Goal: Transaction & Acquisition: Purchase product/service

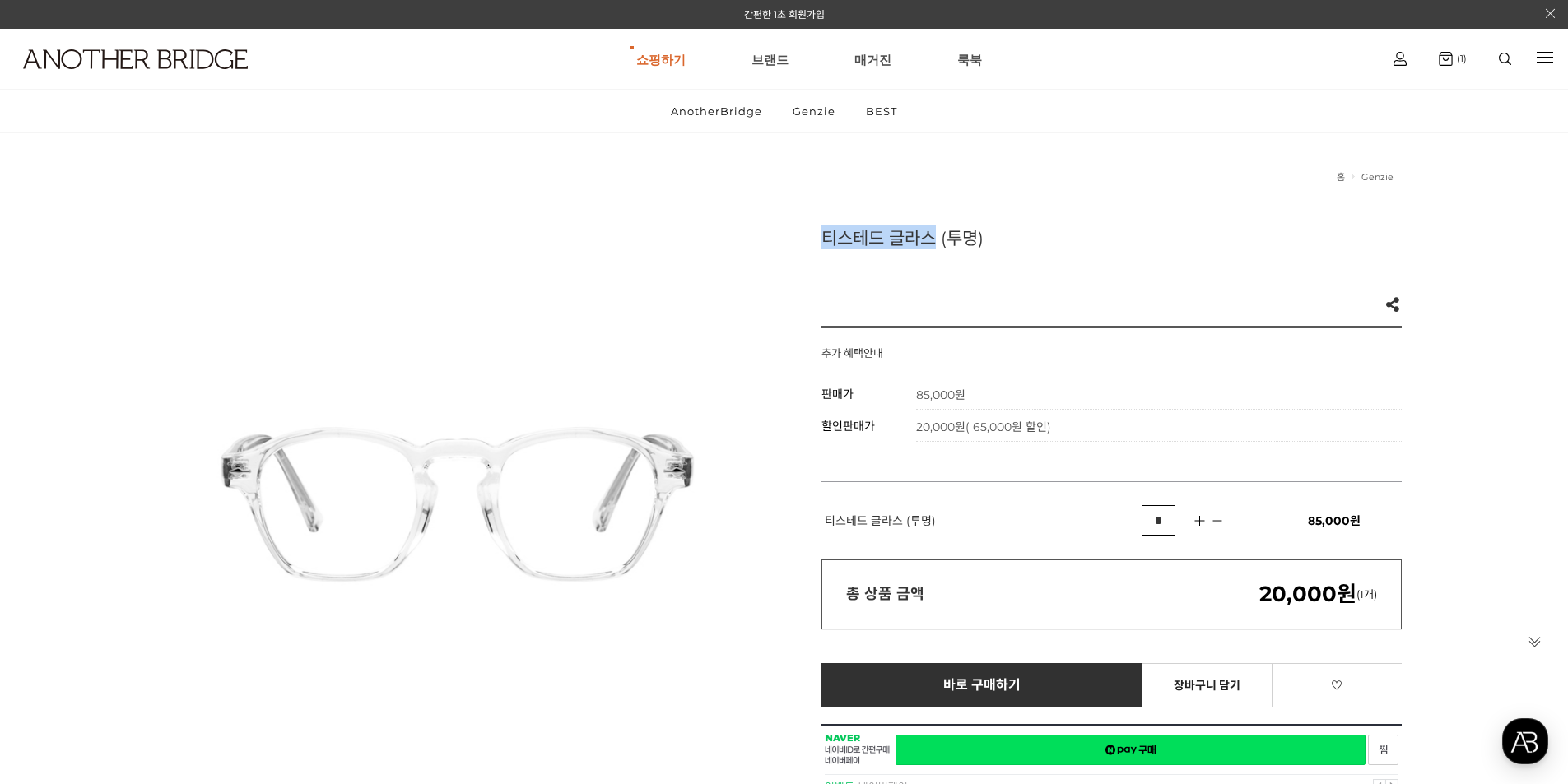
drag, startPoint x: 820, startPoint y: 236, endPoint x: 936, endPoint y: 230, distance: 116.2
click at [936, 230] on div "티스테드 글라스 (투명) Like 0 제품의 링크를 복사하여 공유하실 수 있습니다. FACEBOOK TWEETER URL 복사 추가 혜택안내 …" at bounding box center [1092, 532] width 618 height 647
click at [891, 263] on div "티스테드 글라스 (투명) Like 0 제품의 링크를 복사하여 공유하실 수 있습니다. FACEBOOK TWEETER URL 복사 추가 혜택안내 …" at bounding box center [1092, 532] width 618 height 647
click at [138, 59] on img at bounding box center [136, 59] width 224 height 20
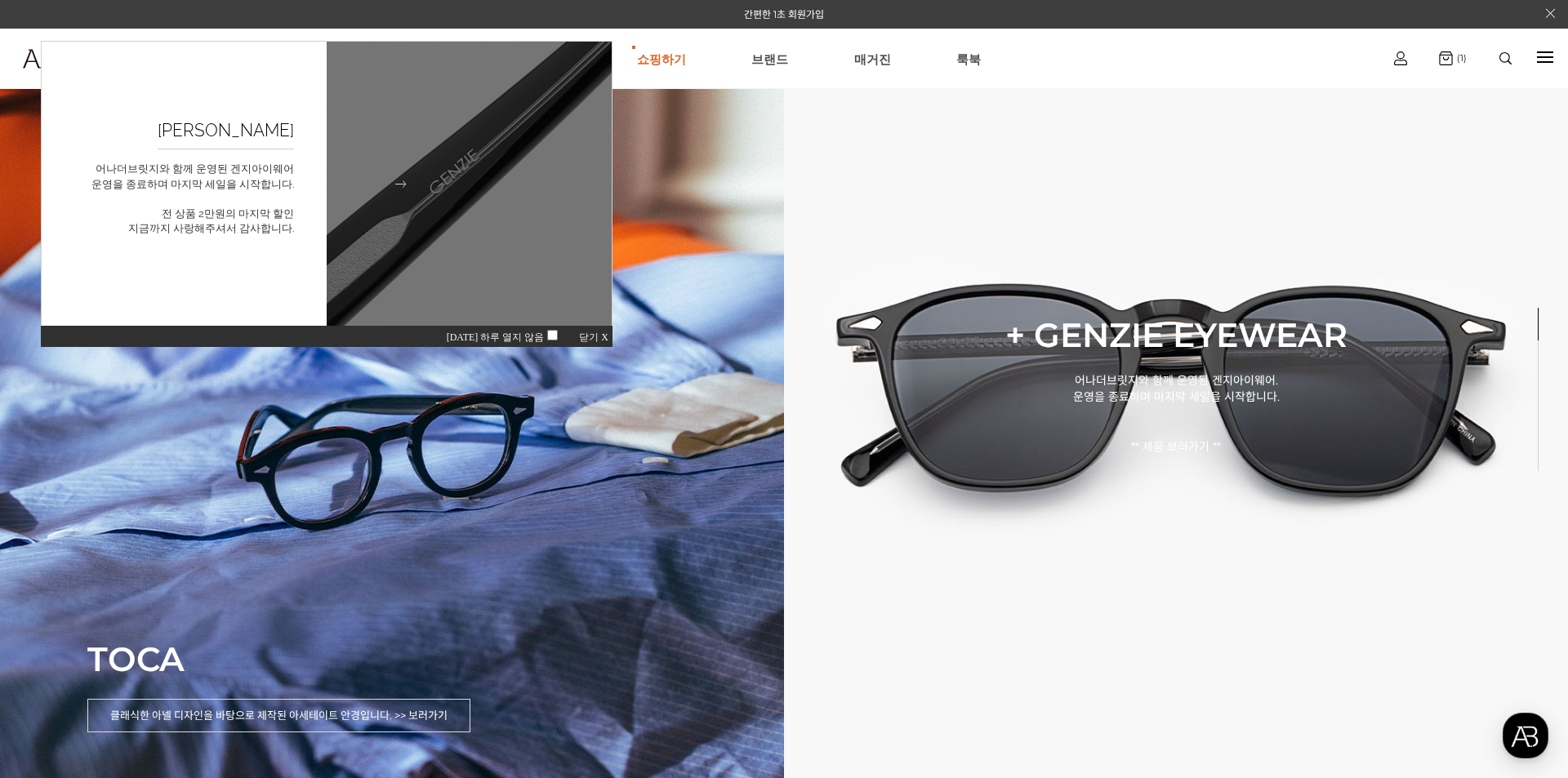
click at [226, 155] on p "어나더브릿지와 함께 운영된 겐지아이웨어 운영을 종료하며 마지막 세일을 시작합니다. 전 상품 2만원의 마지막 할인 지금까지 사랑해주셔서 감사합니…" at bounding box center [193, 161] width 202 height 17
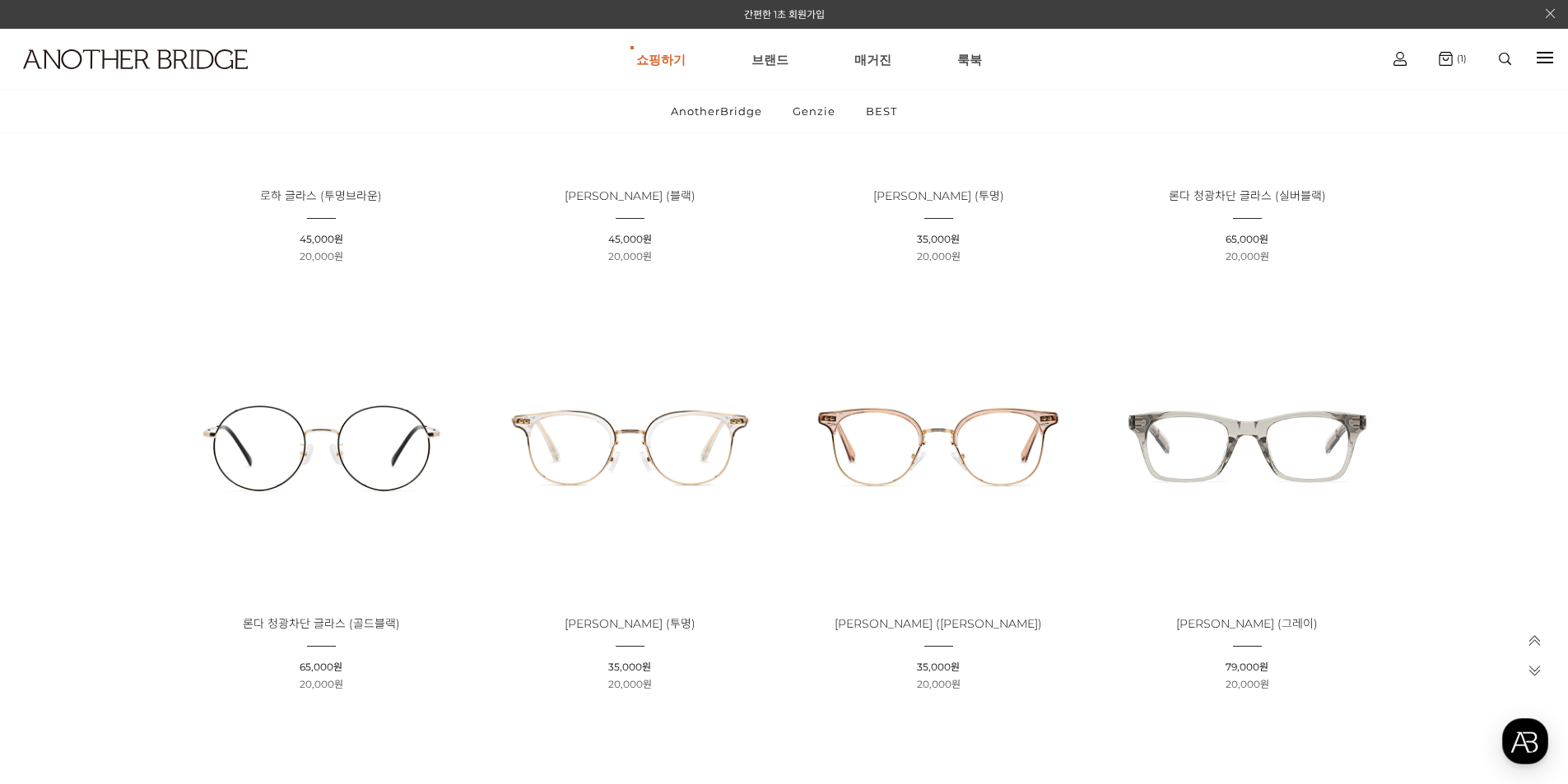
scroll to position [987, 0]
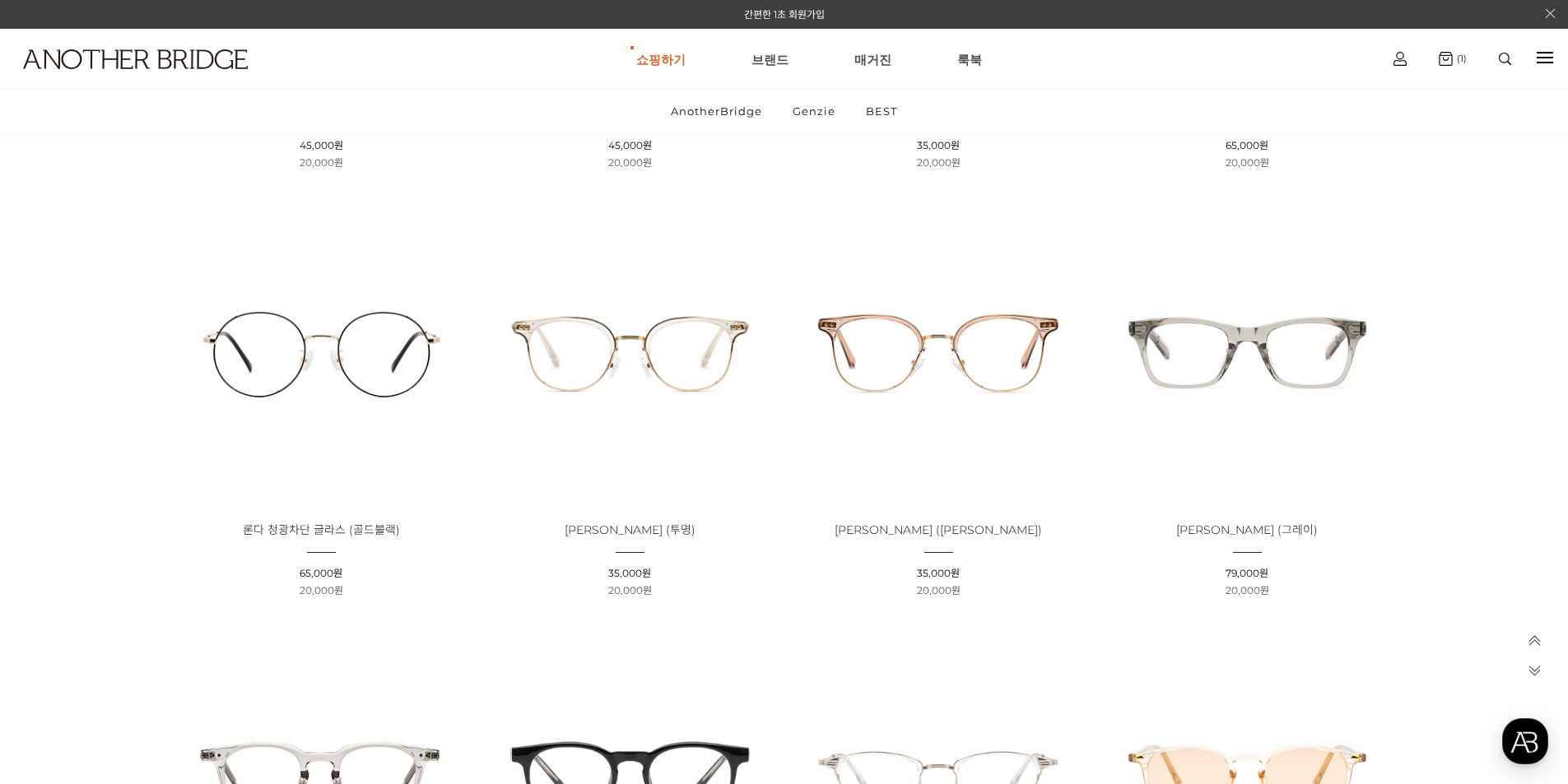
click at [1244, 352] on img at bounding box center [1247, 351] width 297 height 297
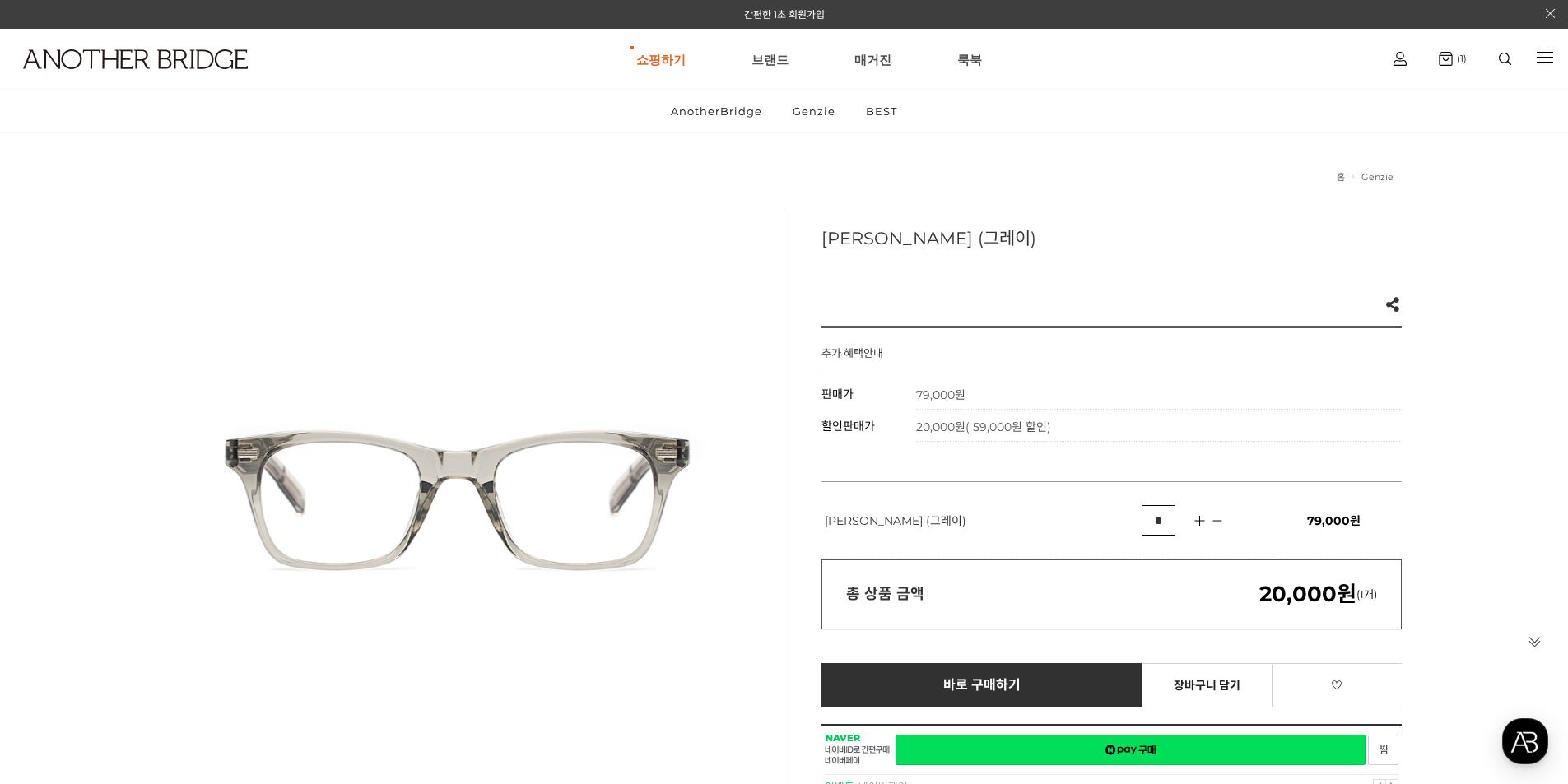
scroll to position [164, 0]
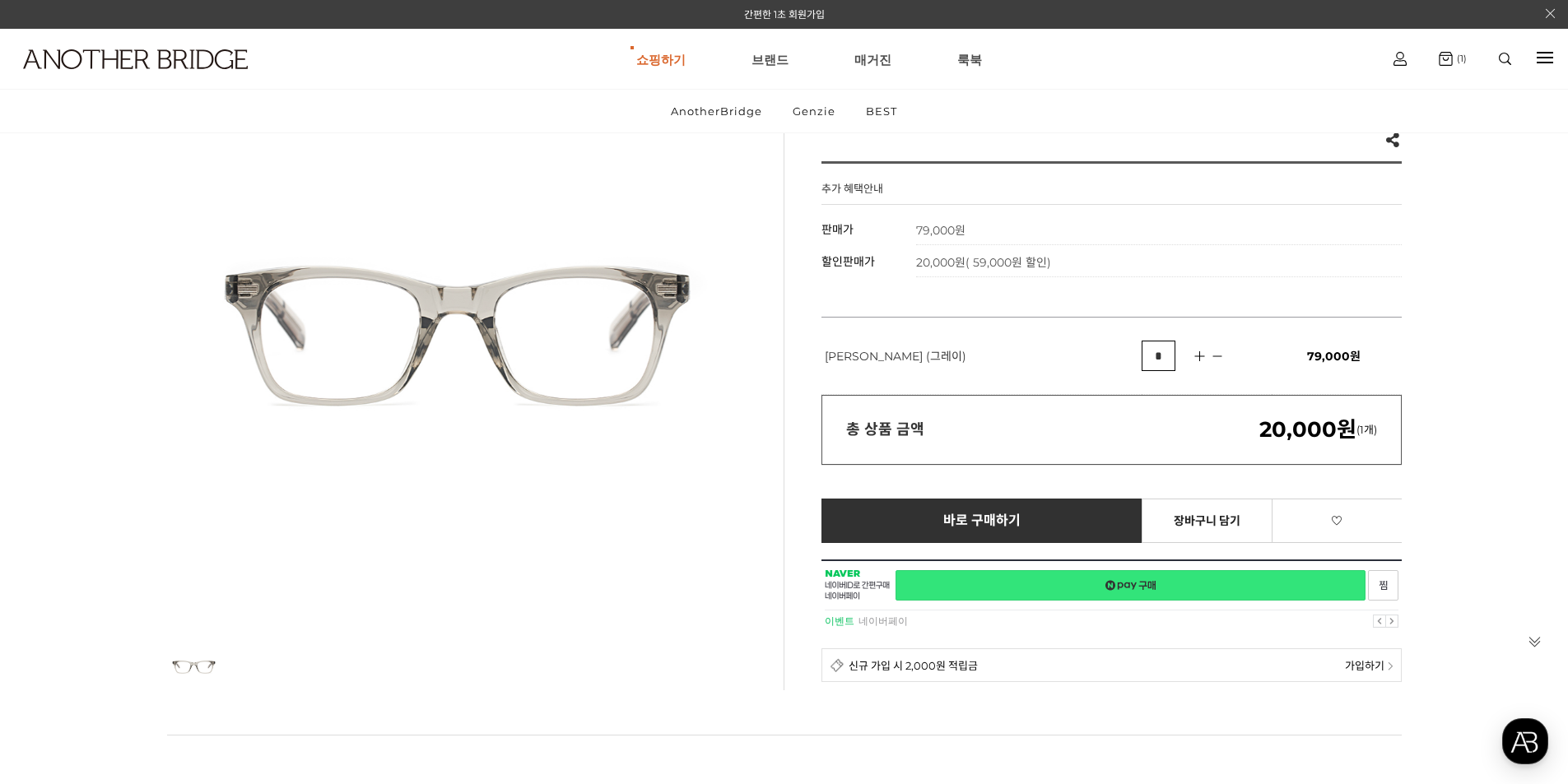
click at [1150, 584] on link "네이버페이 구매하기" at bounding box center [1130, 585] width 470 height 31
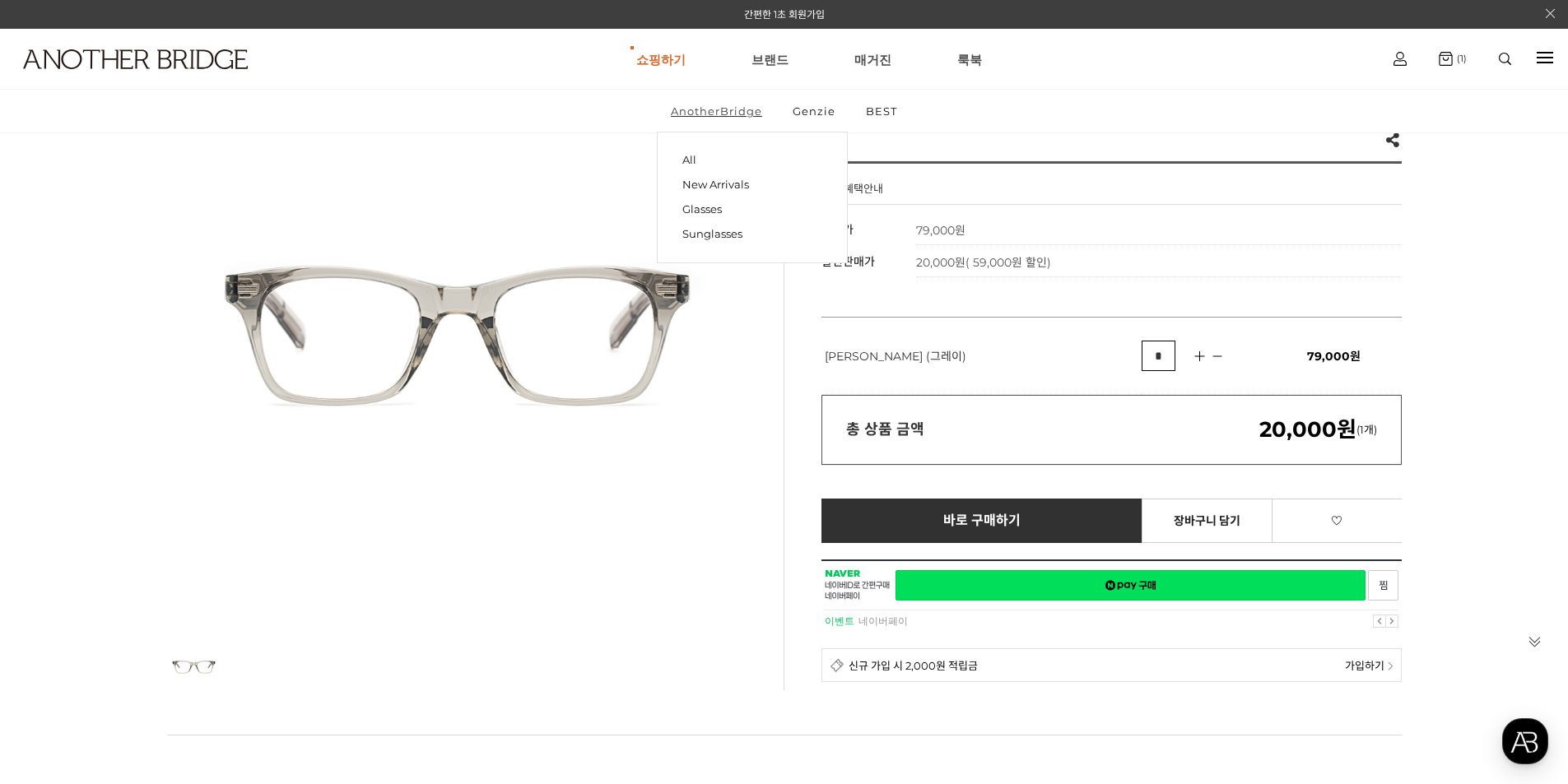
click at [712, 115] on link "AnotherBridge" at bounding box center [716, 111] width 120 height 43
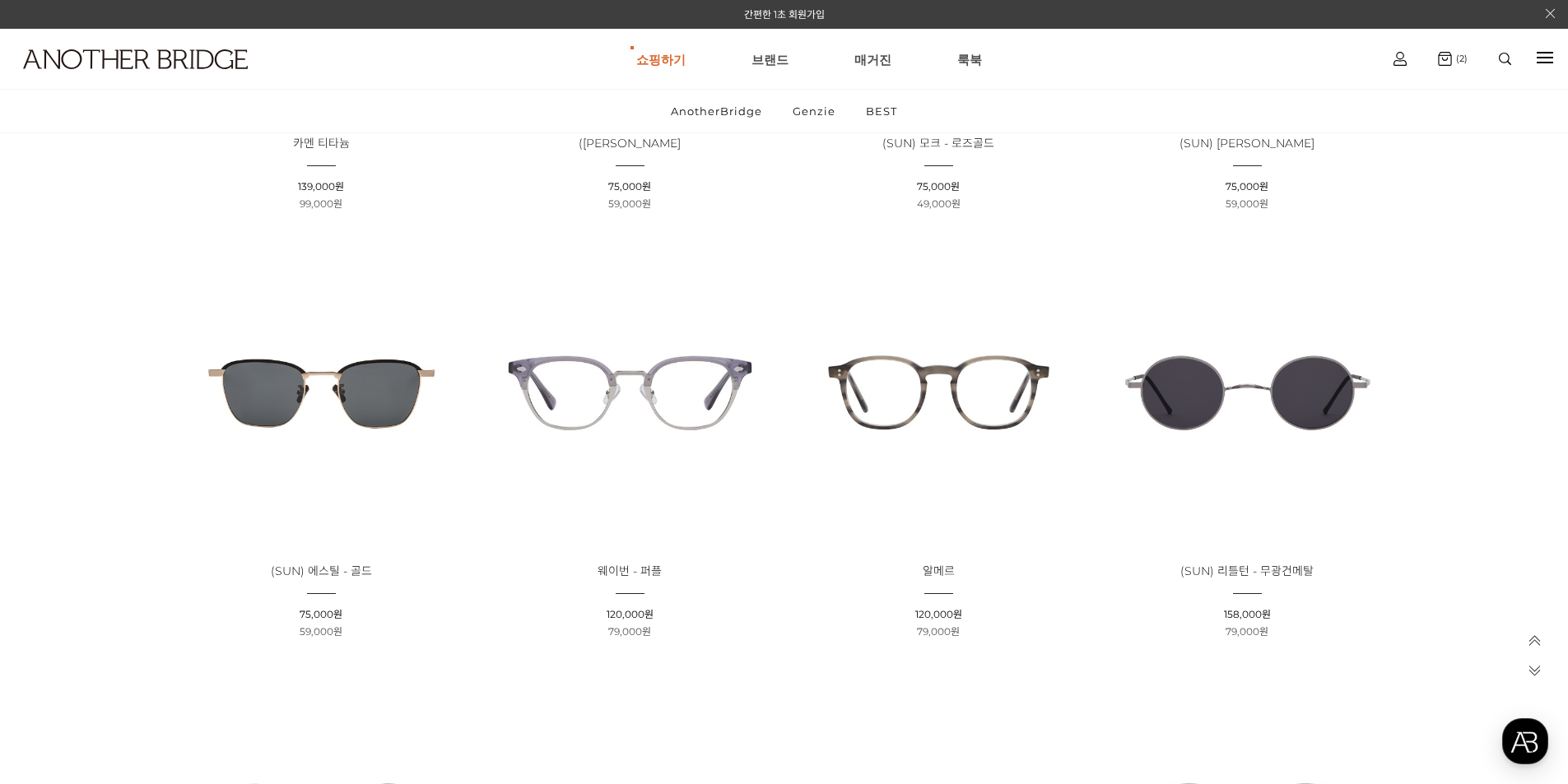
scroll to position [2303, 0]
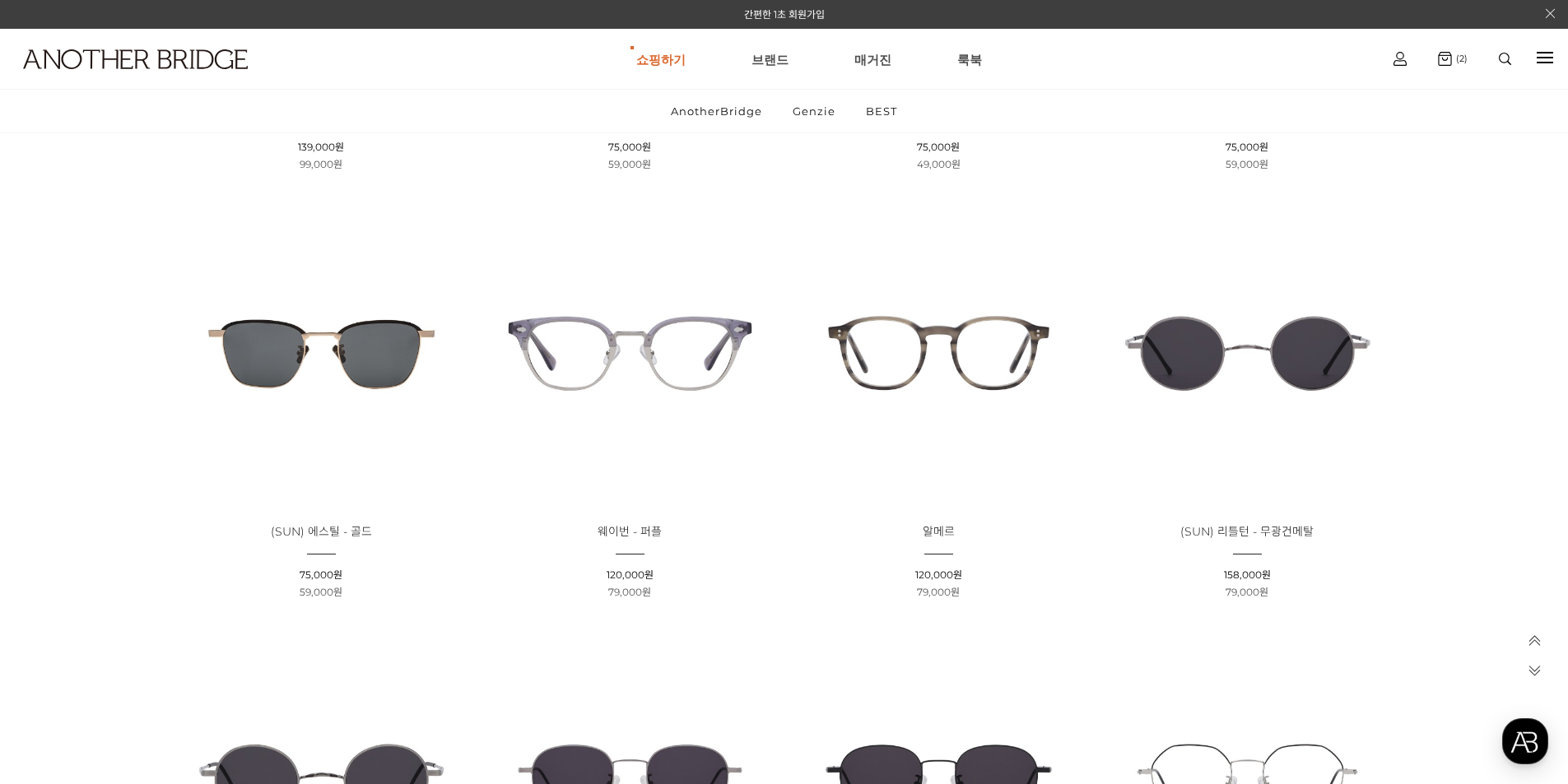
click at [943, 358] on img at bounding box center [939, 353] width 297 height 297
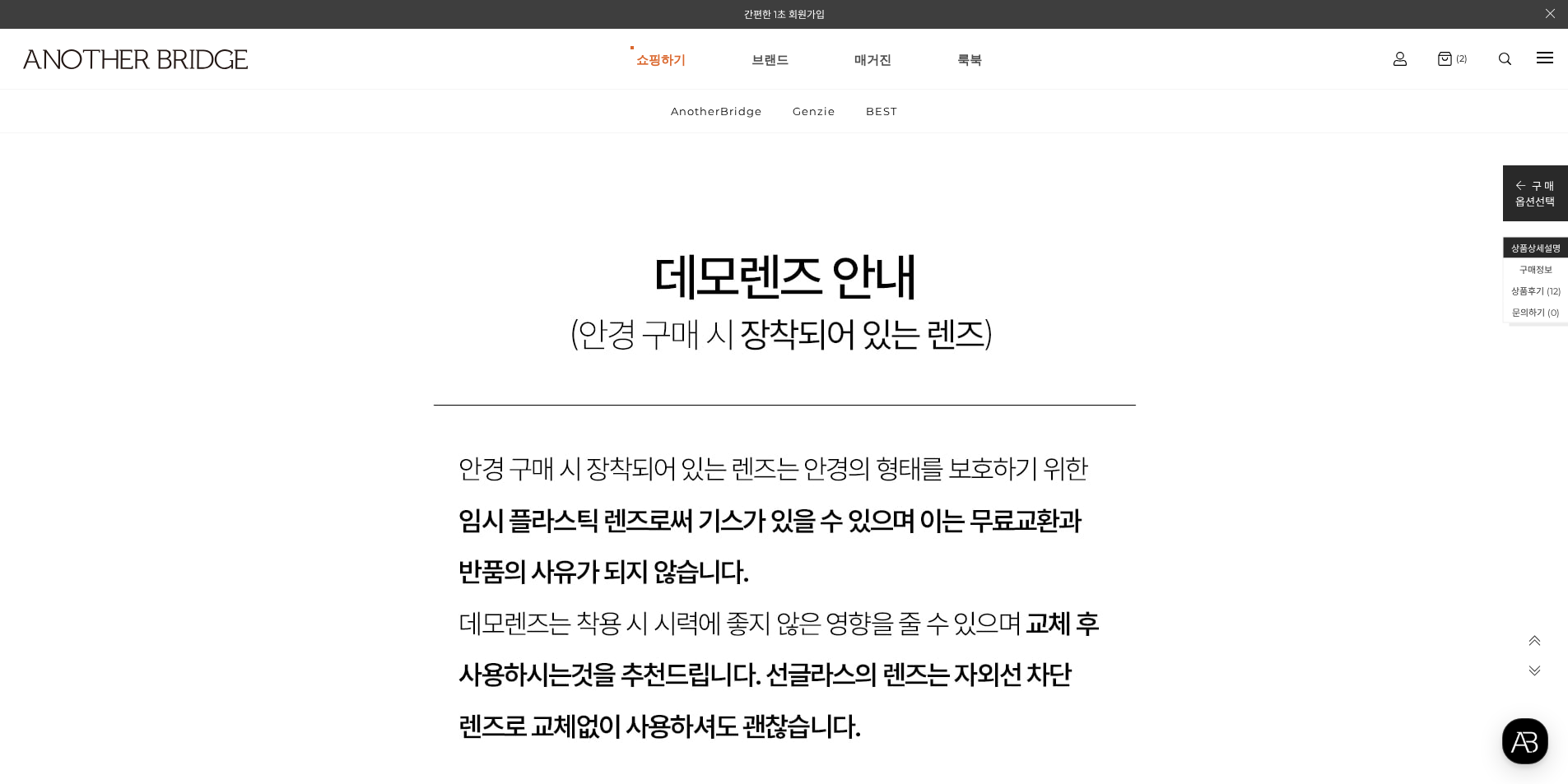
scroll to position [19166, 0]
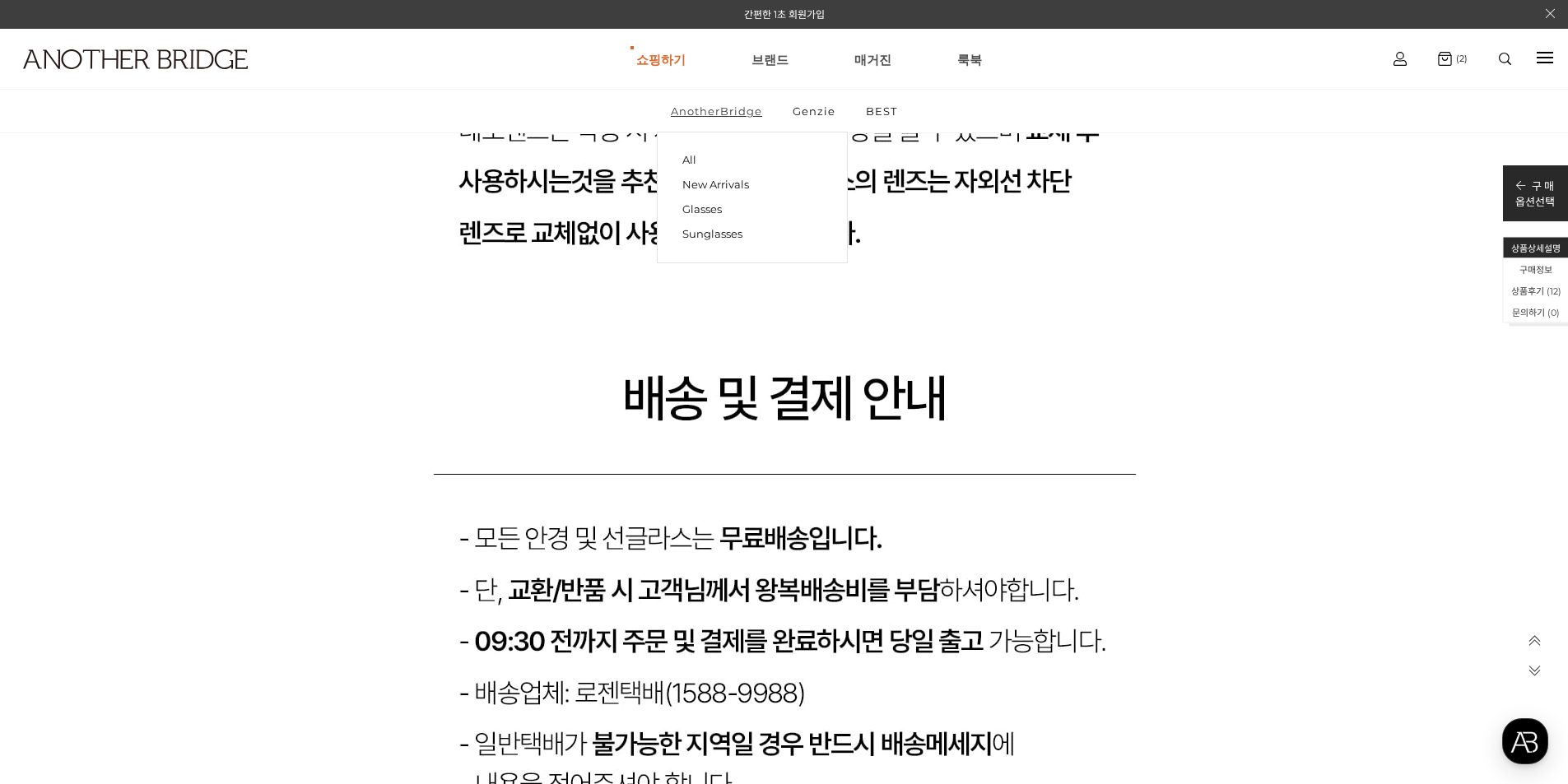
click at [712, 111] on link "AnotherBridge" at bounding box center [716, 111] width 120 height 43
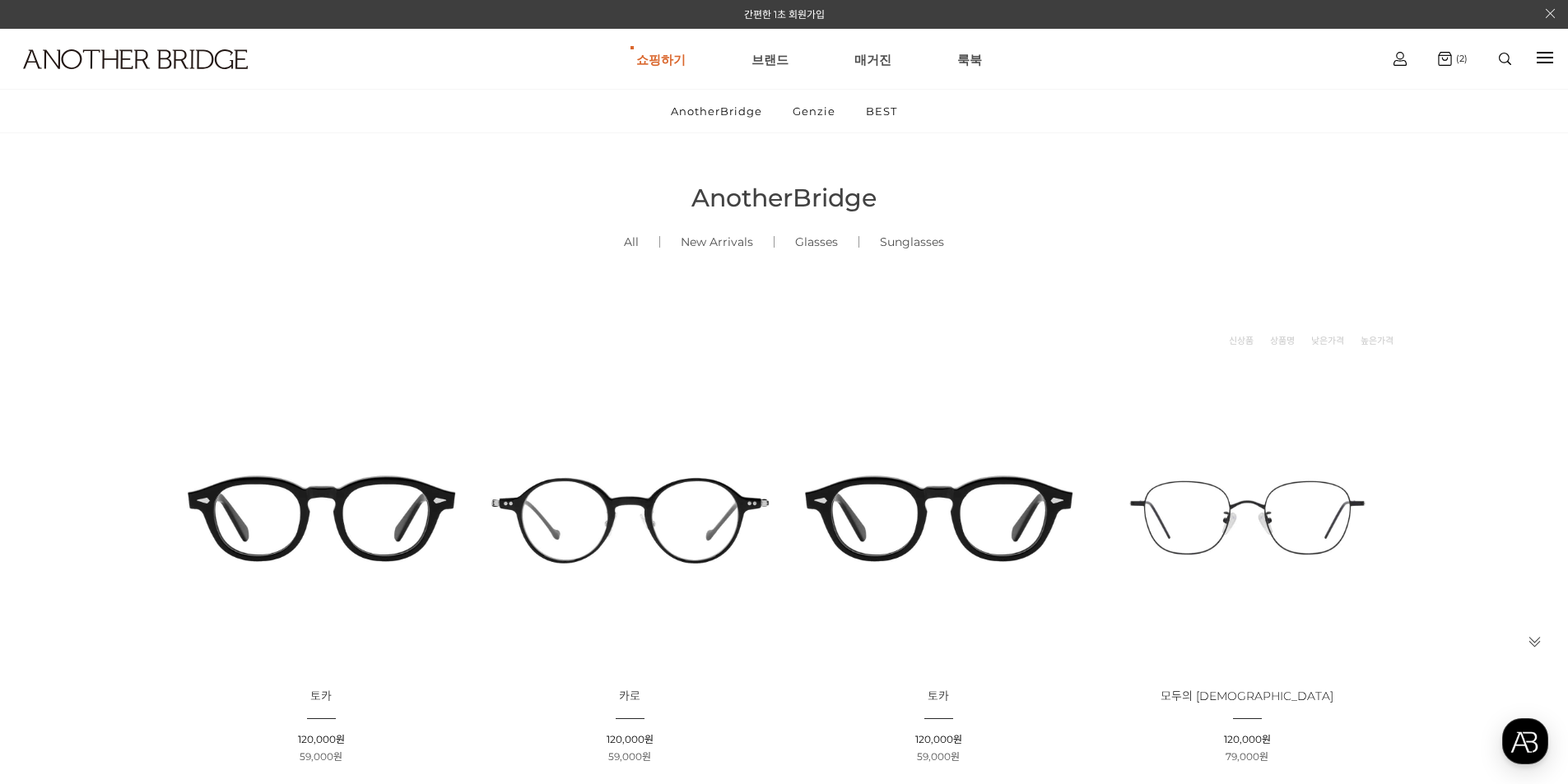
click at [953, 501] on img at bounding box center [939, 518] width 297 height 297
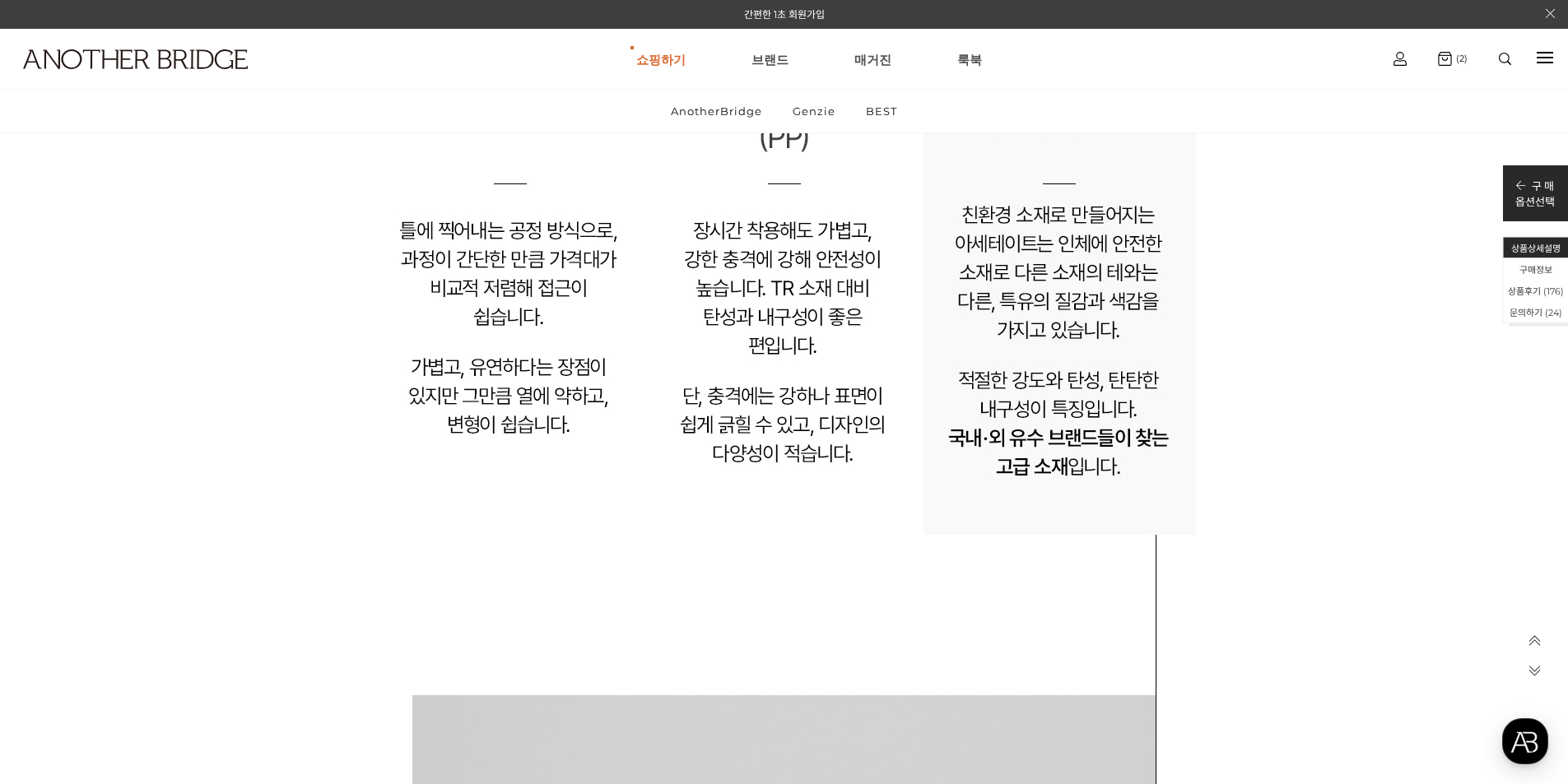
scroll to position [34960, 0]
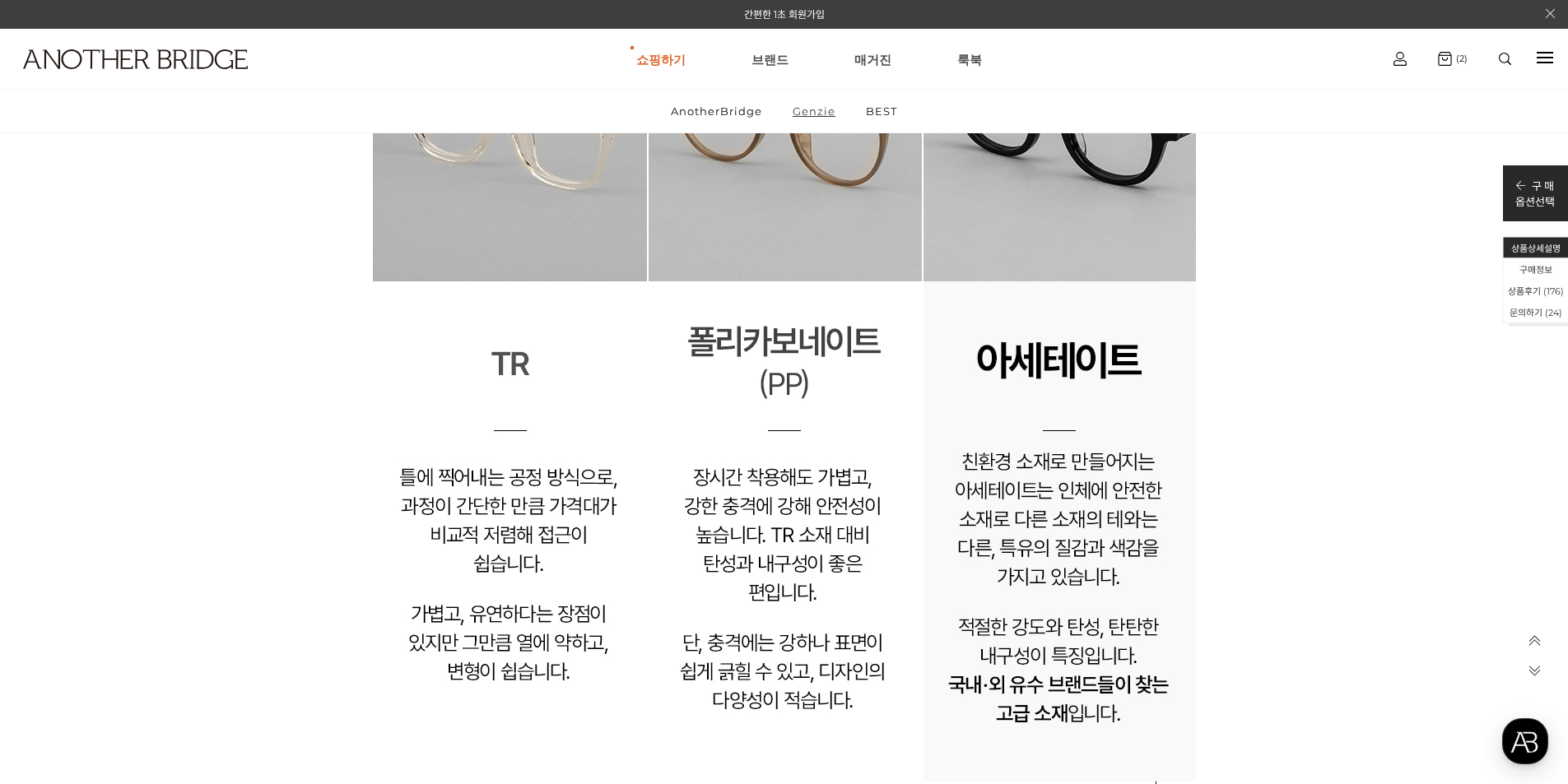
click at [831, 119] on link "Genzie" at bounding box center [814, 111] width 71 height 43
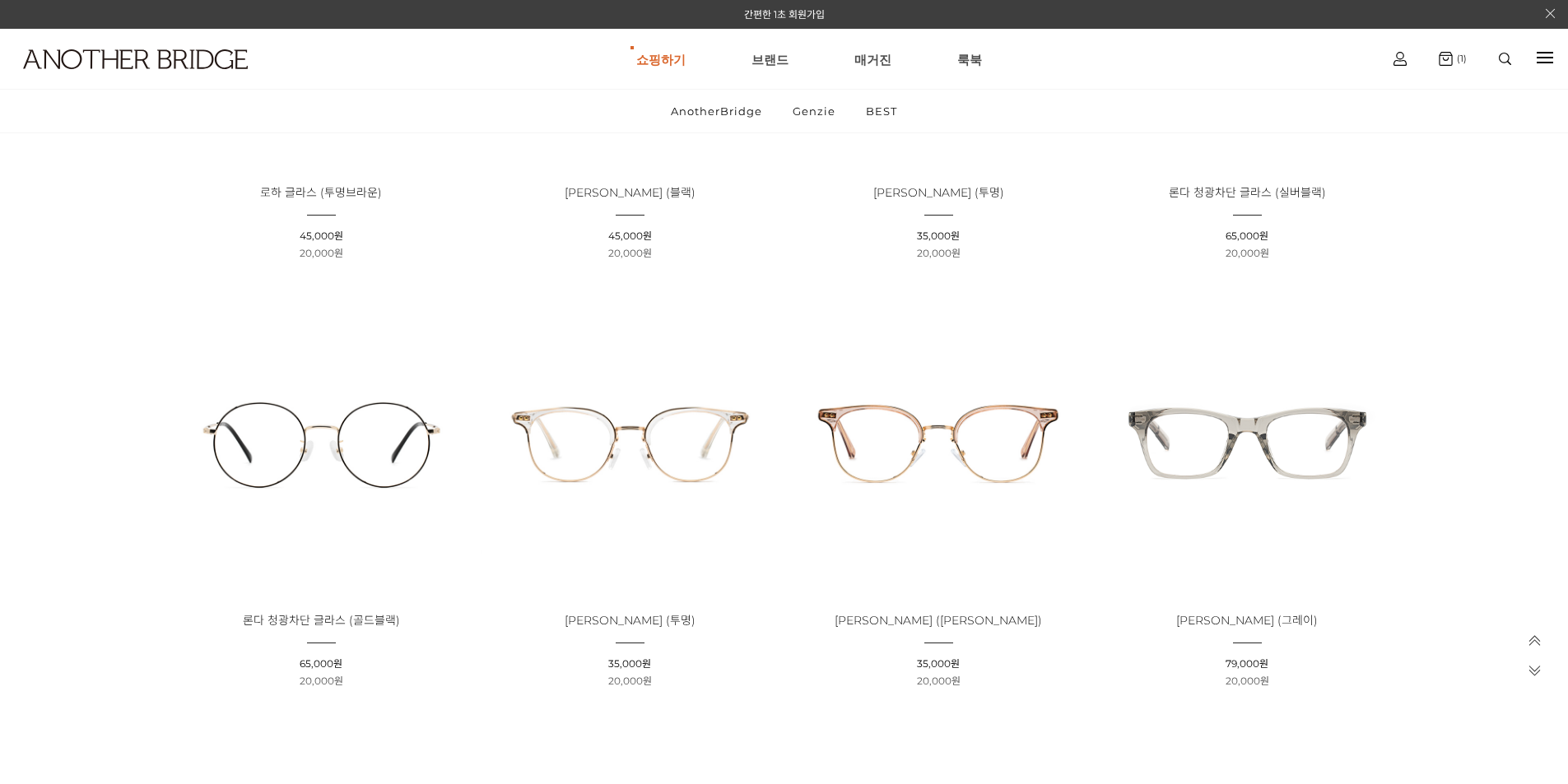
scroll to position [987, 0]
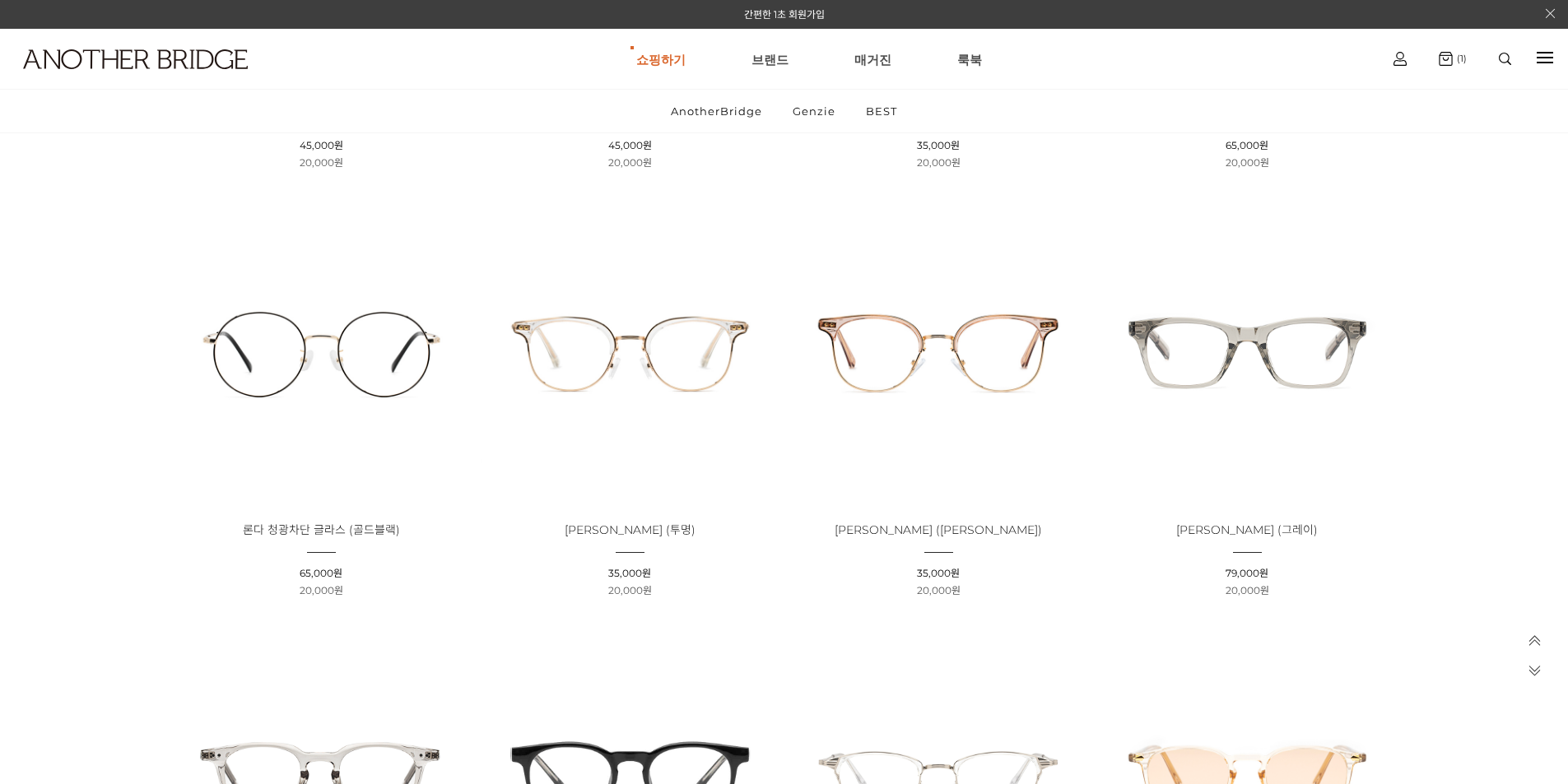
click at [1255, 346] on img at bounding box center [1247, 351] width 297 height 297
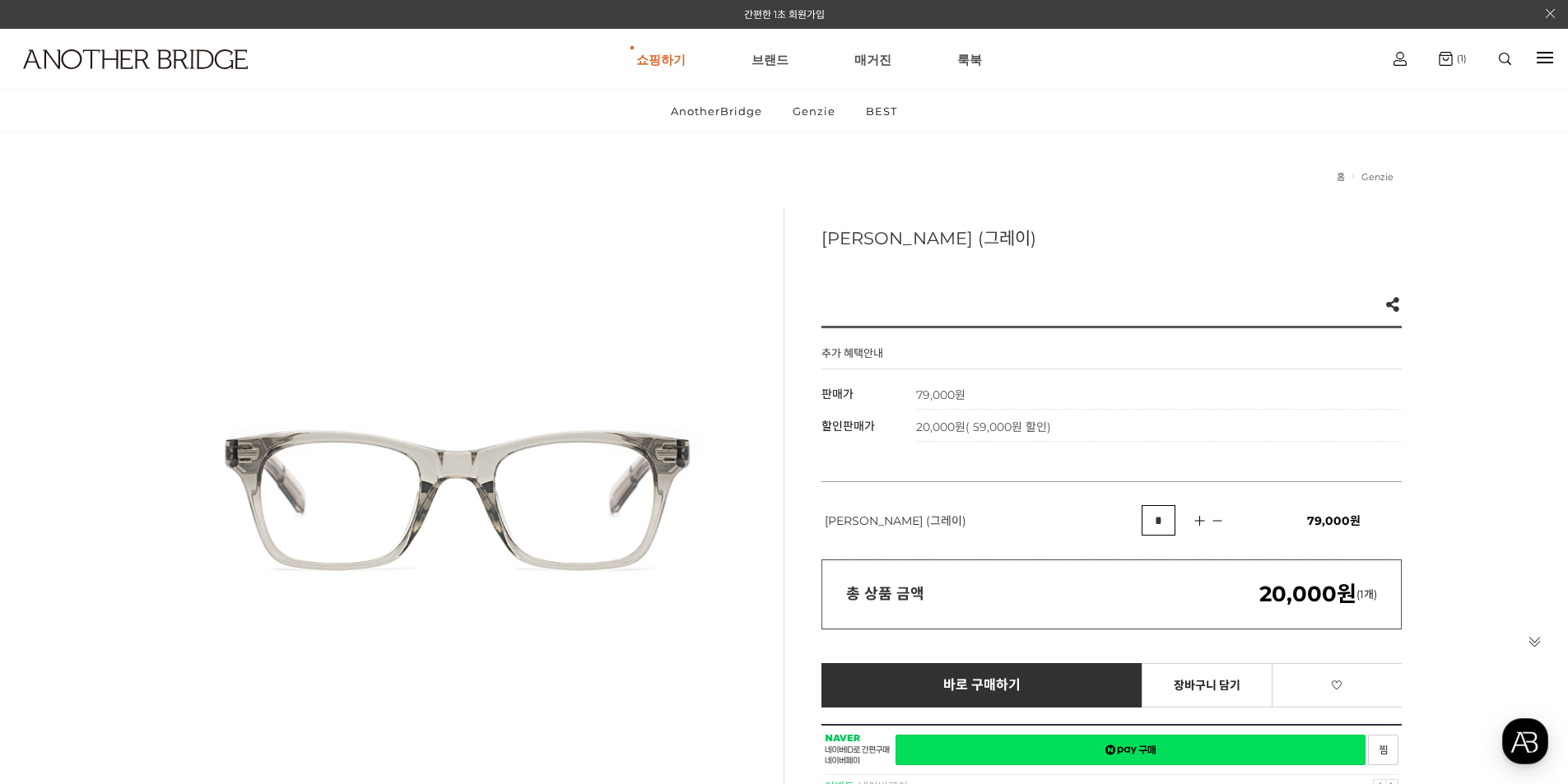
scroll to position [329, 0]
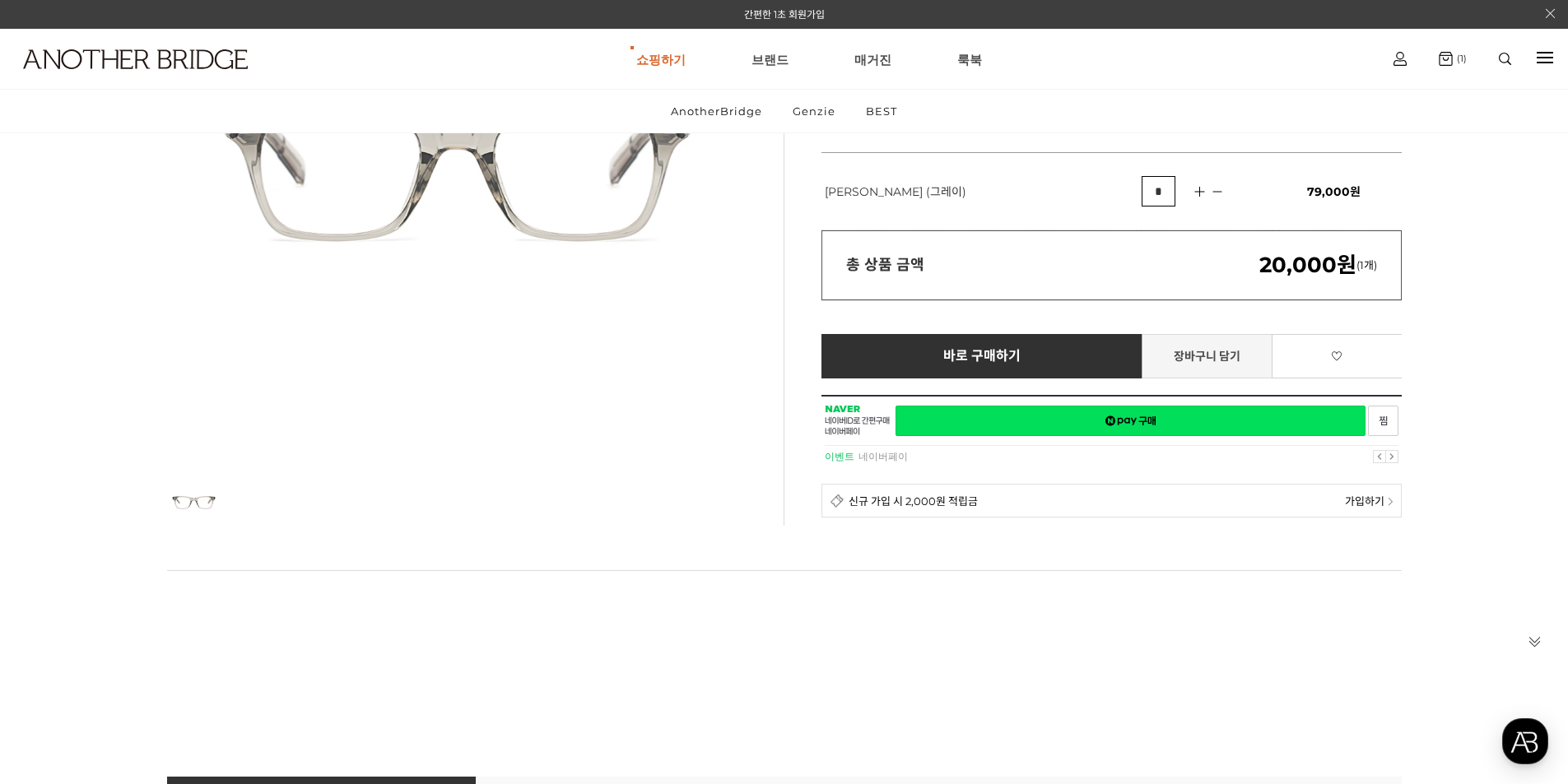
click at [1204, 359] on link "장바구니 담기" at bounding box center [1207, 356] width 131 height 45
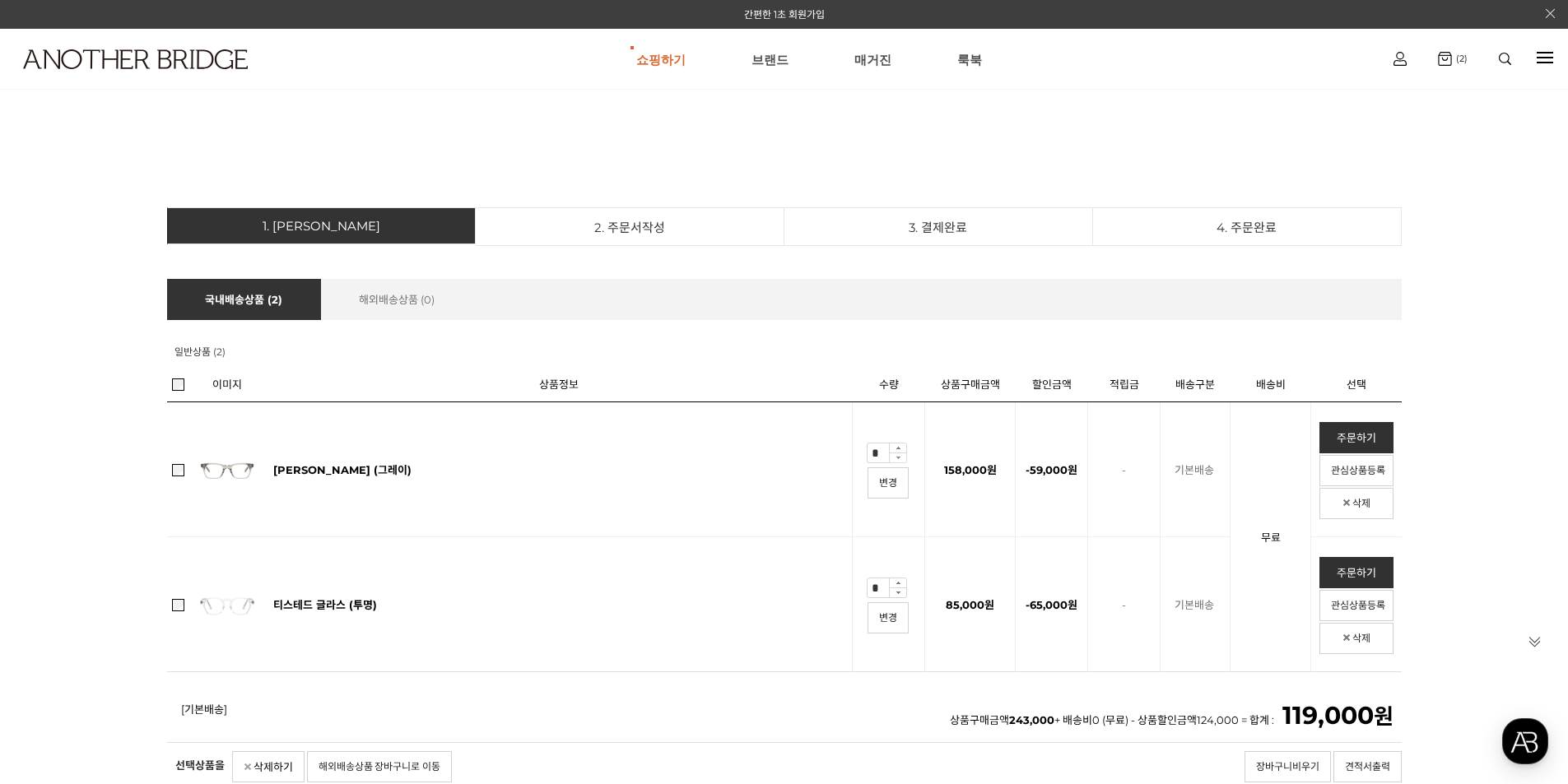
click at [898, 452] on img at bounding box center [898, 457] width 18 height 10
type input "*"
click at [301, 601] on link "티스테드 글라스 (투명)" at bounding box center [324, 605] width 104 height 13
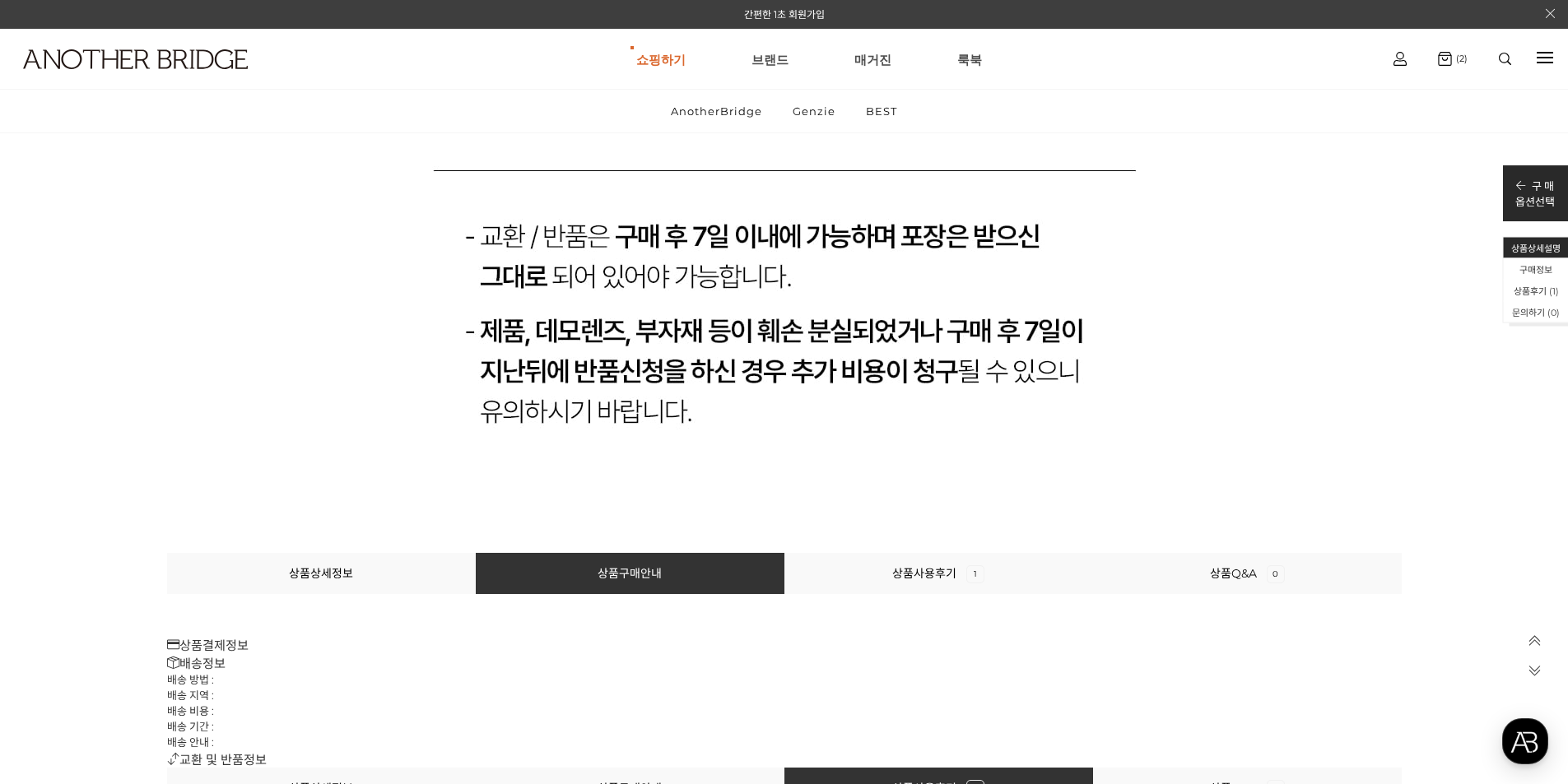
scroll to position [17850, 0]
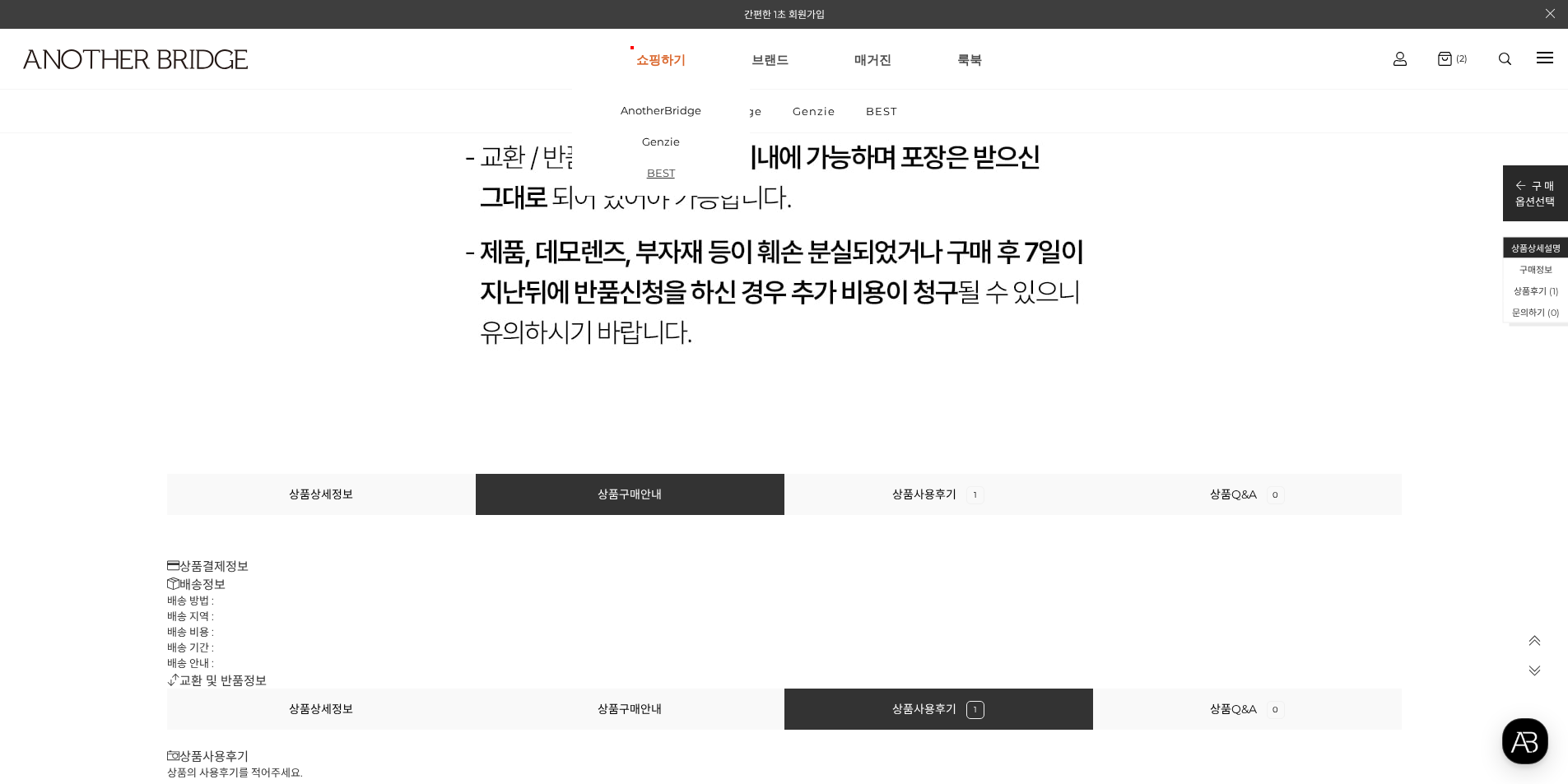
click at [668, 175] on link "BEST" at bounding box center [661, 172] width 178 height 31
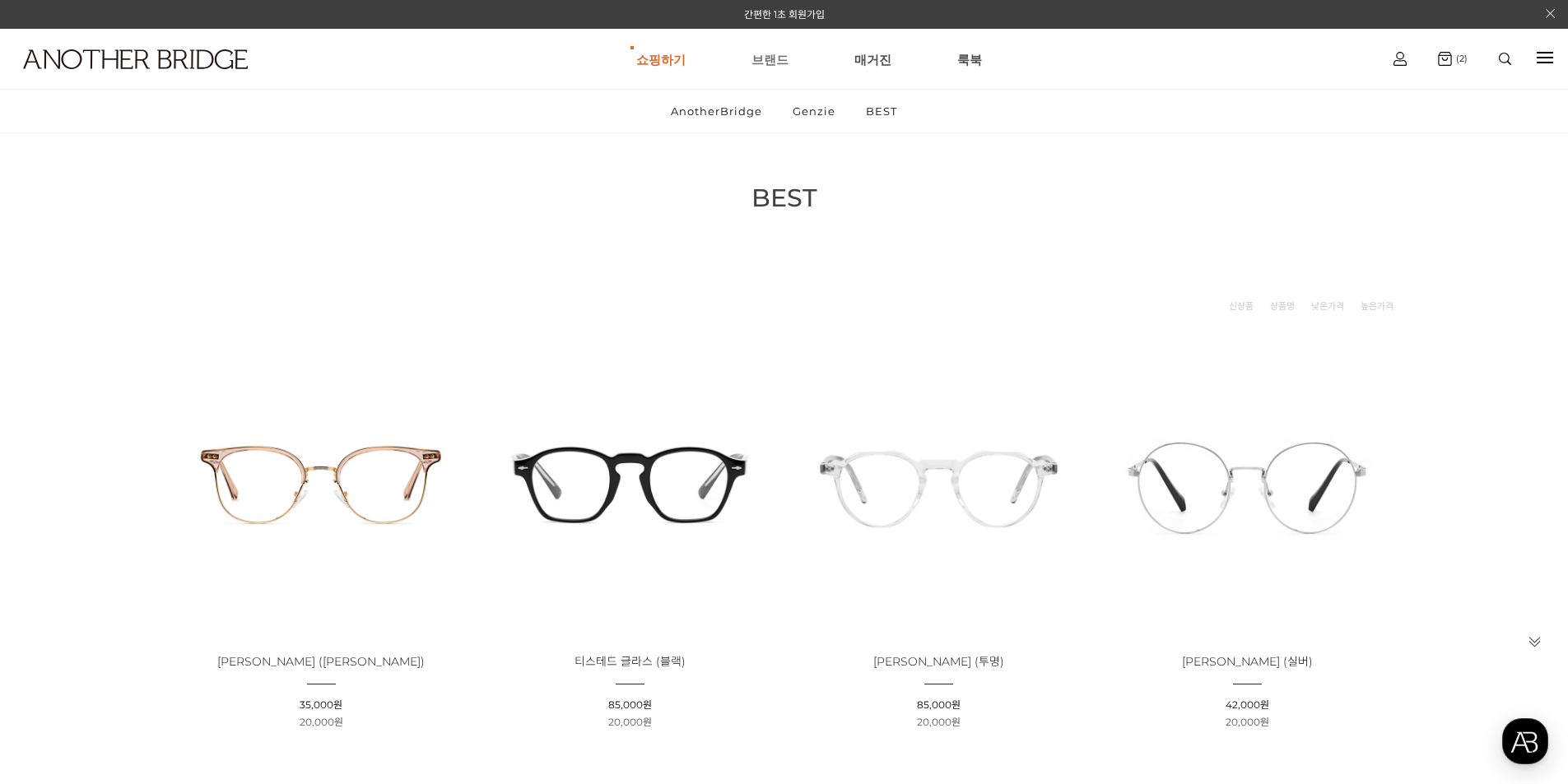
click at [770, 57] on link "브랜드" at bounding box center [770, 59] width 37 height 59
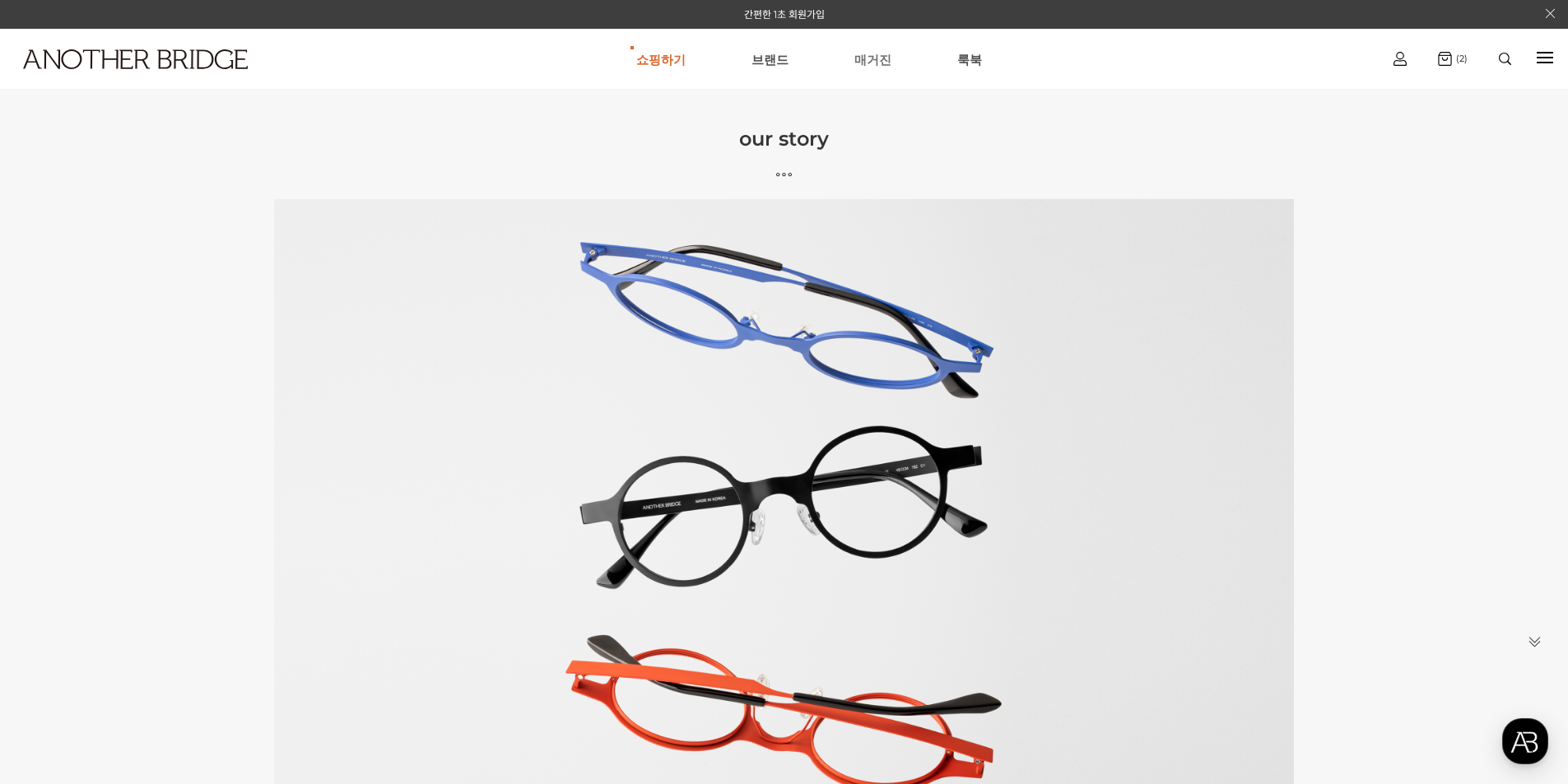
click at [861, 56] on link "매거진" at bounding box center [873, 59] width 37 height 59
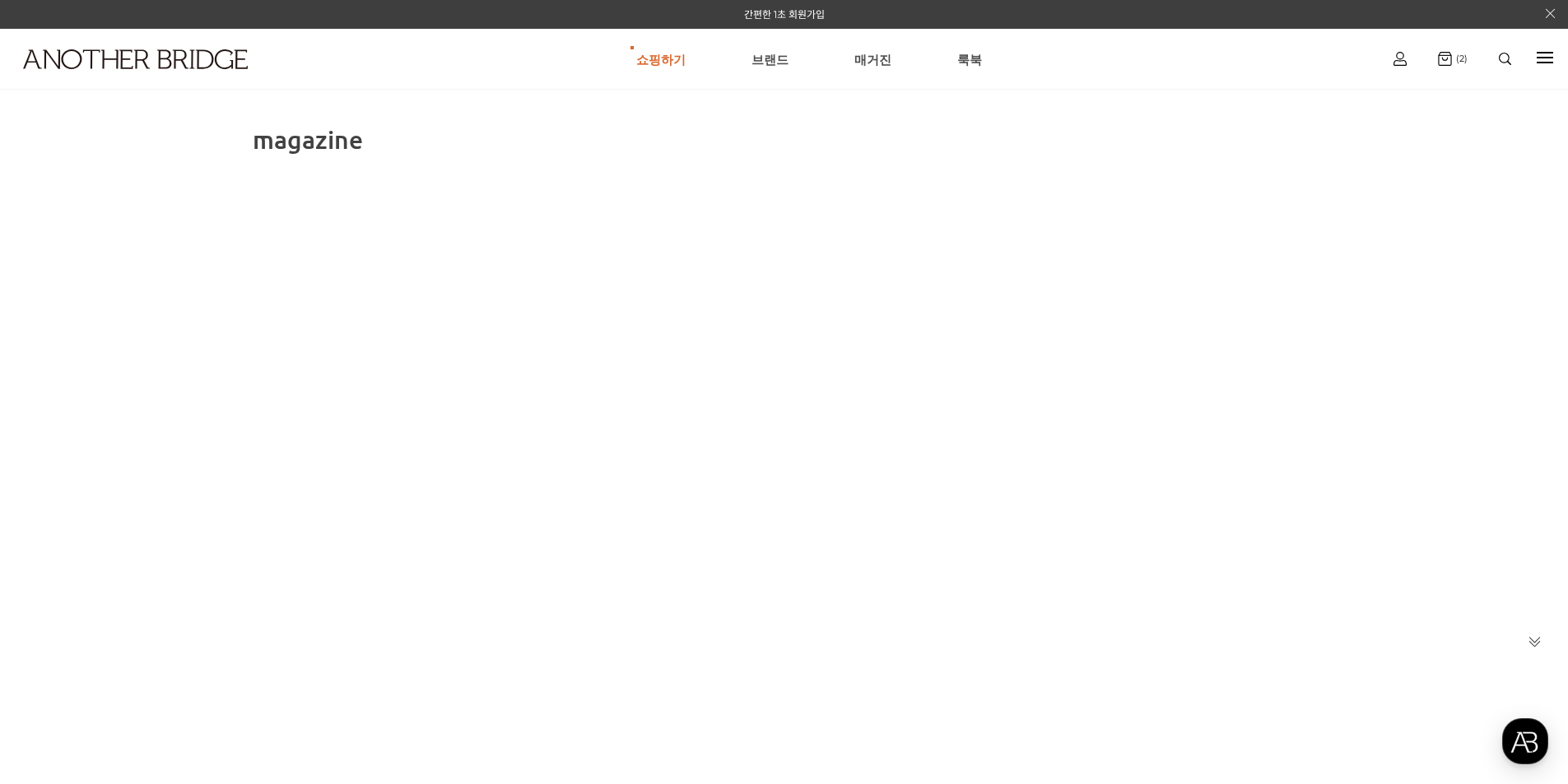
click at [111, 49] on h1 at bounding box center [122, 59] width 244 height 60
click at [133, 57] on img at bounding box center [136, 59] width 224 height 20
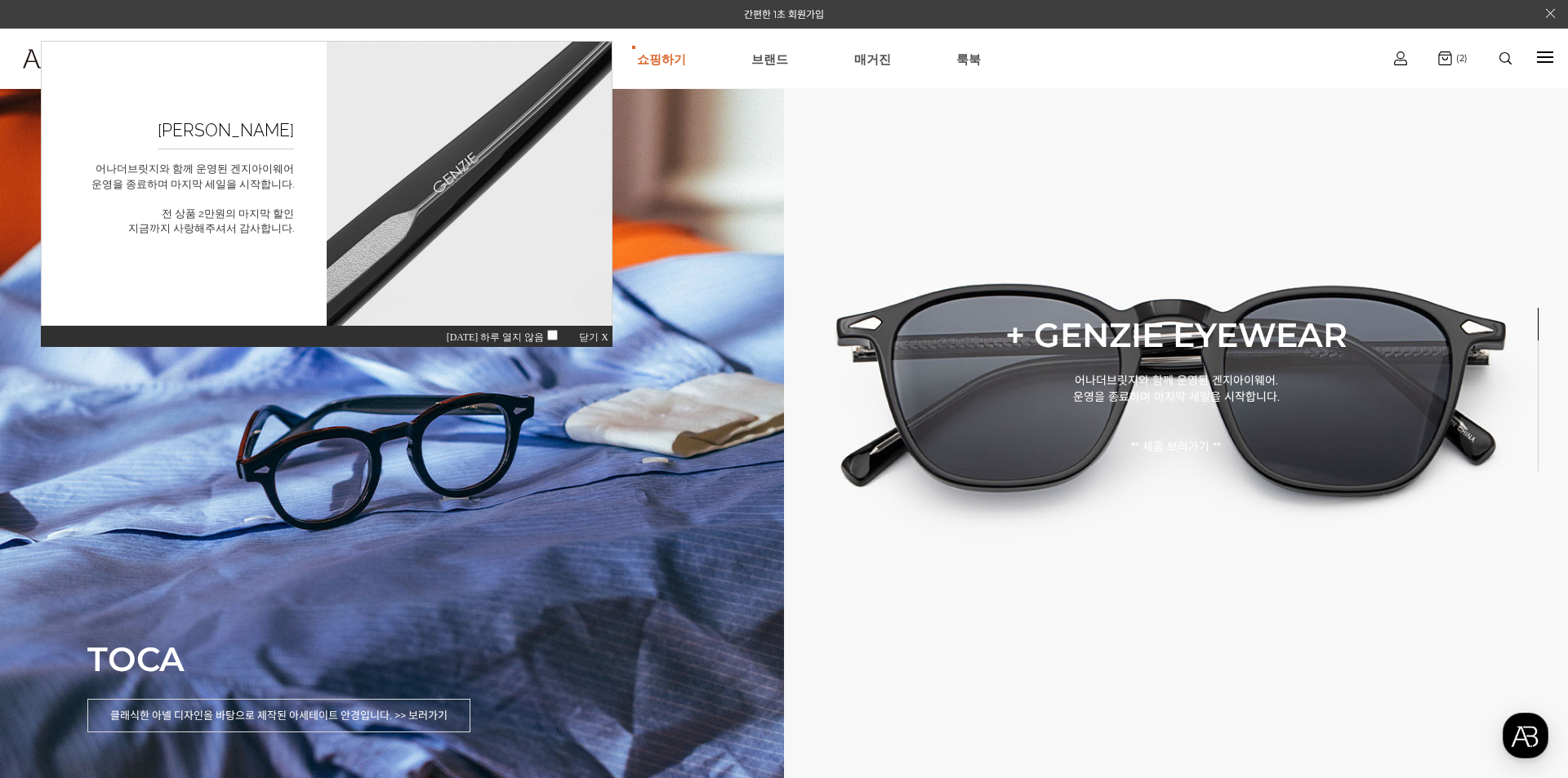
click at [604, 337] on span "닫기 X" at bounding box center [594, 337] width 30 height 11
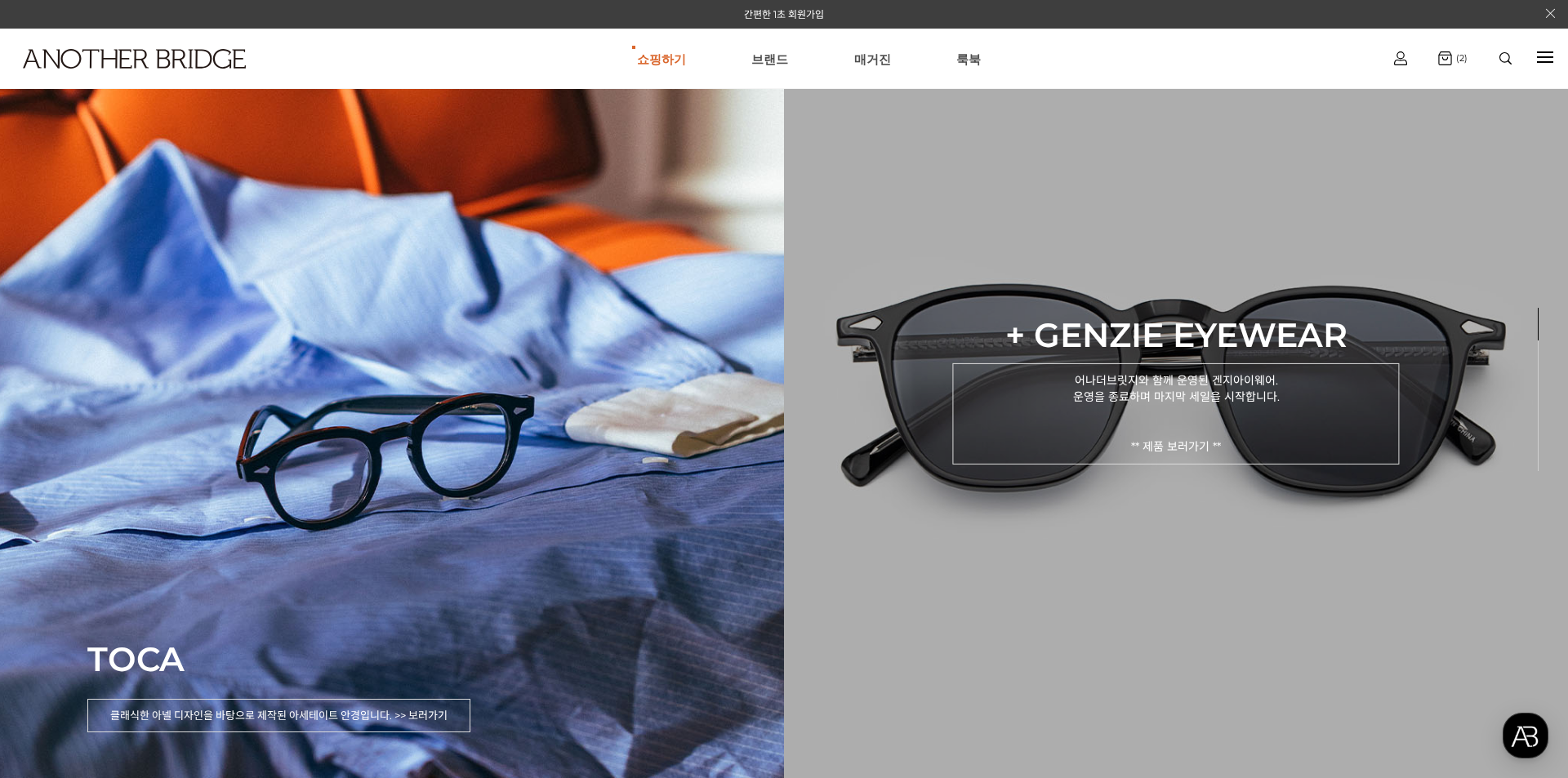
click at [1189, 444] on p "어나더브릿지와 함께 운영된 겐지아이웨어. 운영을 종료하며 마지막 세일을 시작합니다. ** 제품 보러가기 **" at bounding box center [1176, 413] width 447 height 101
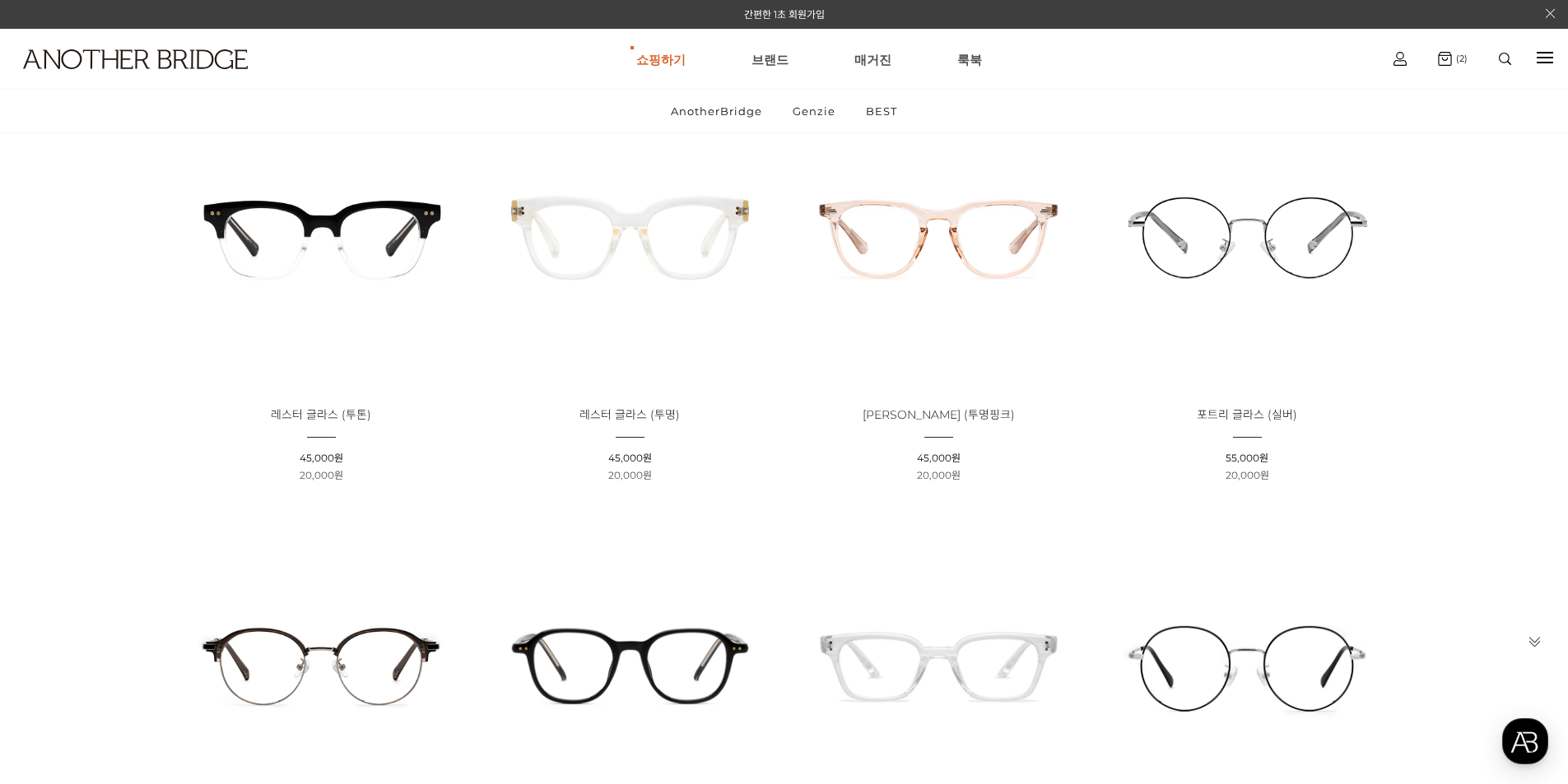
scroll to position [329, 0]
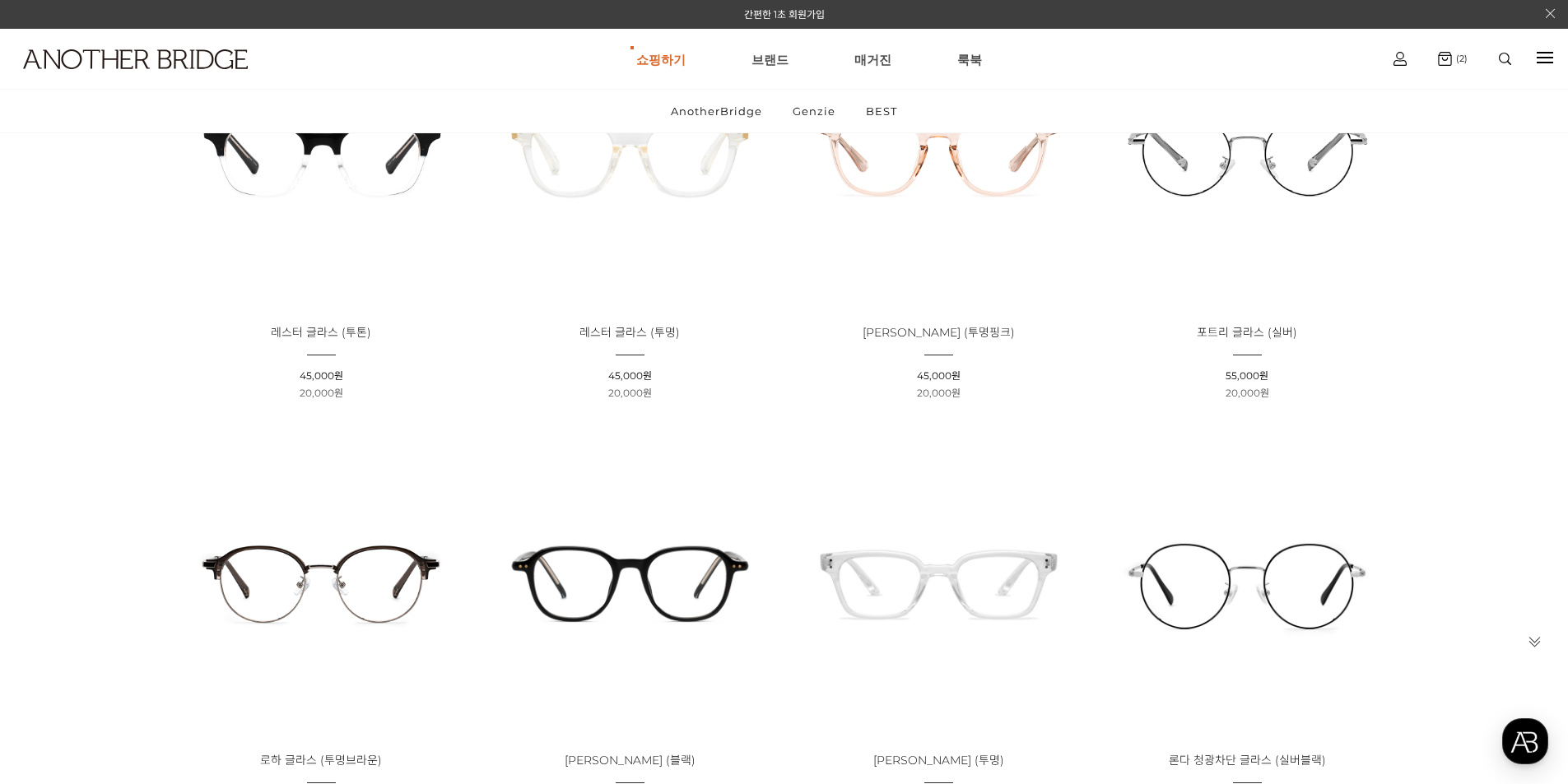
click at [323, 157] on img at bounding box center [322, 154] width 297 height 297
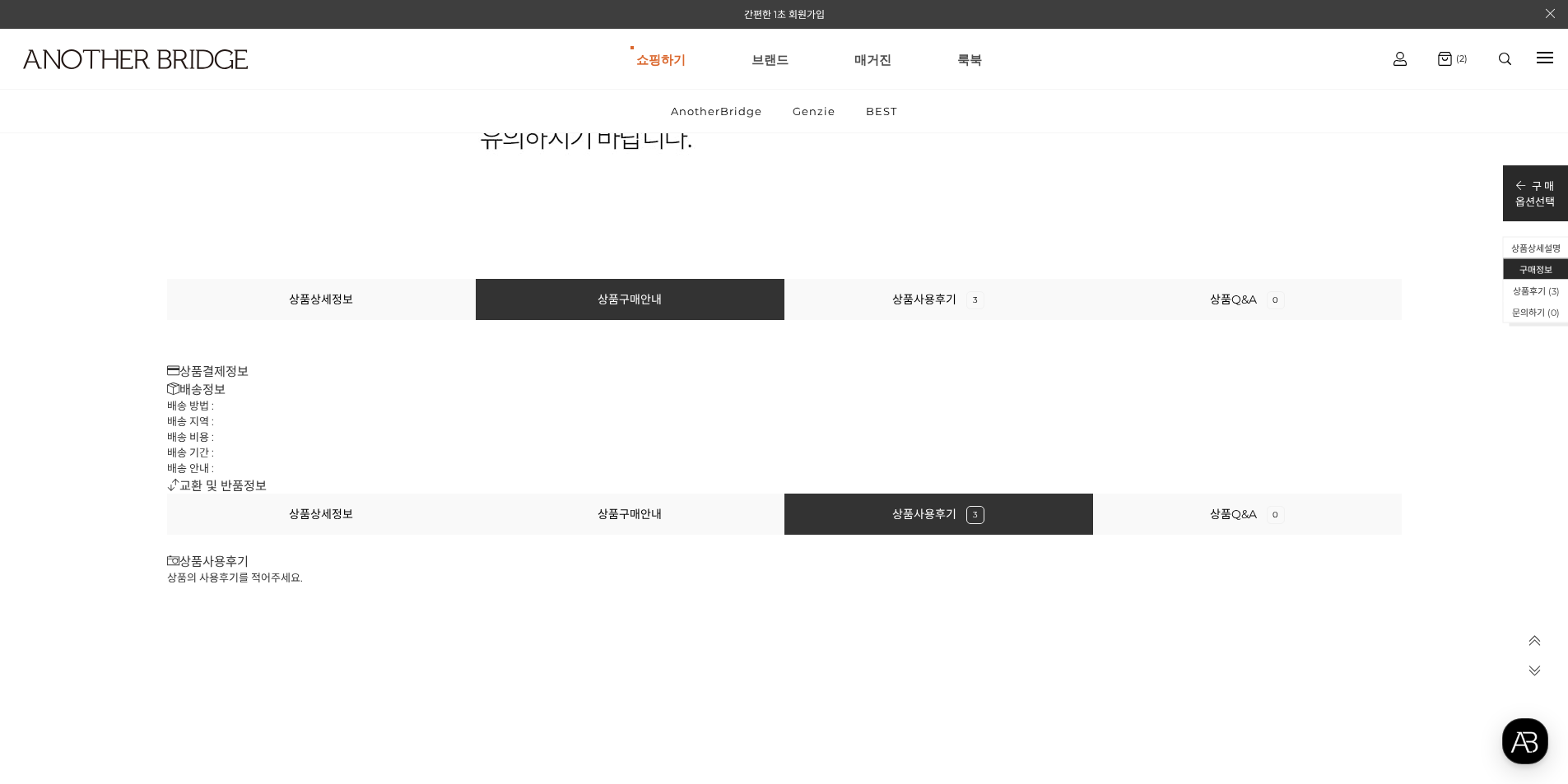
scroll to position [18426, 0]
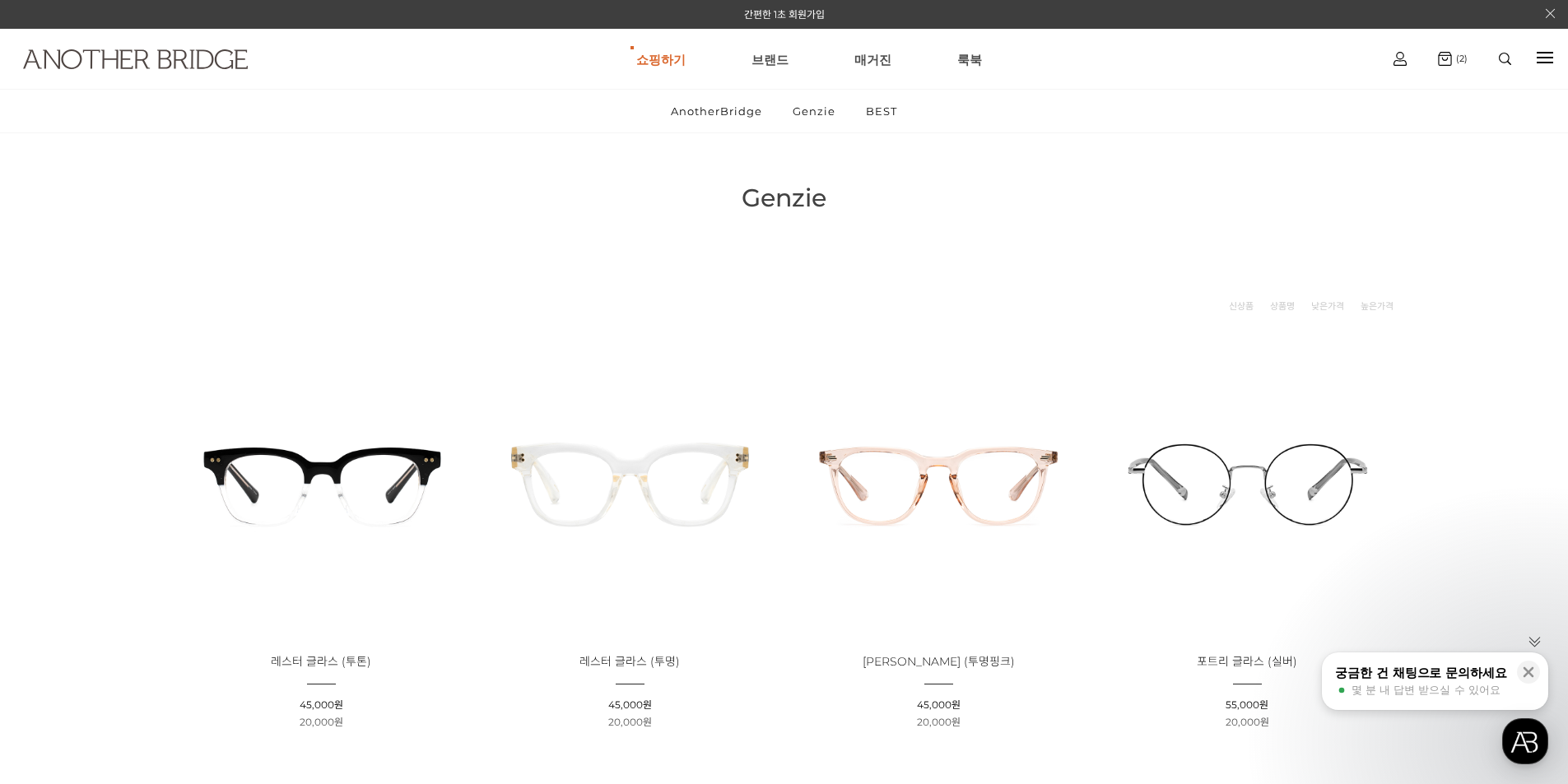
click at [36, 50] on img at bounding box center [136, 59] width 224 height 20
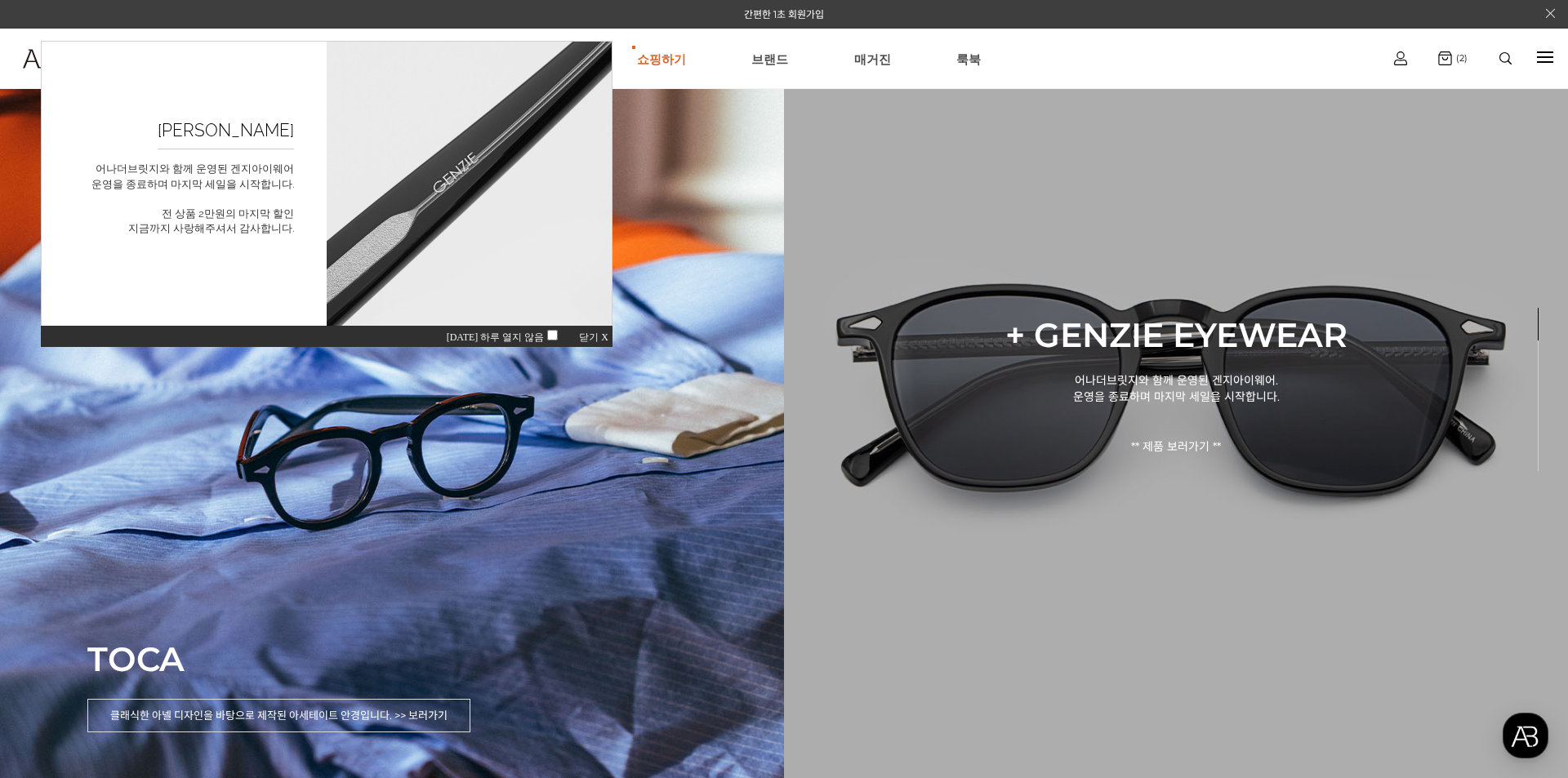
click at [1193, 327] on p "+ GENZIE EYEWEAR" at bounding box center [1176, 334] width 447 height 41
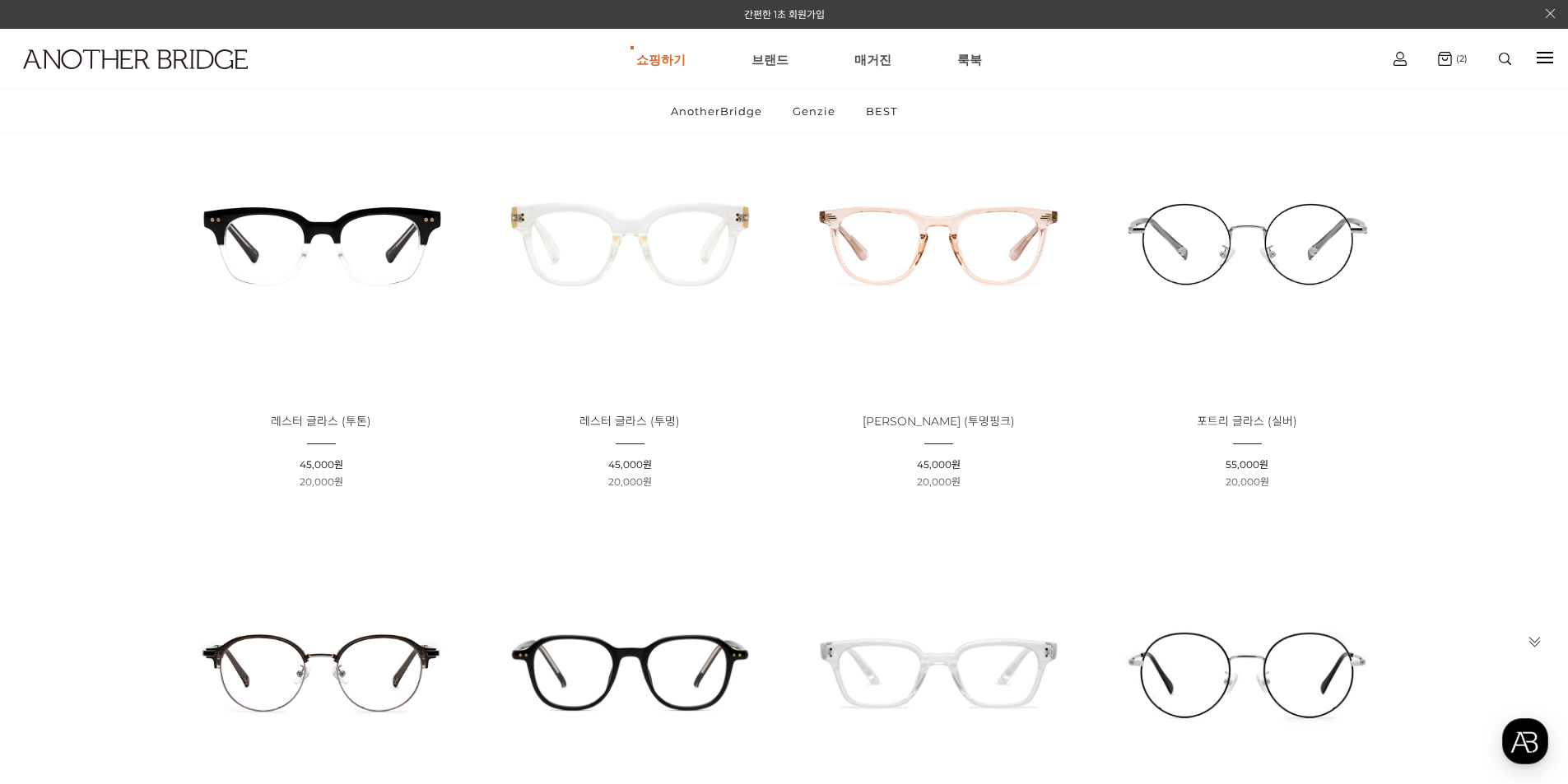
scroll to position [247, 0]
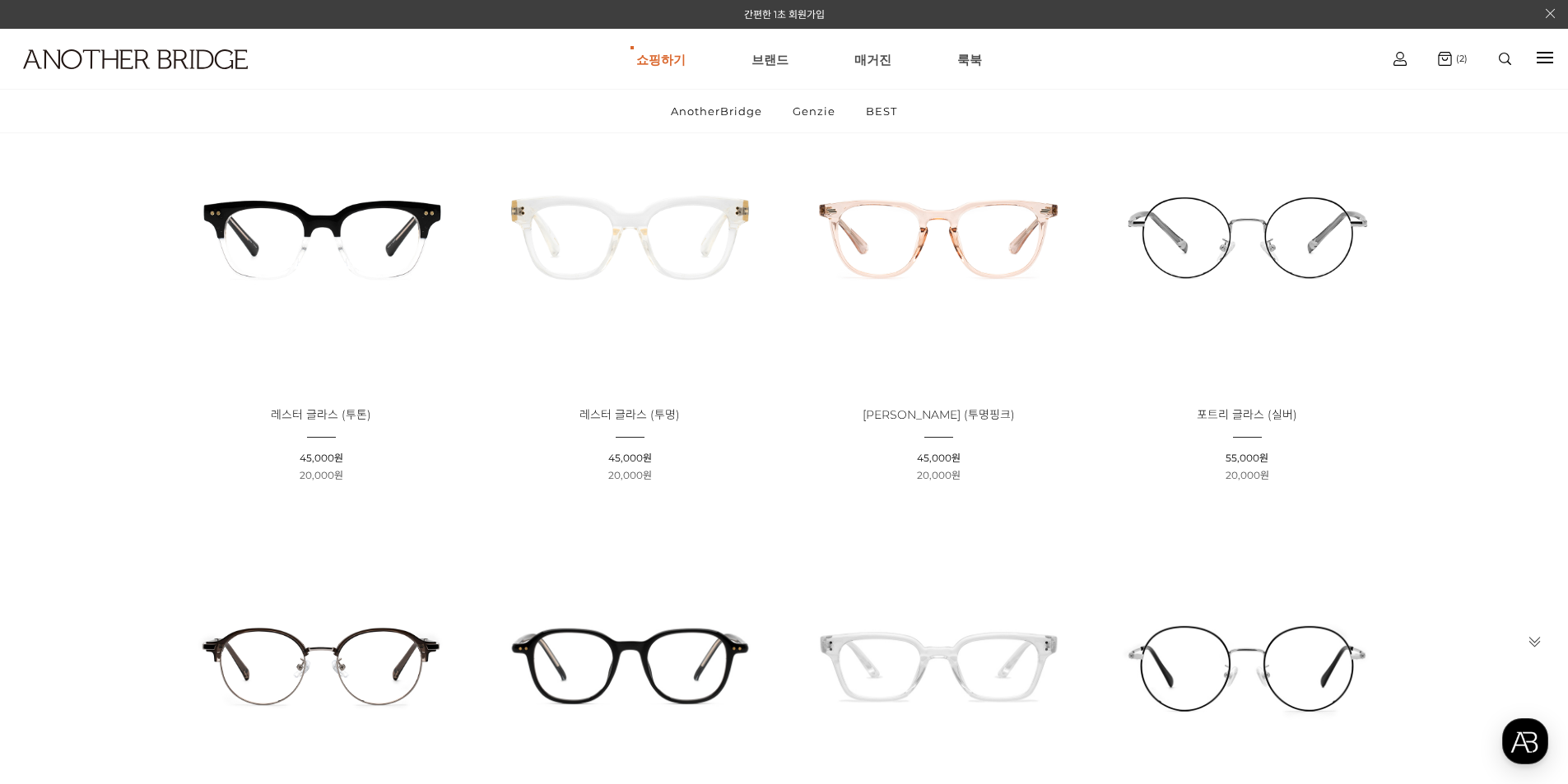
click at [669, 232] on img at bounding box center [630, 236] width 297 height 297
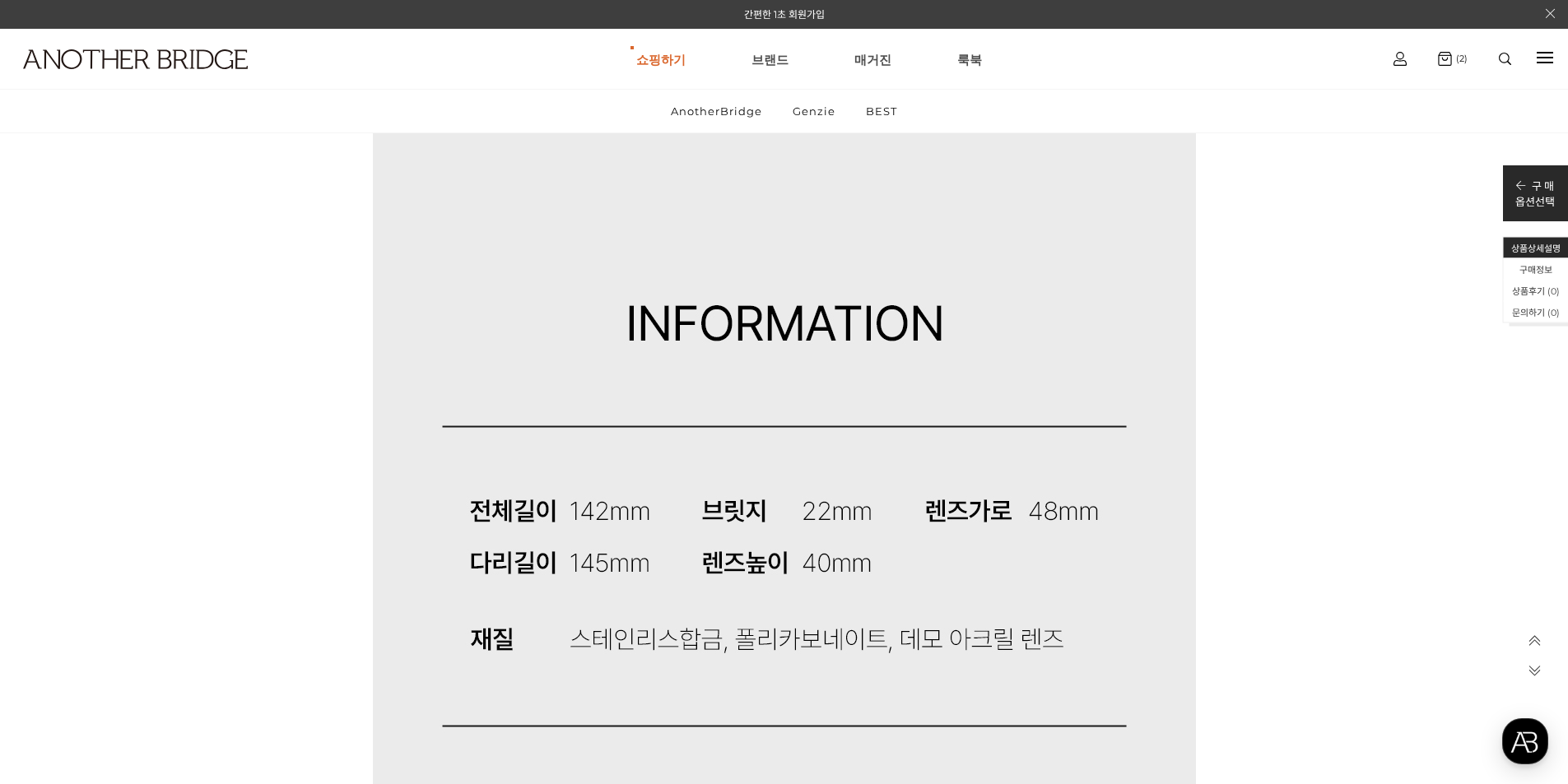
scroll to position [13573, 0]
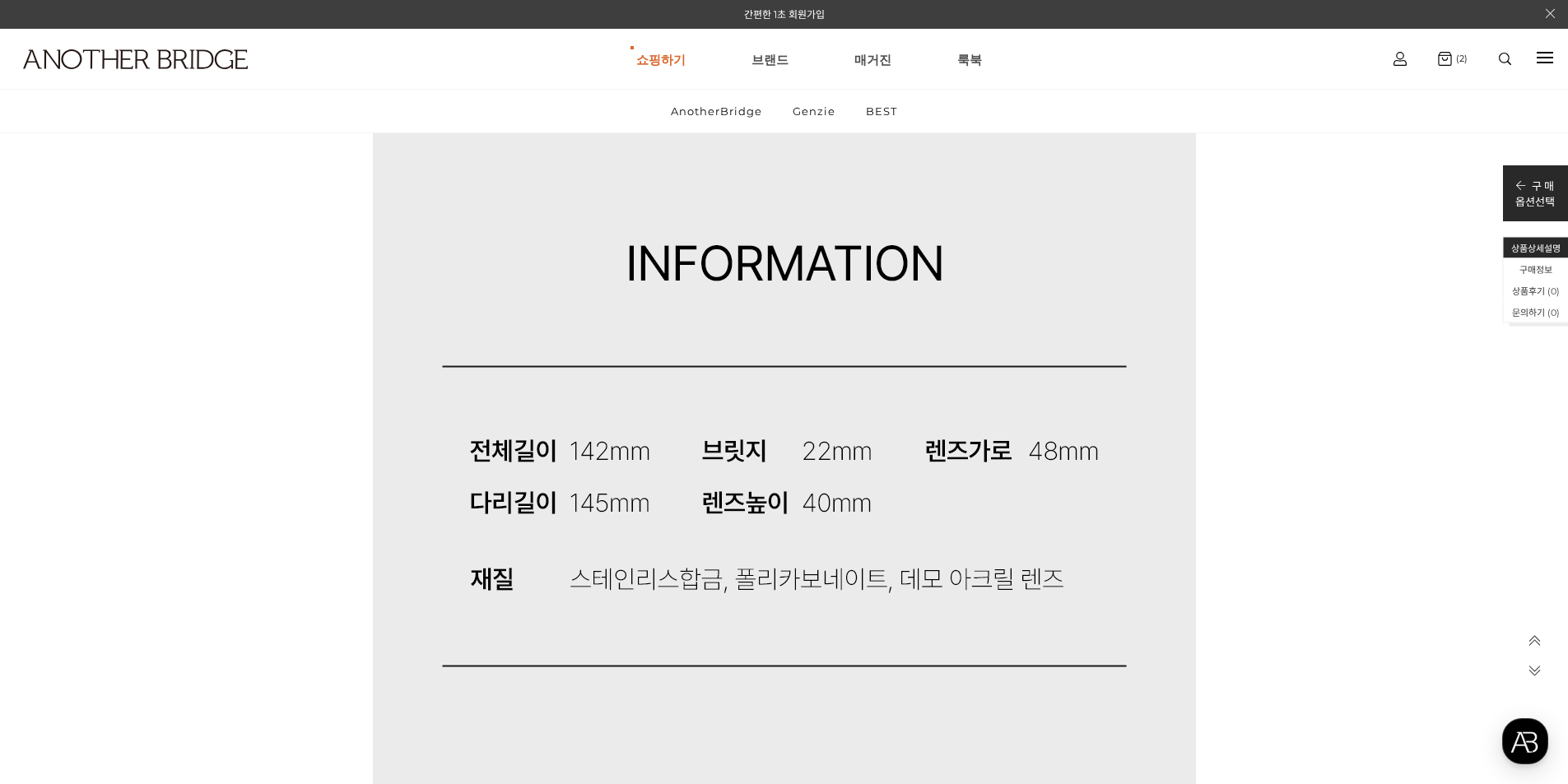
click at [122, 47] on h1 at bounding box center [122, 59] width 244 height 60
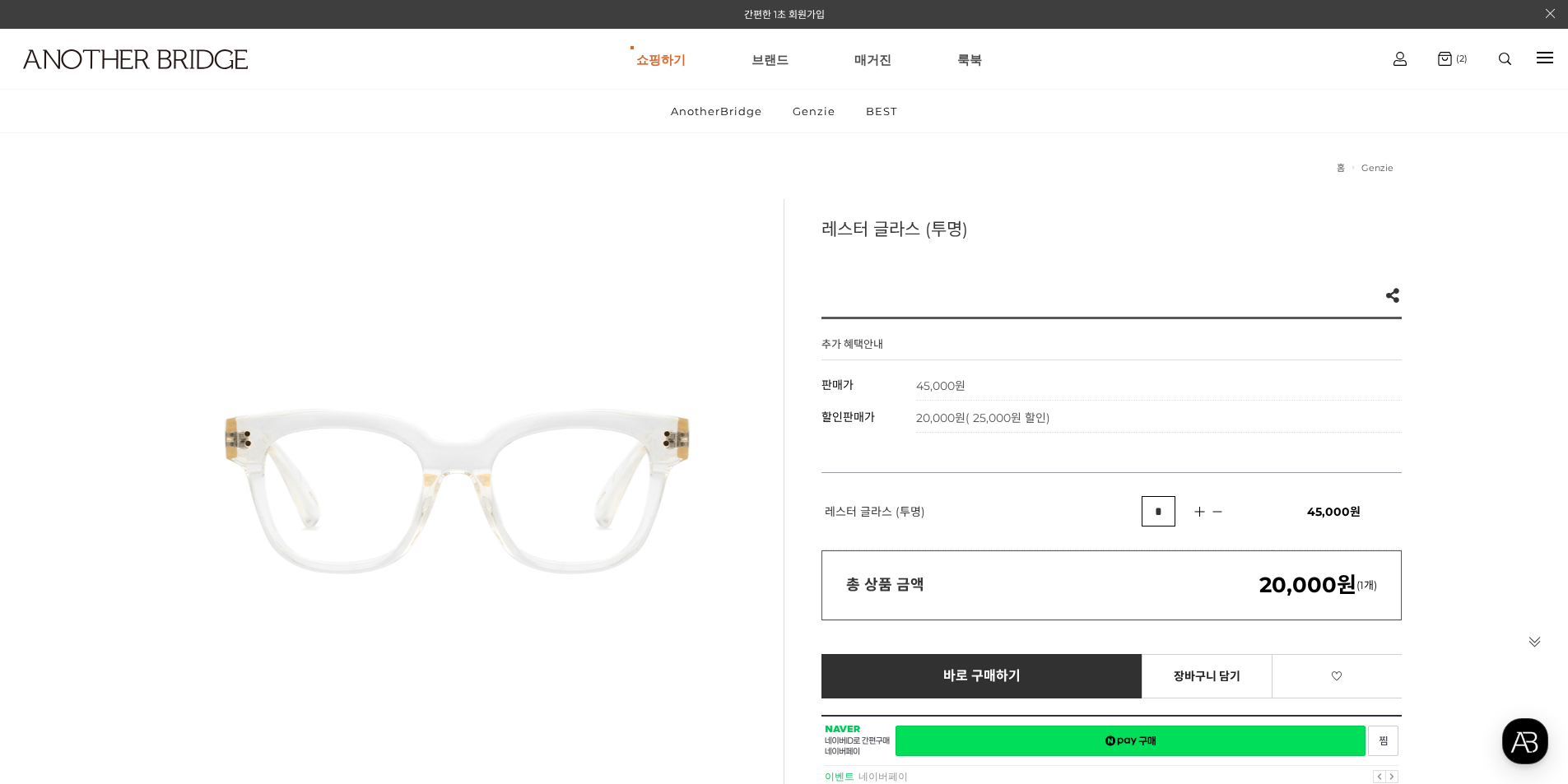
scroll to position [0, 0]
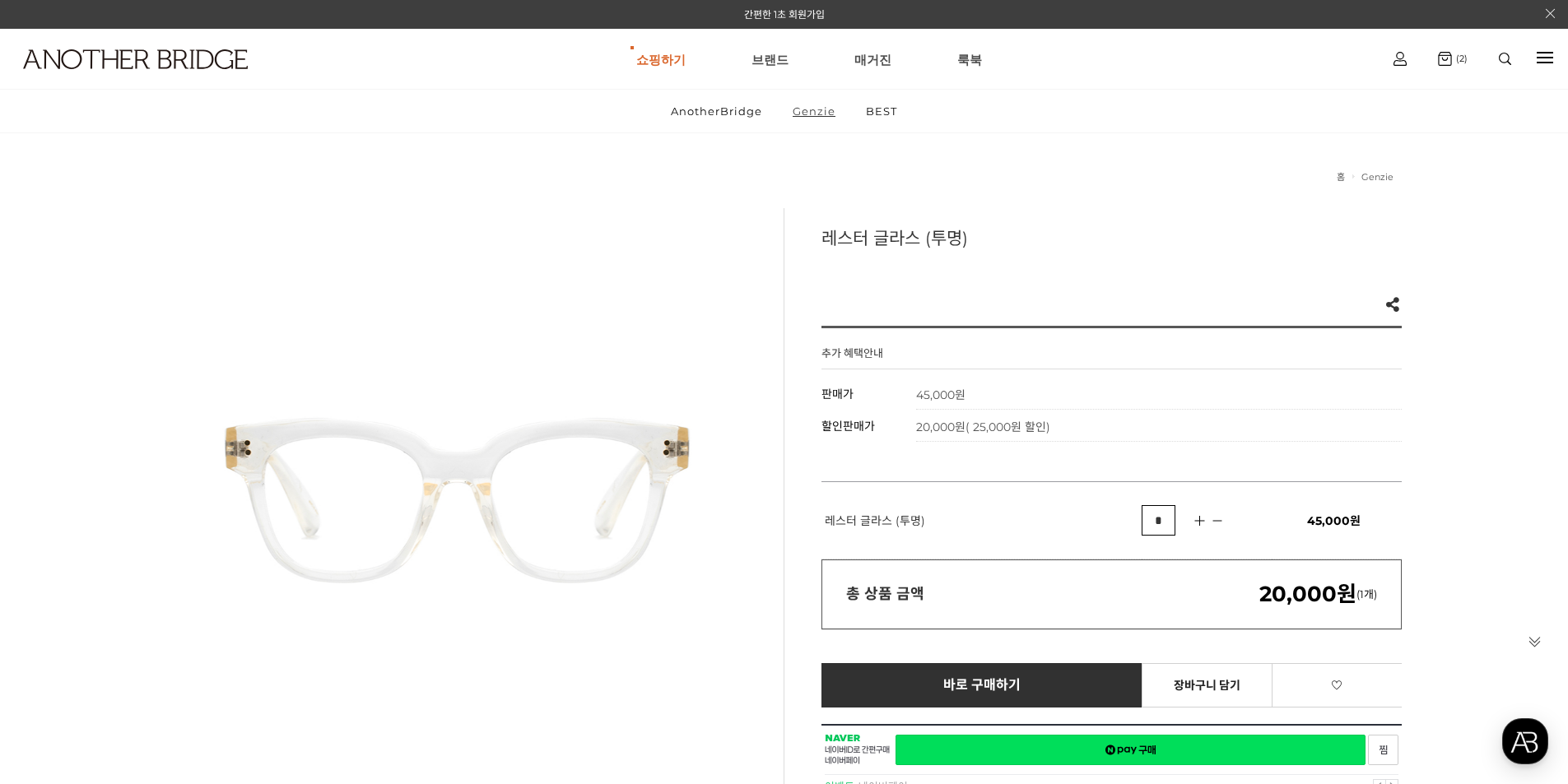
click at [811, 111] on link "Genzie" at bounding box center [814, 111] width 71 height 43
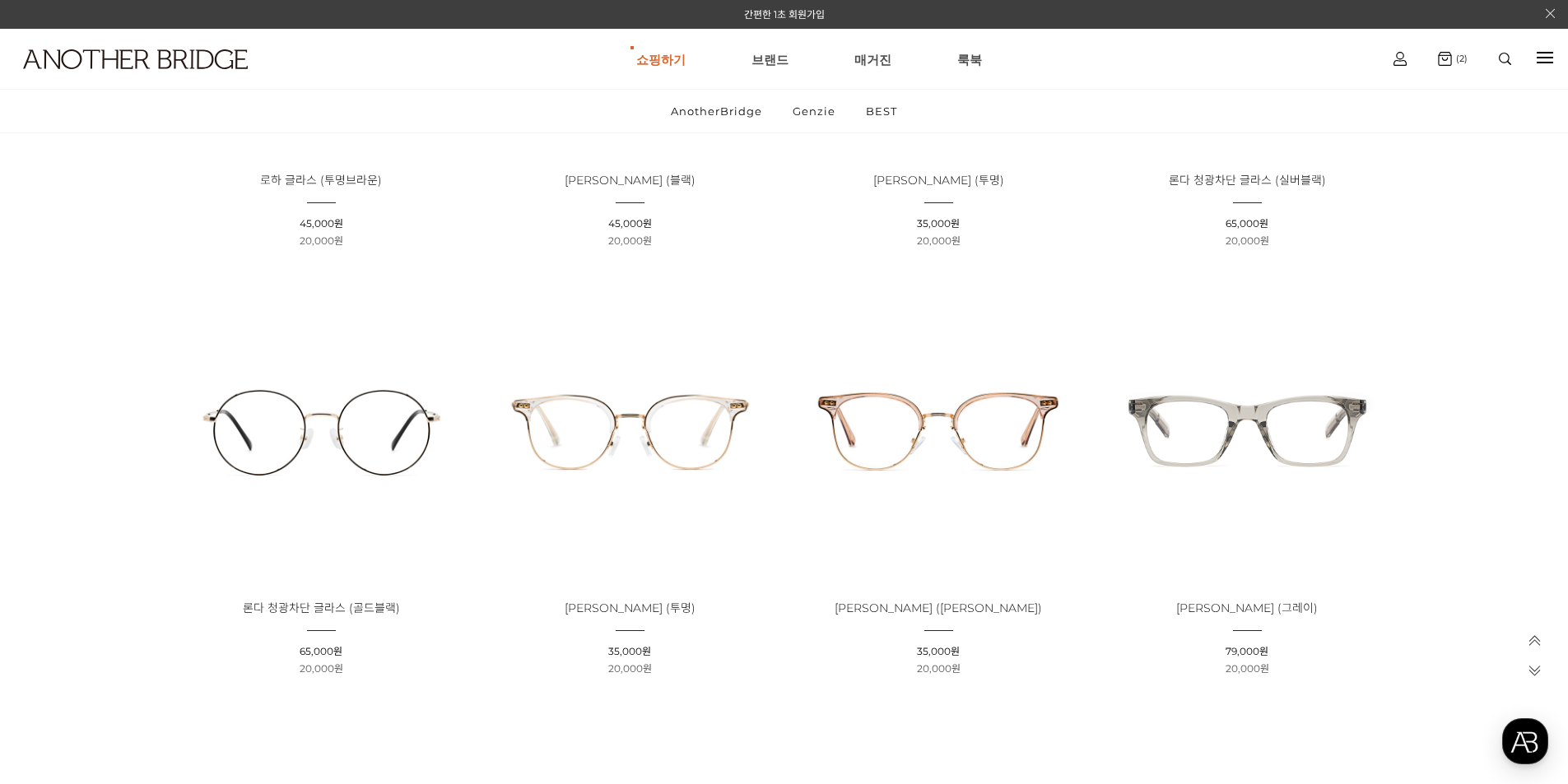
scroll to position [987, 0]
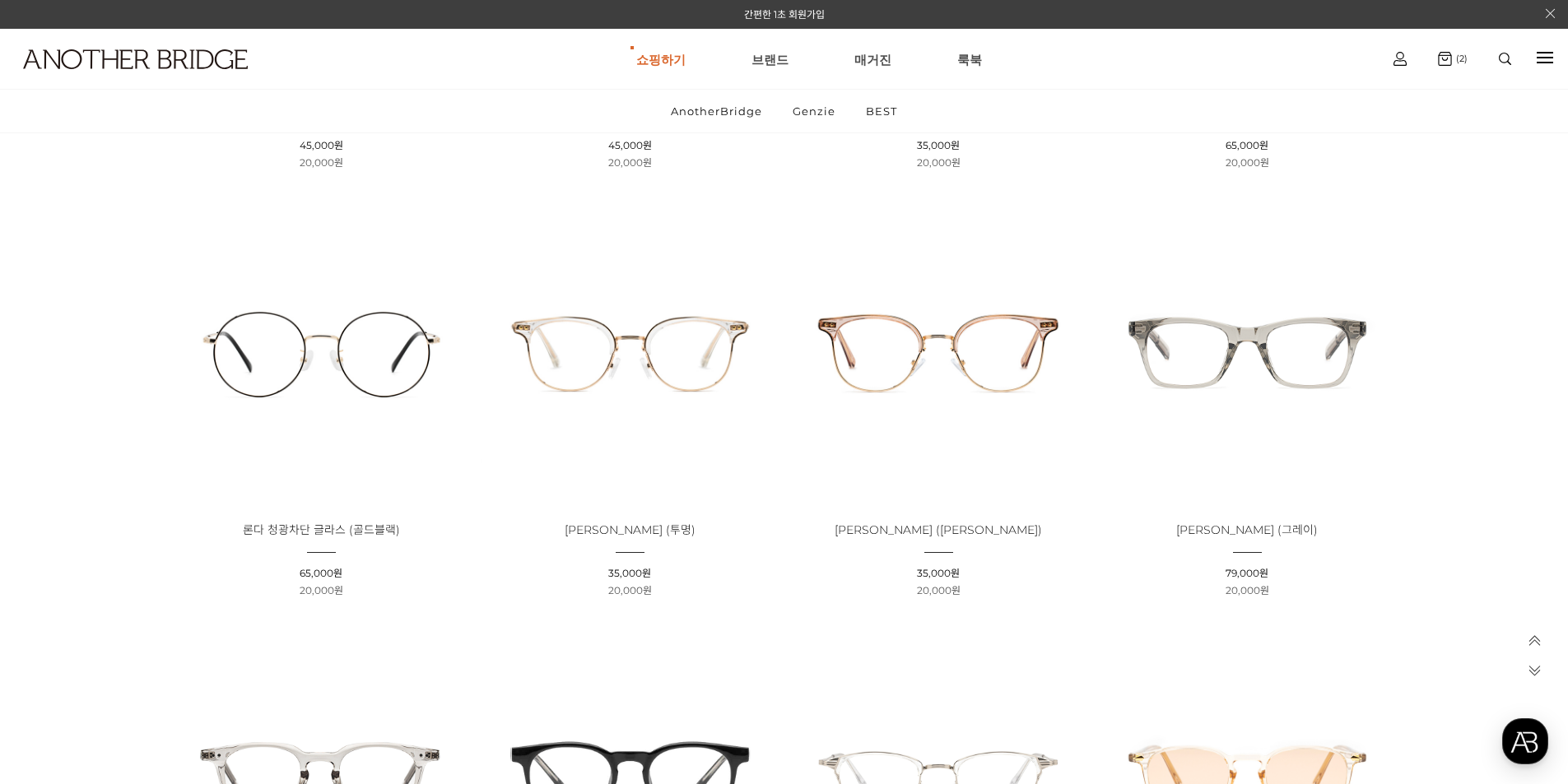
click at [1241, 375] on img at bounding box center [1247, 351] width 297 height 297
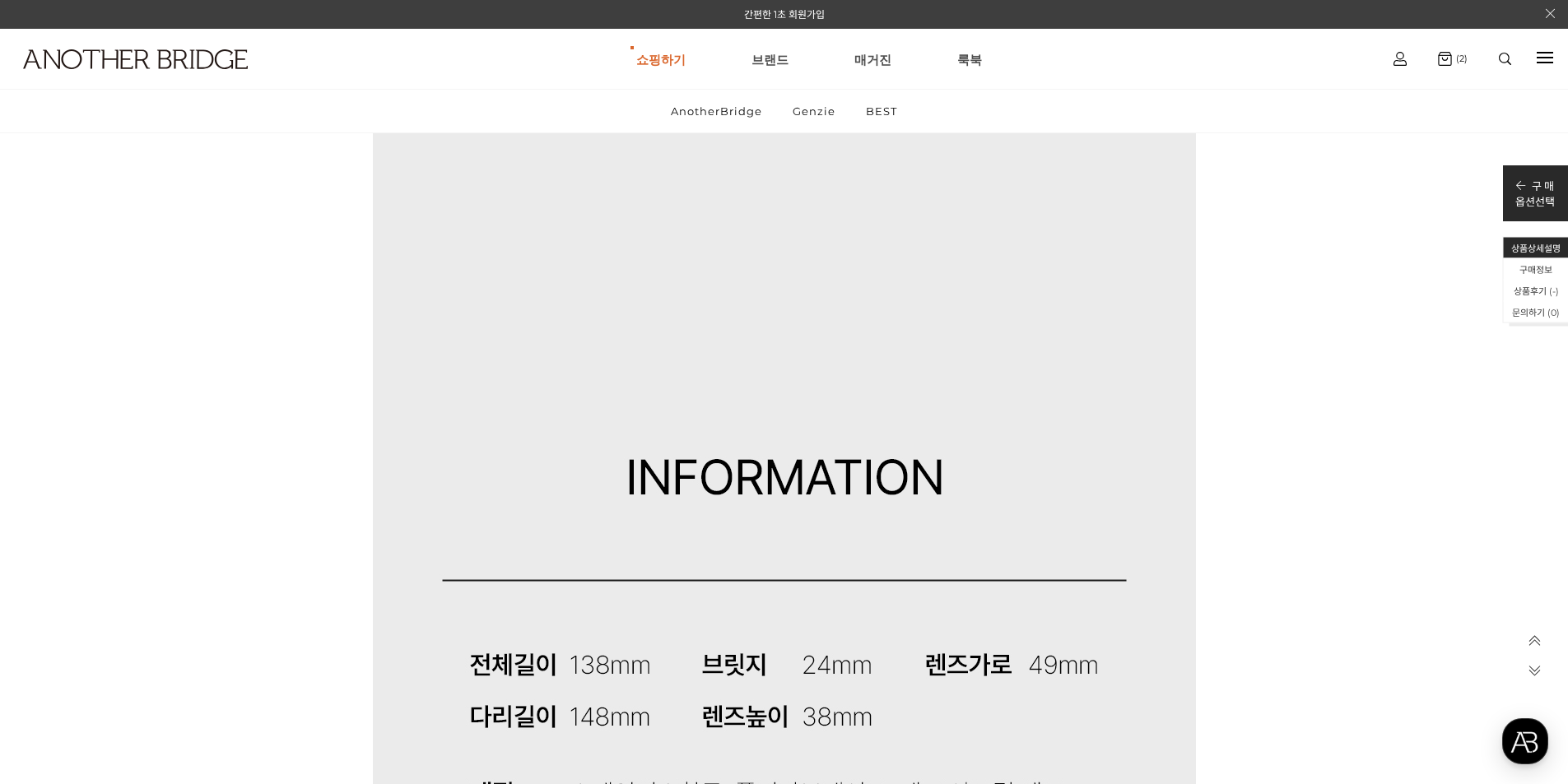
scroll to position [8555, 0]
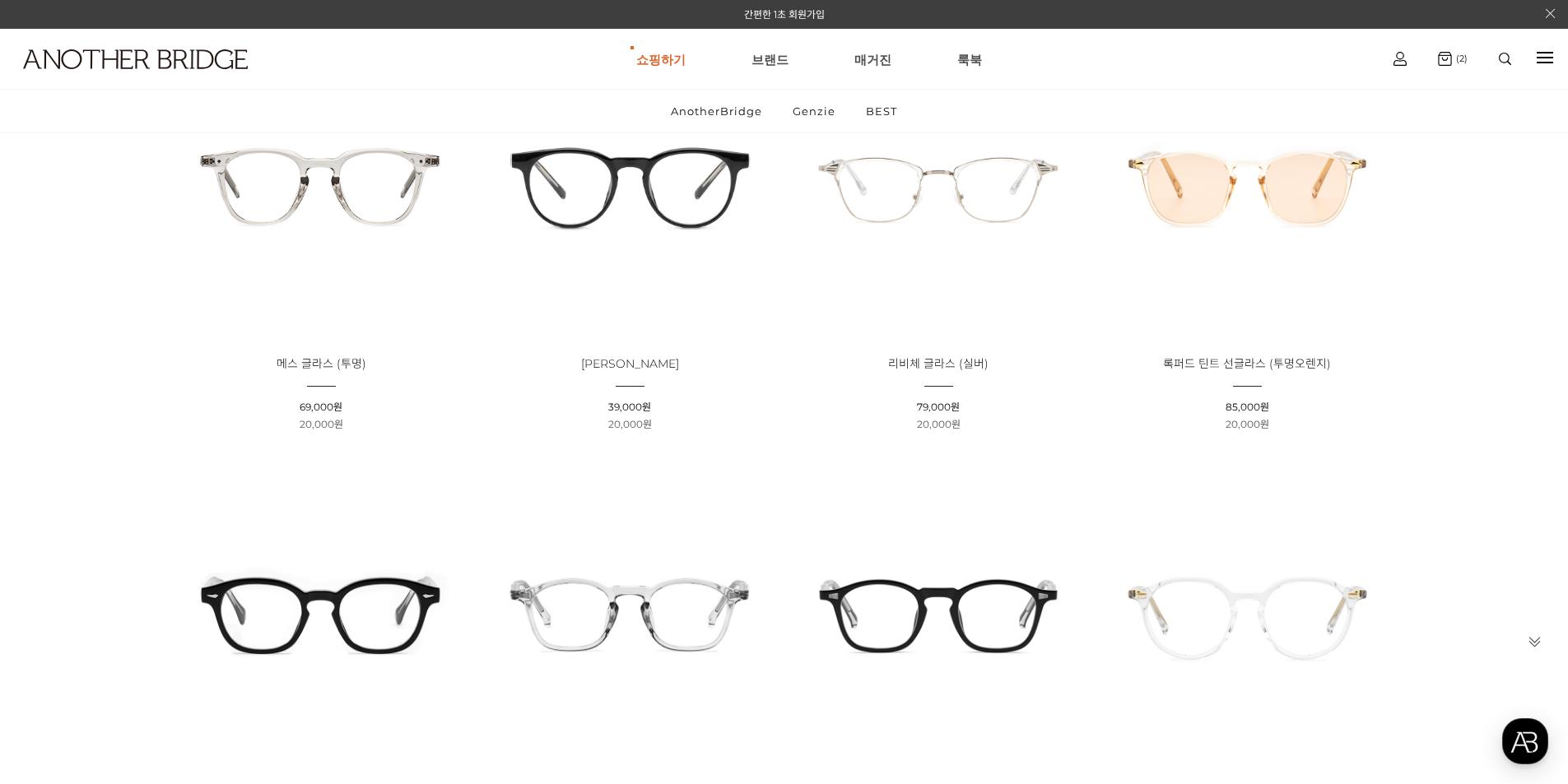
click at [938, 606] on img at bounding box center [939, 613] width 297 height 297
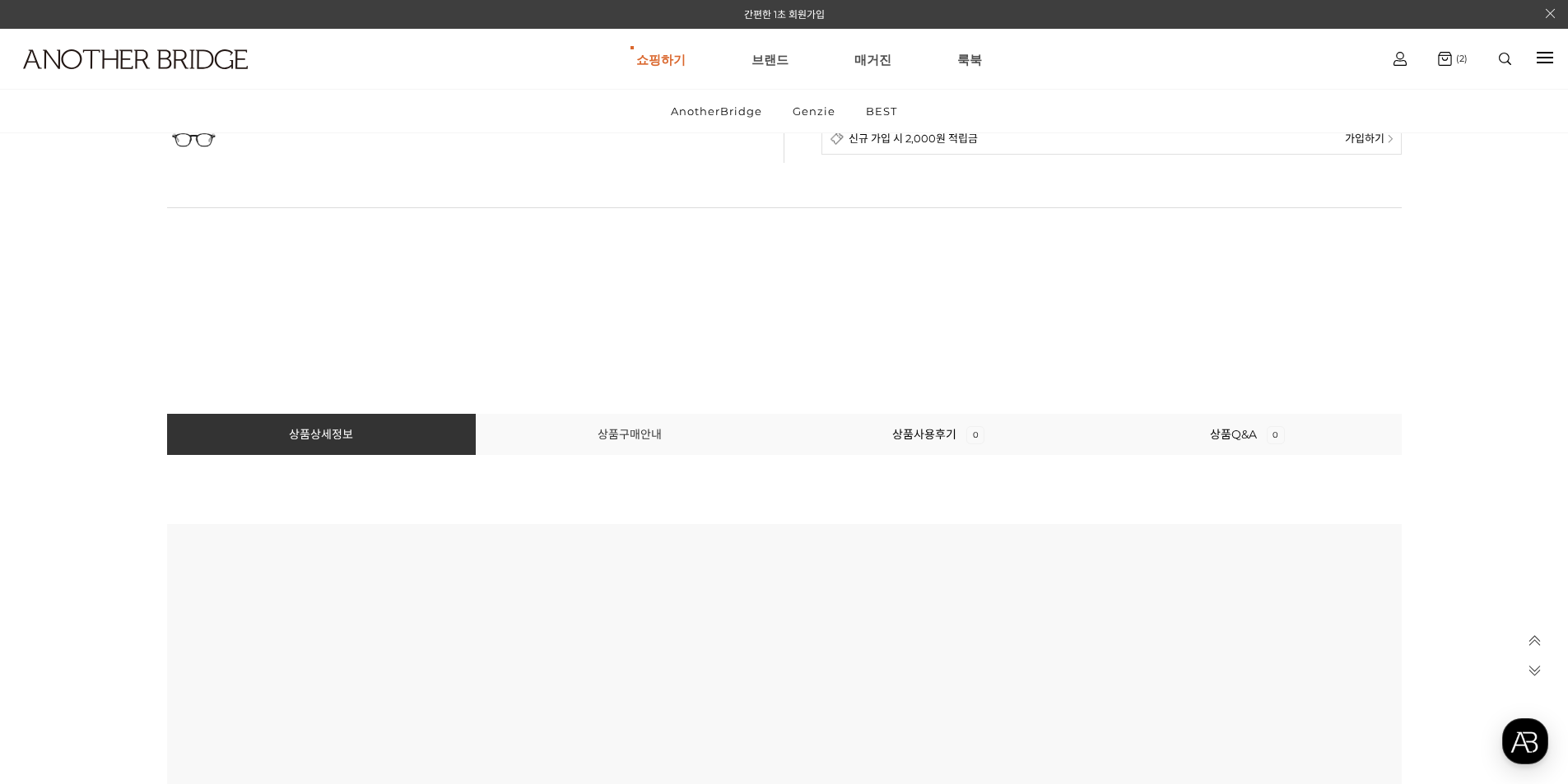
click at [618, 430] on link "상품구매안내" at bounding box center [629, 435] width 65 height 15
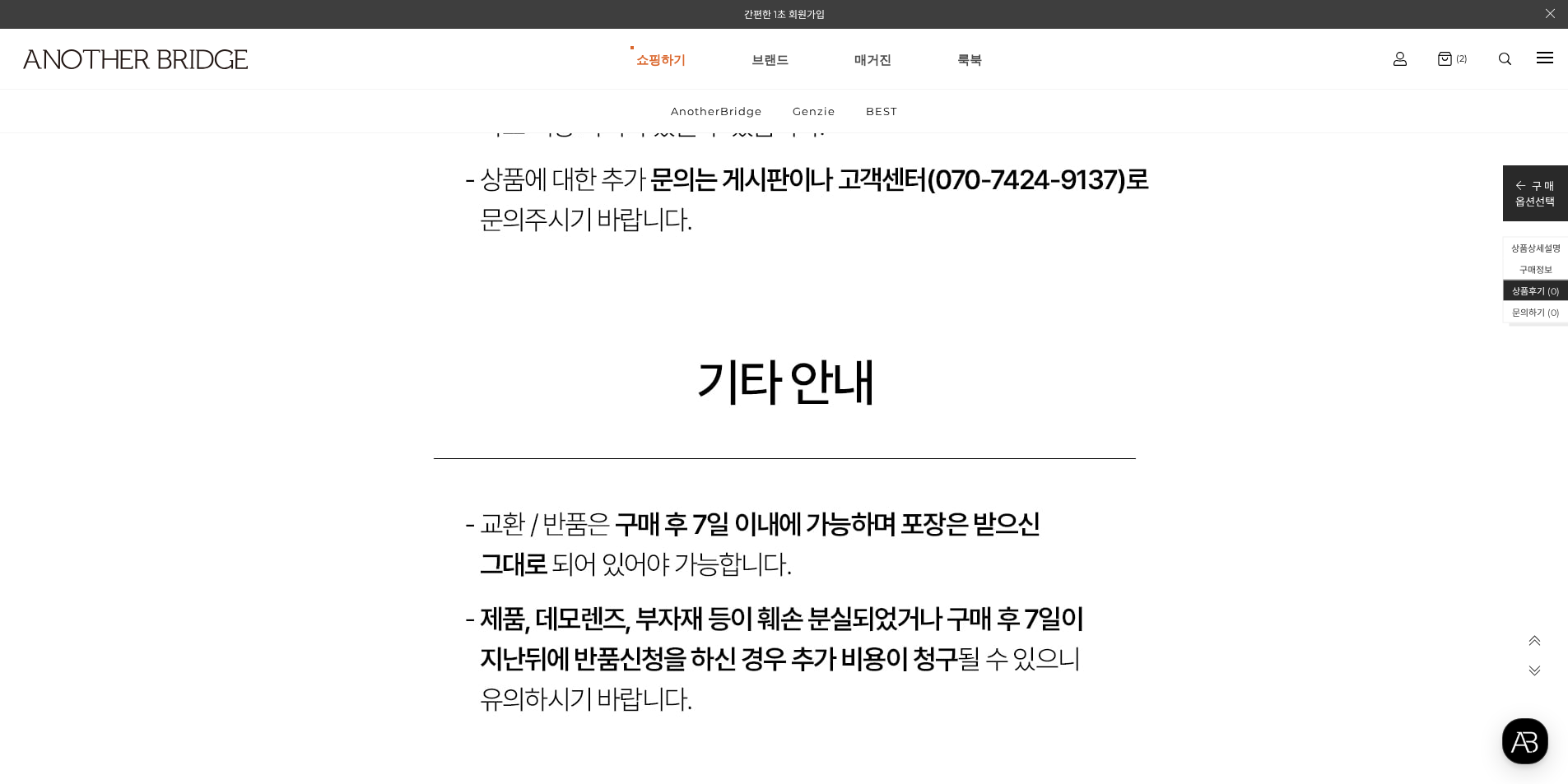
scroll to position [18208, 0]
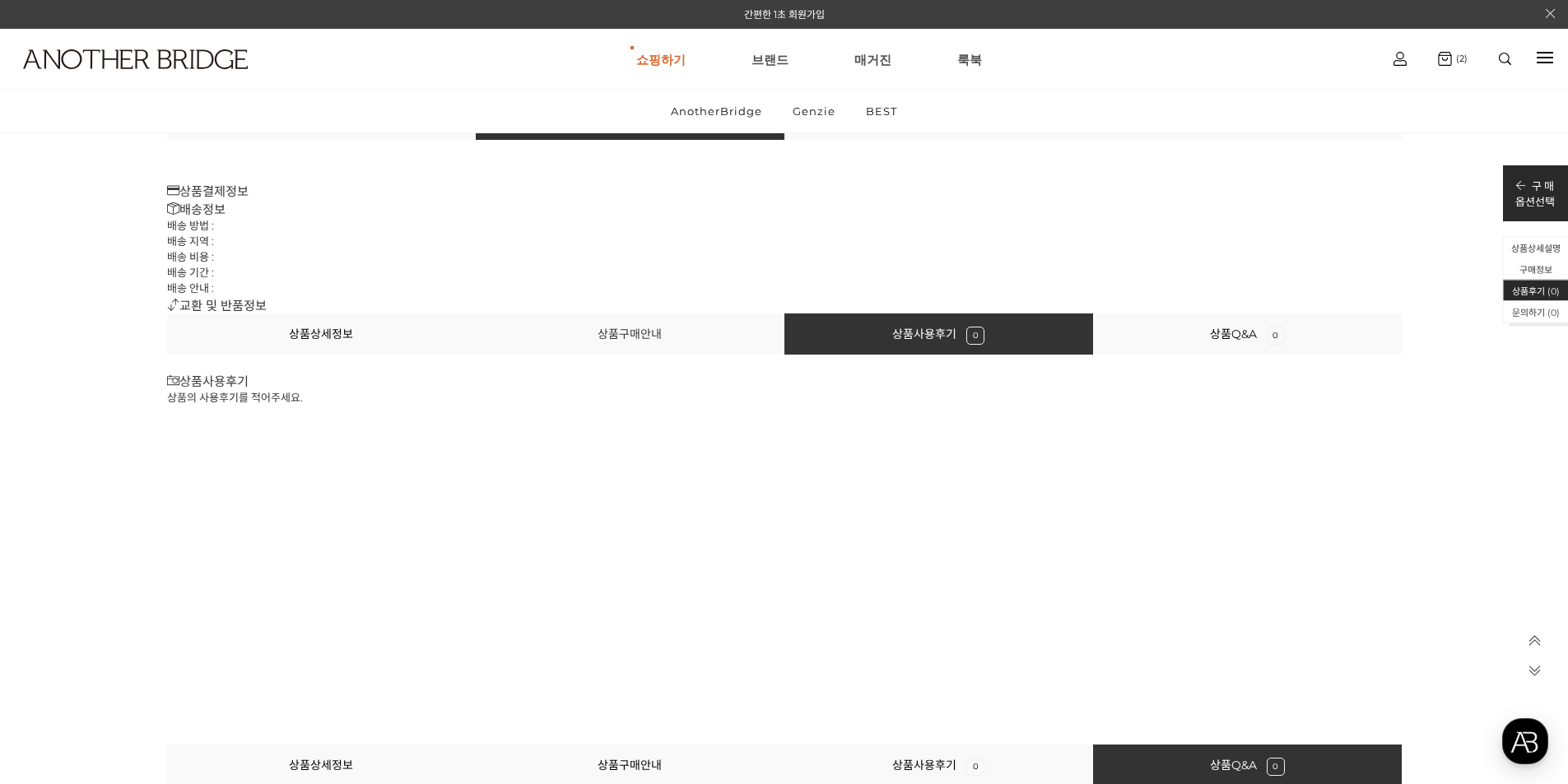
click at [649, 336] on link "상품구매안내" at bounding box center [629, 334] width 65 height 15
drag, startPoint x: 314, startPoint y: 333, endPoint x: 328, endPoint y: 335, distance: 14.1
click at [313, 333] on link "상품상세정보" at bounding box center [321, 334] width 65 height 15
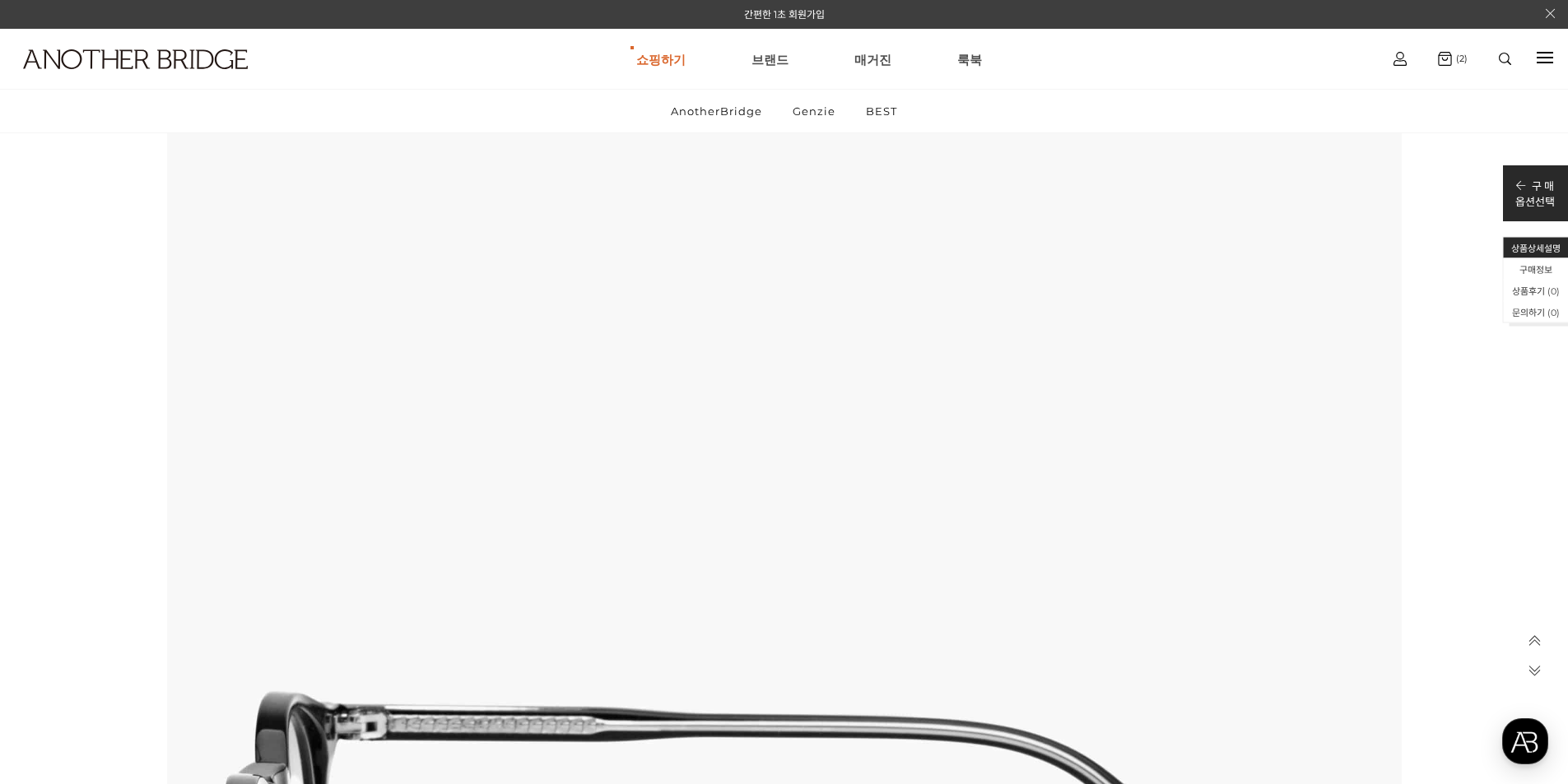
scroll to position [1006, 0]
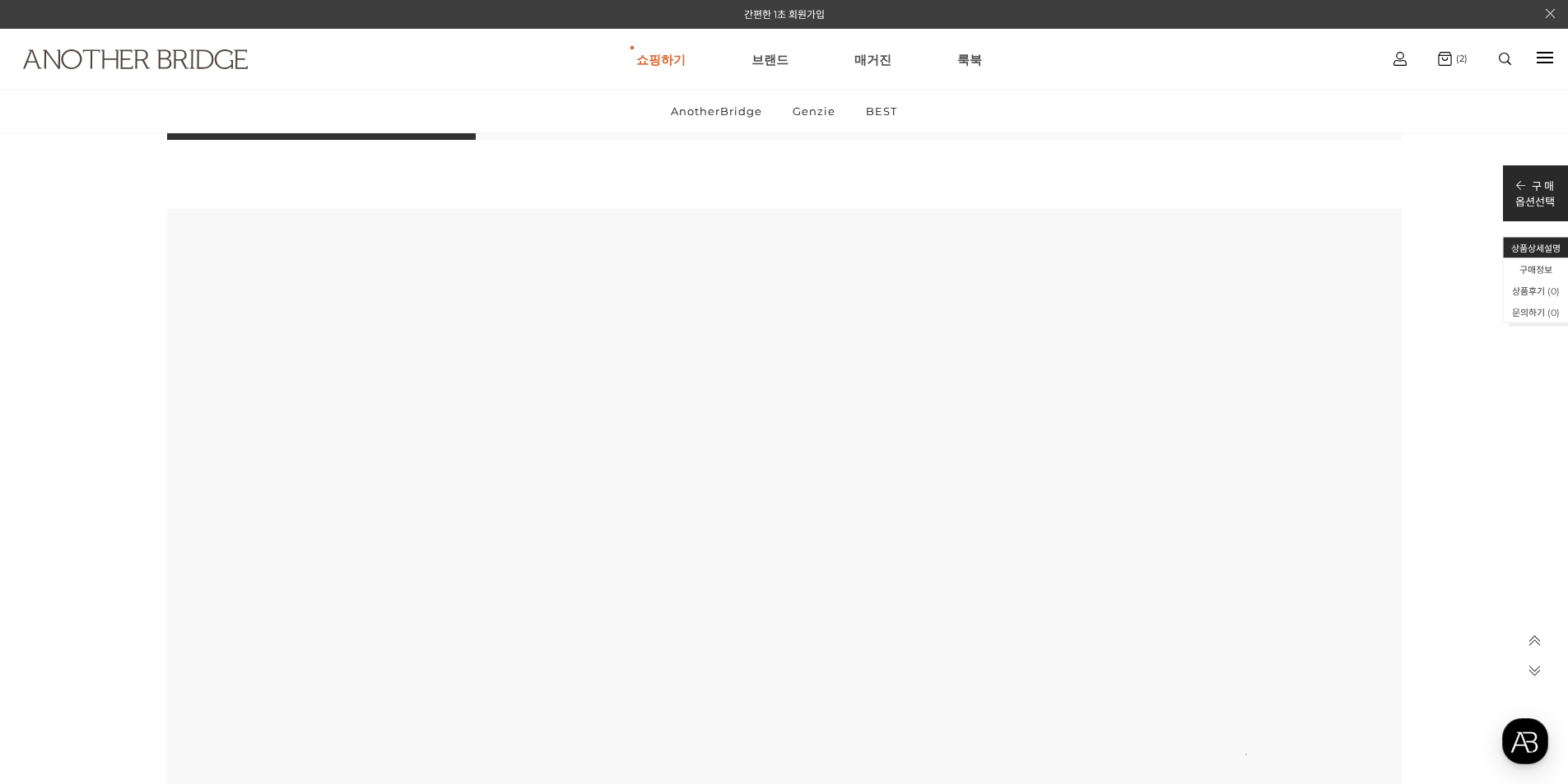
click at [162, 64] on img at bounding box center [136, 59] width 224 height 20
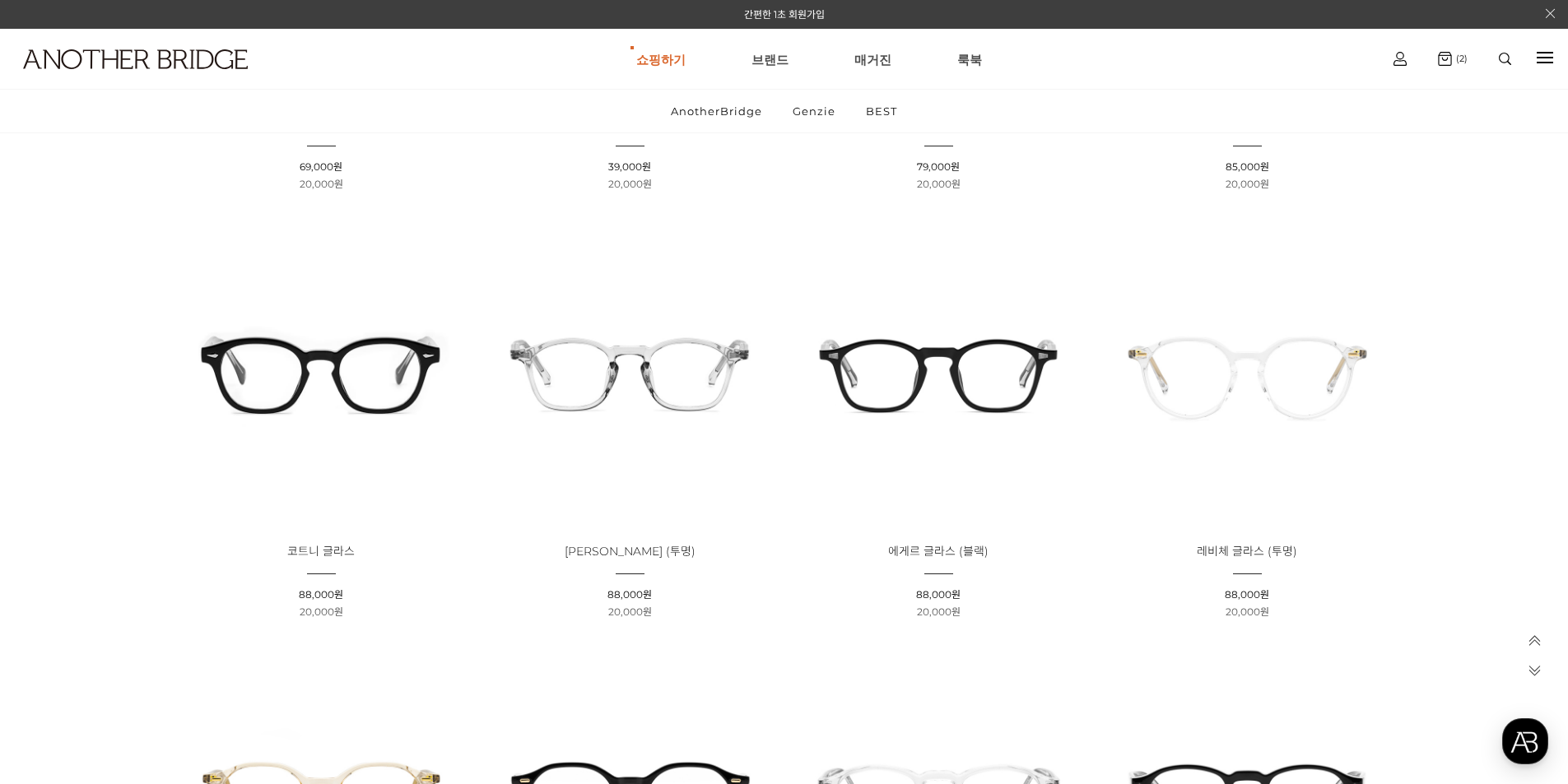
scroll to position [1810, 0]
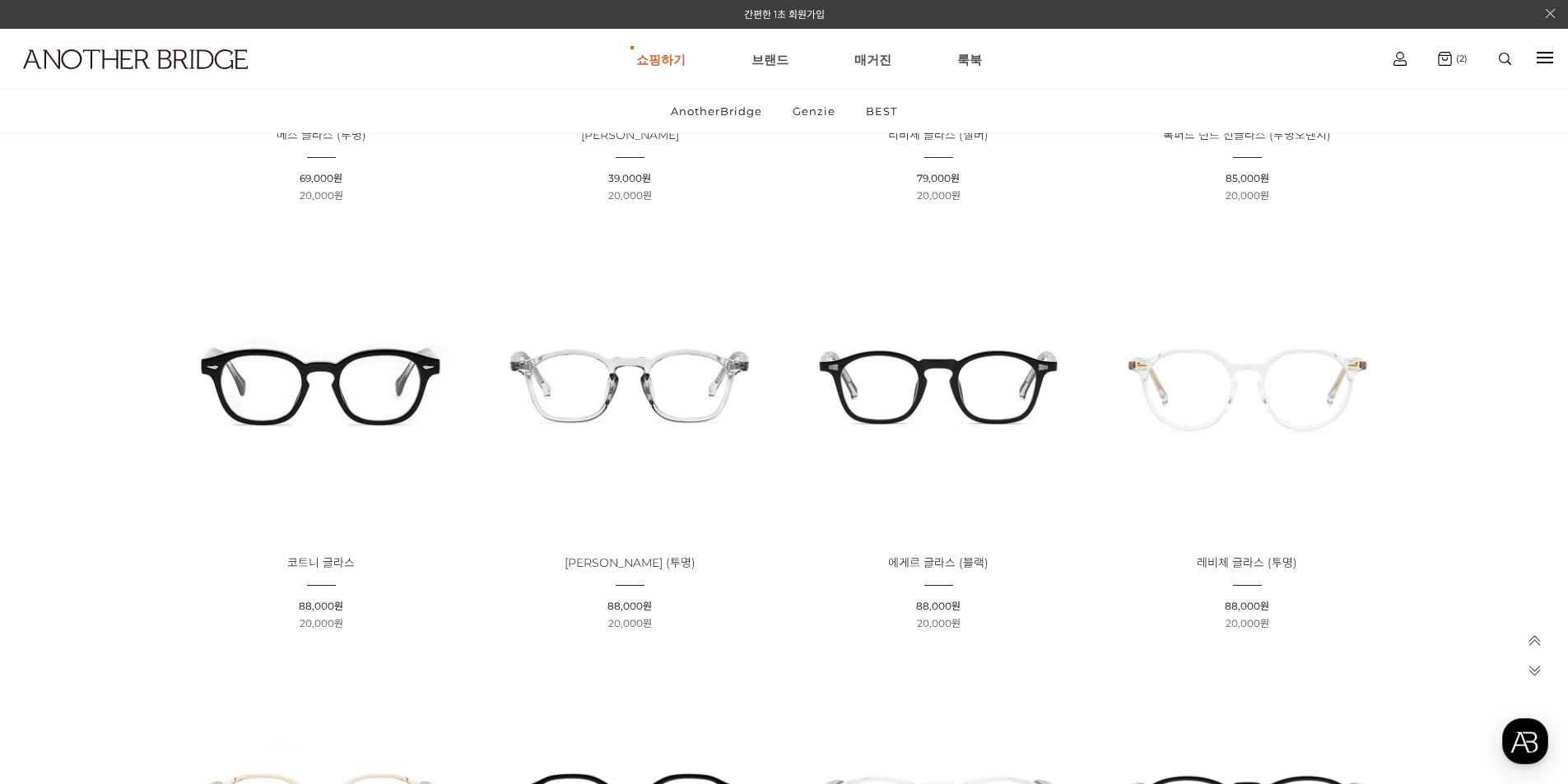
click at [939, 395] on img at bounding box center [939, 385] width 297 height 297
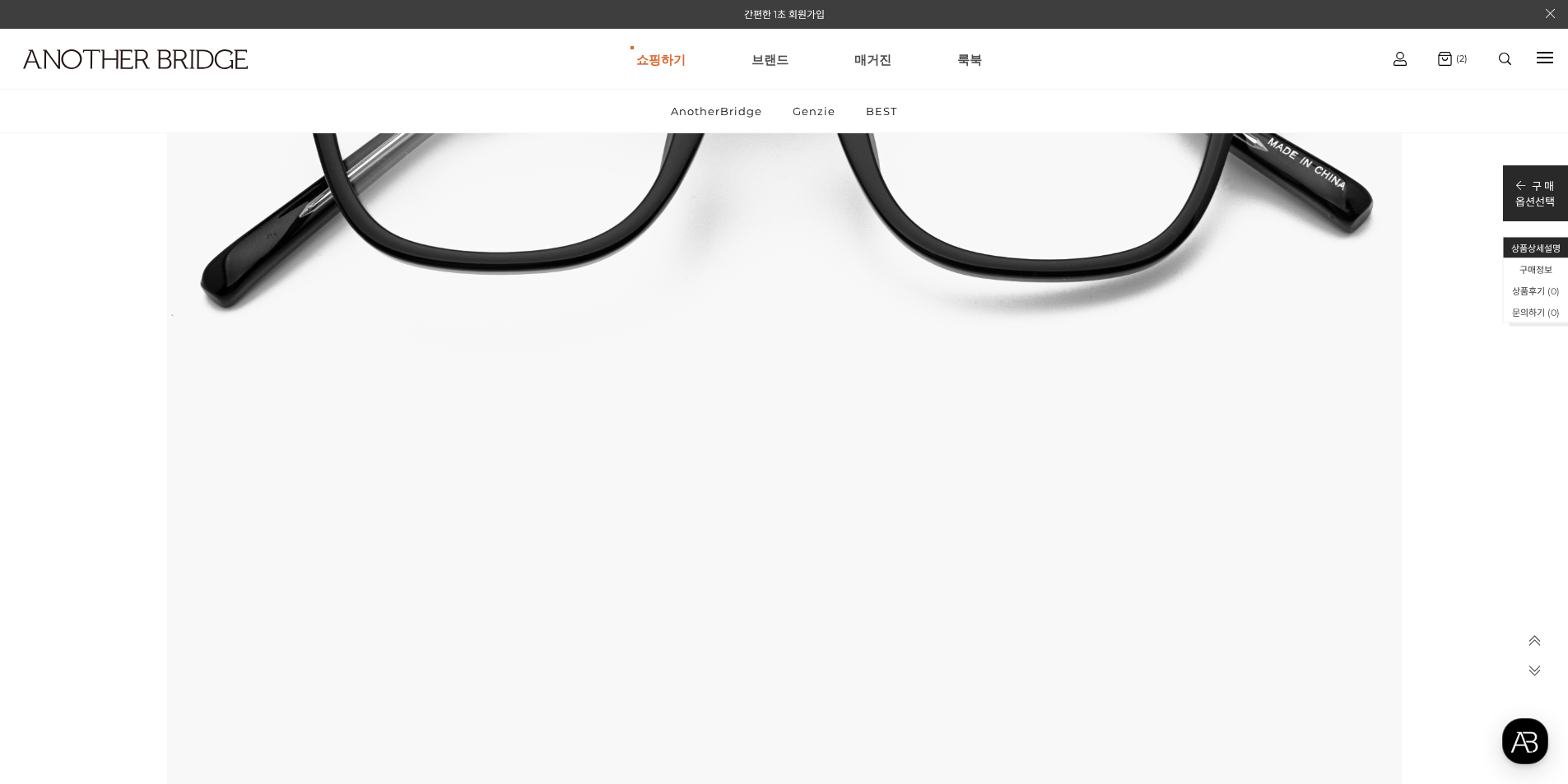
scroll to position [1646, 0]
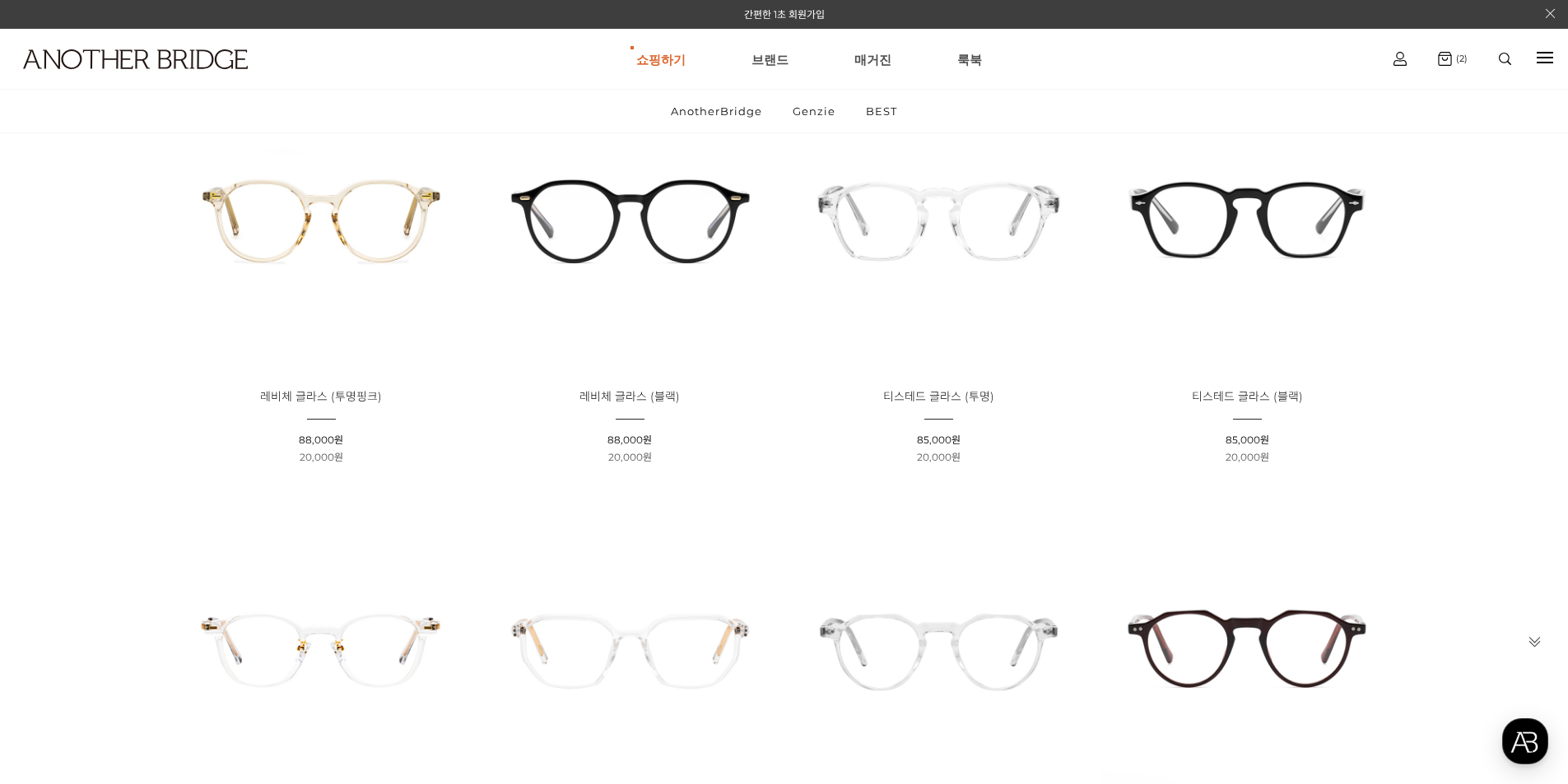
click at [1254, 222] on img at bounding box center [1247, 219] width 297 height 297
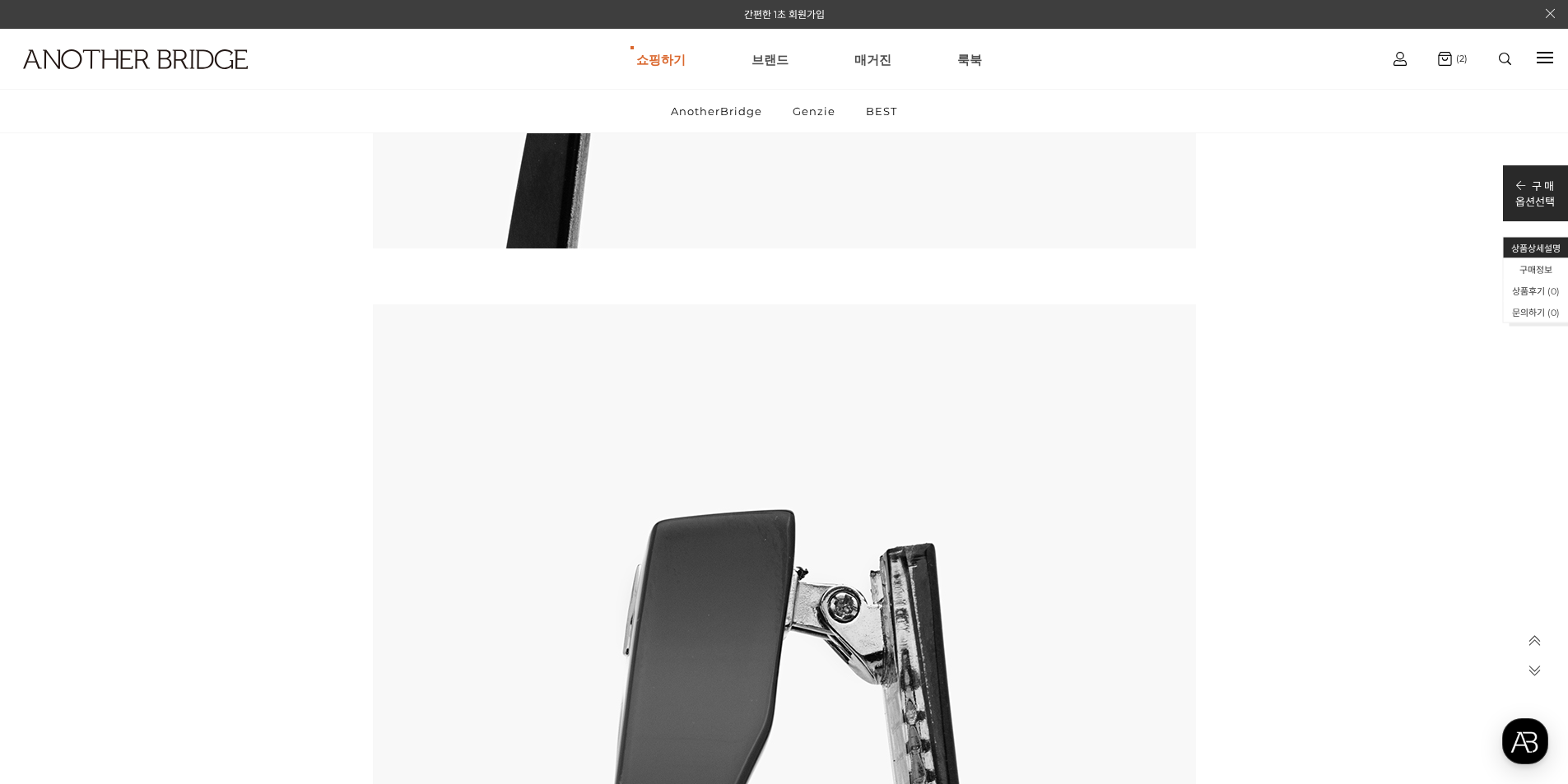
scroll to position [12174, 0]
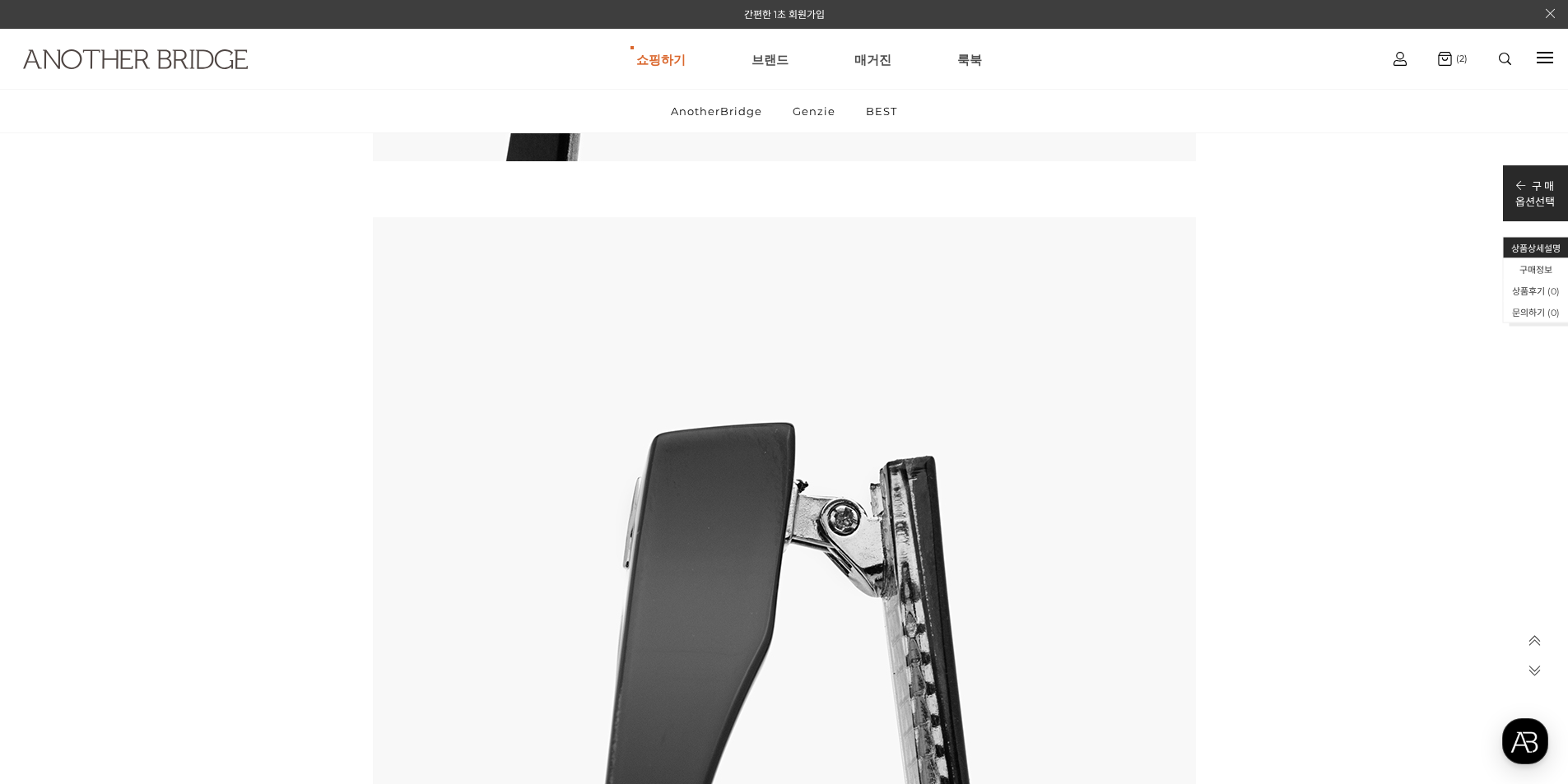
click at [145, 57] on img at bounding box center [136, 59] width 224 height 20
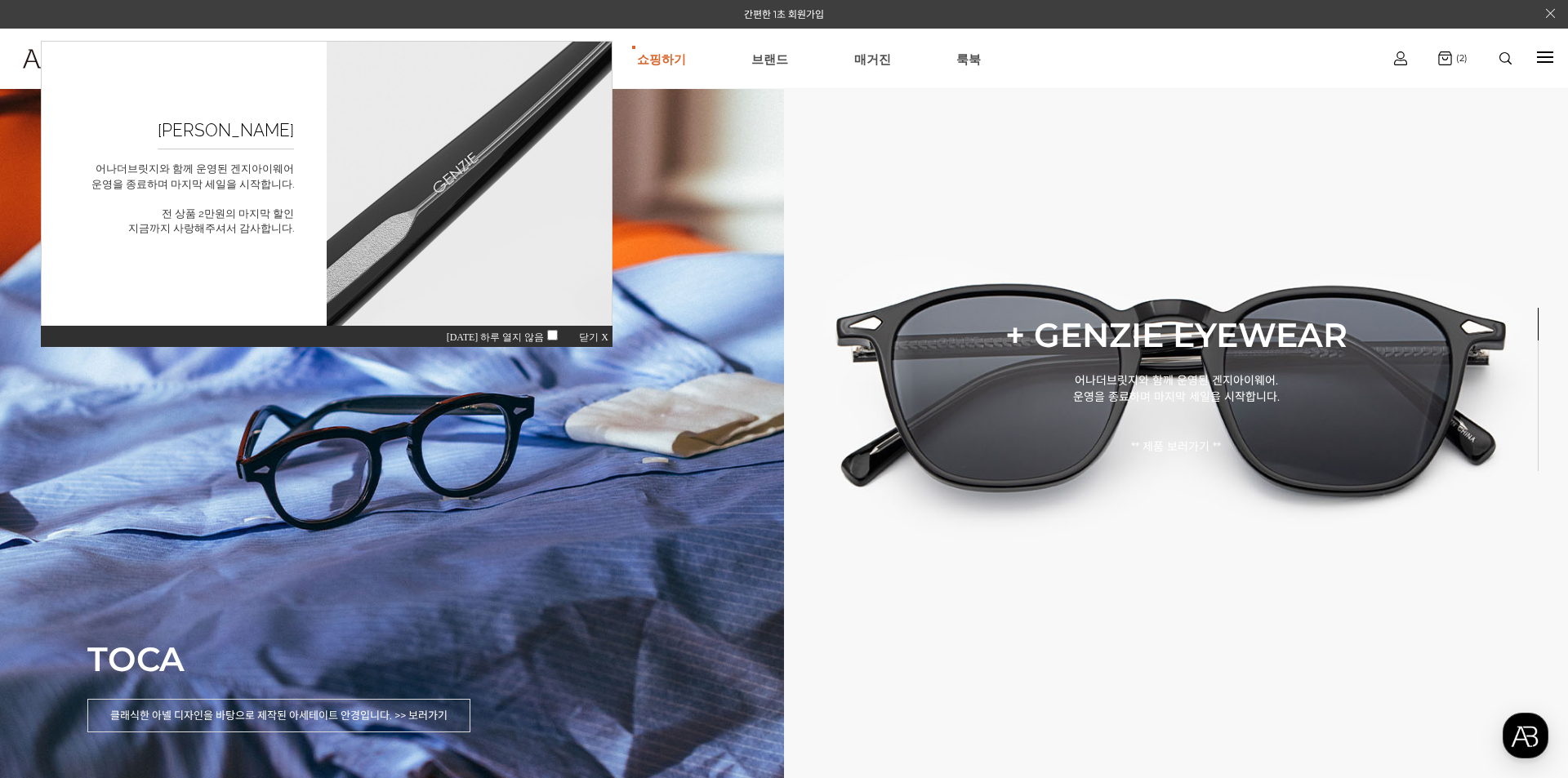
click at [599, 337] on span "닫기 X" at bounding box center [594, 337] width 30 height 11
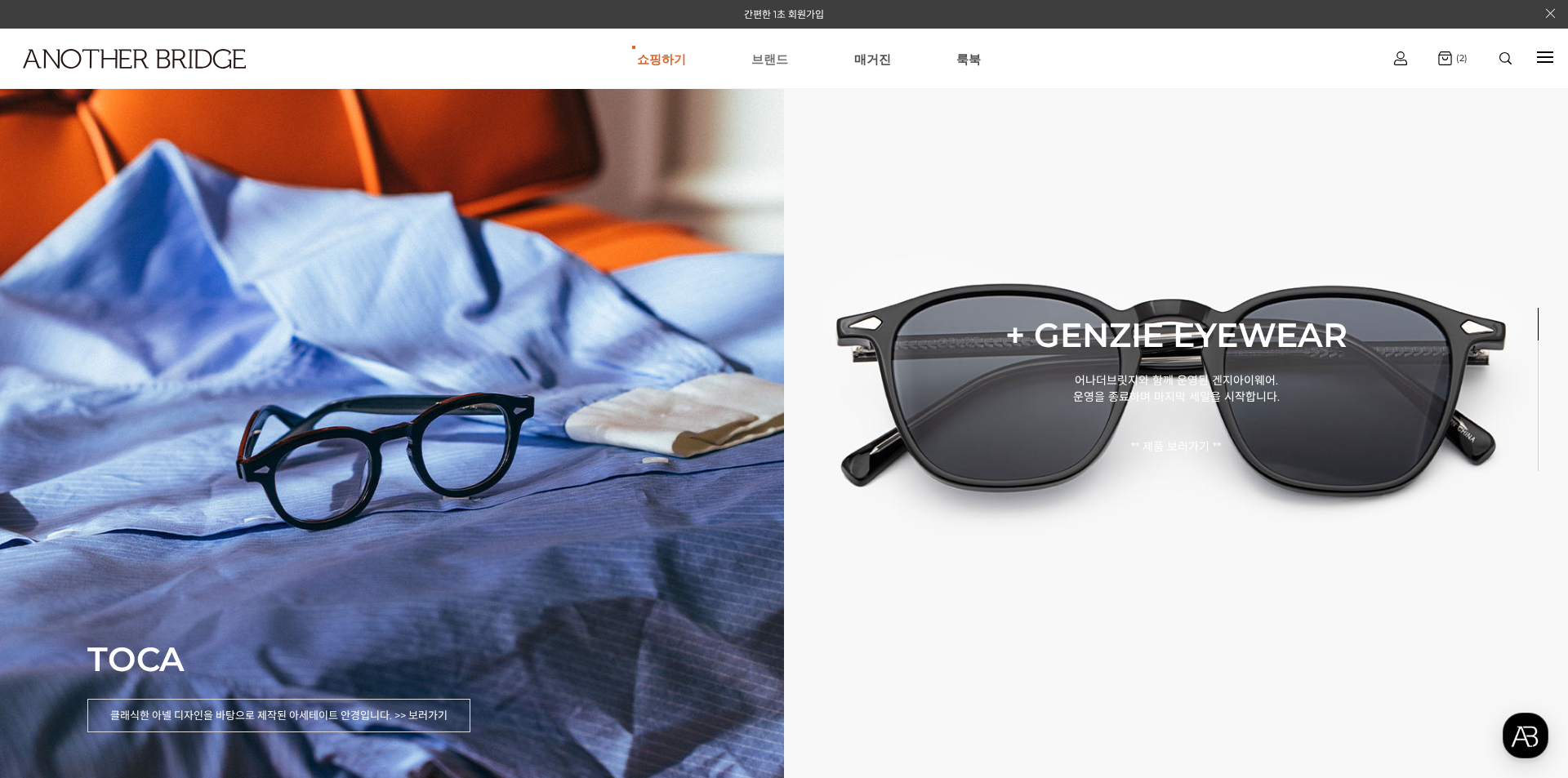
click at [761, 63] on link "브랜드" at bounding box center [770, 58] width 37 height 58
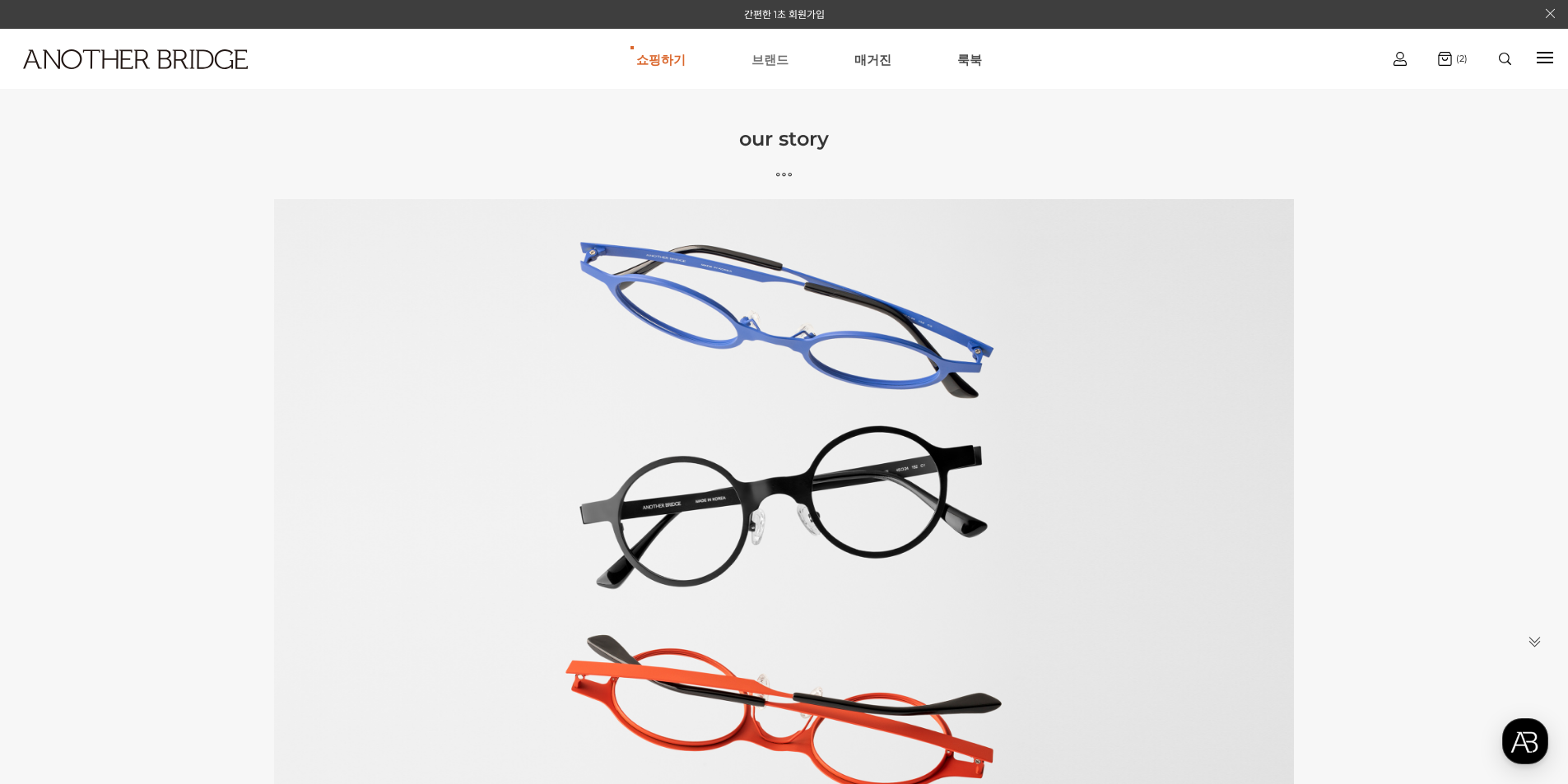
click at [770, 64] on link "브랜드" at bounding box center [770, 59] width 37 height 59
click at [656, 61] on link "쇼핑하기" at bounding box center [660, 59] width 50 height 59
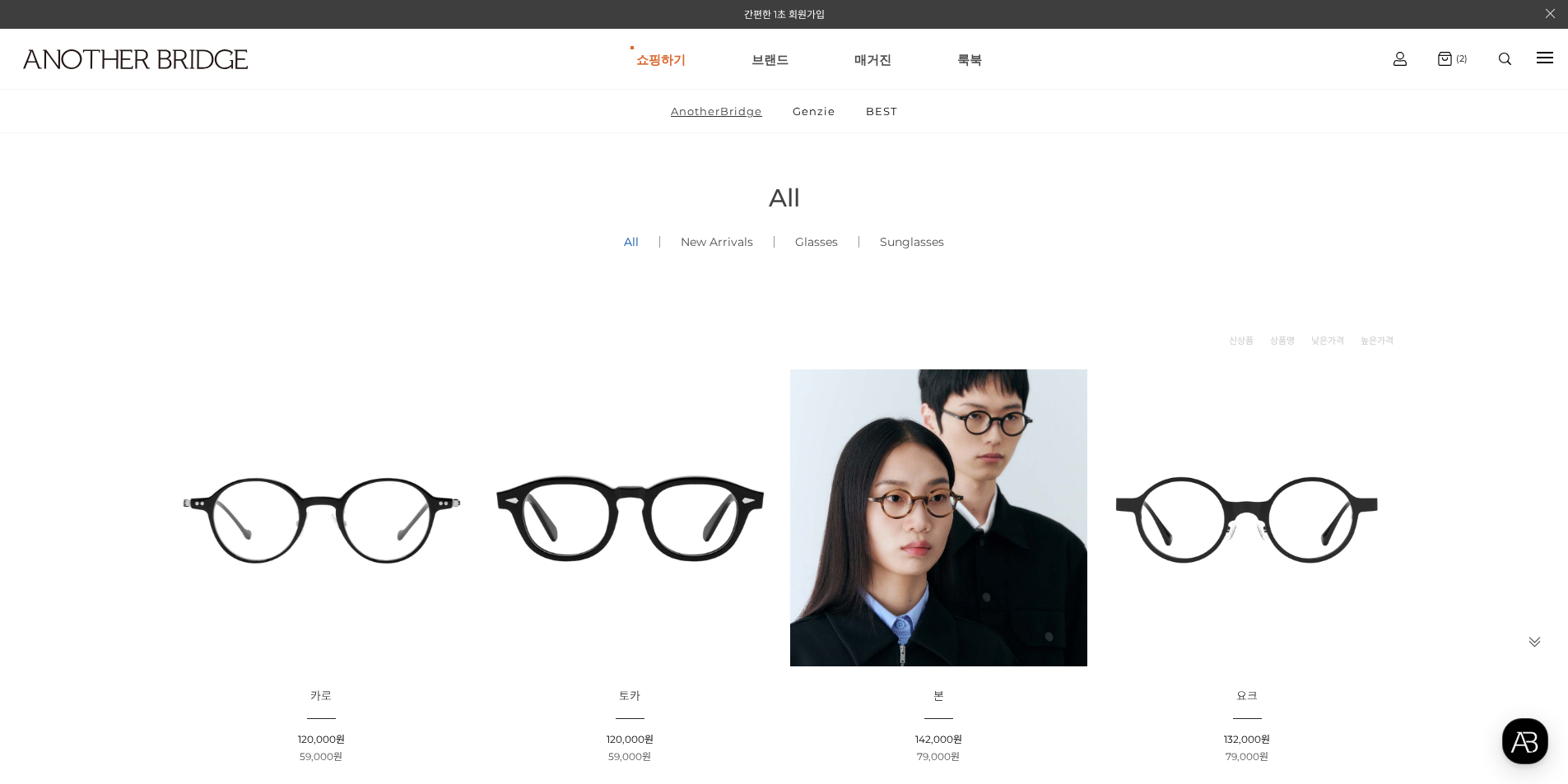
click at [726, 107] on link "AnotherBridge" at bounding box center [716, 111] width 120 height 43
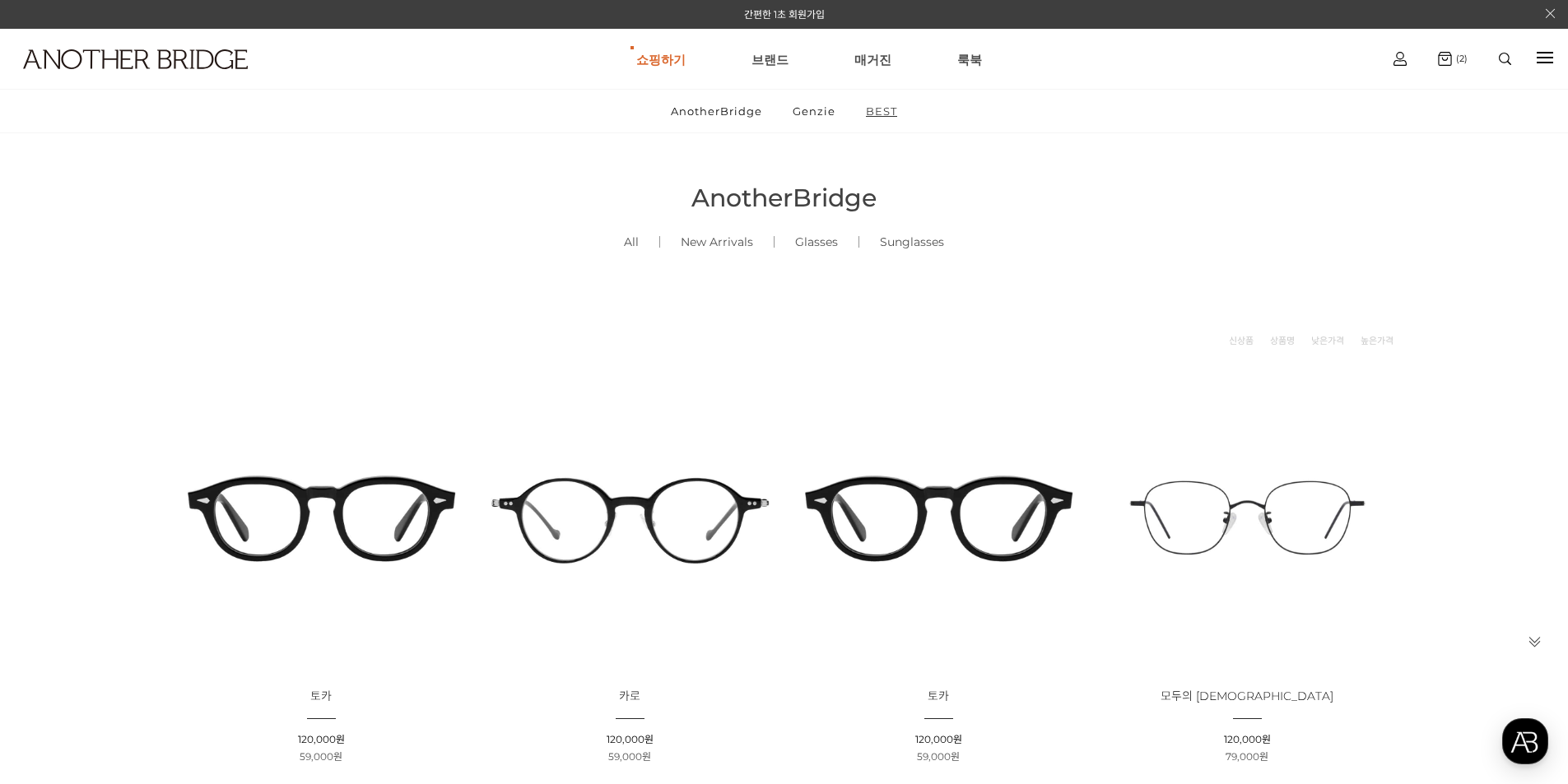
click at [878, 118] on link "BEST" at bounding box center [881, 111] width 59 height 43
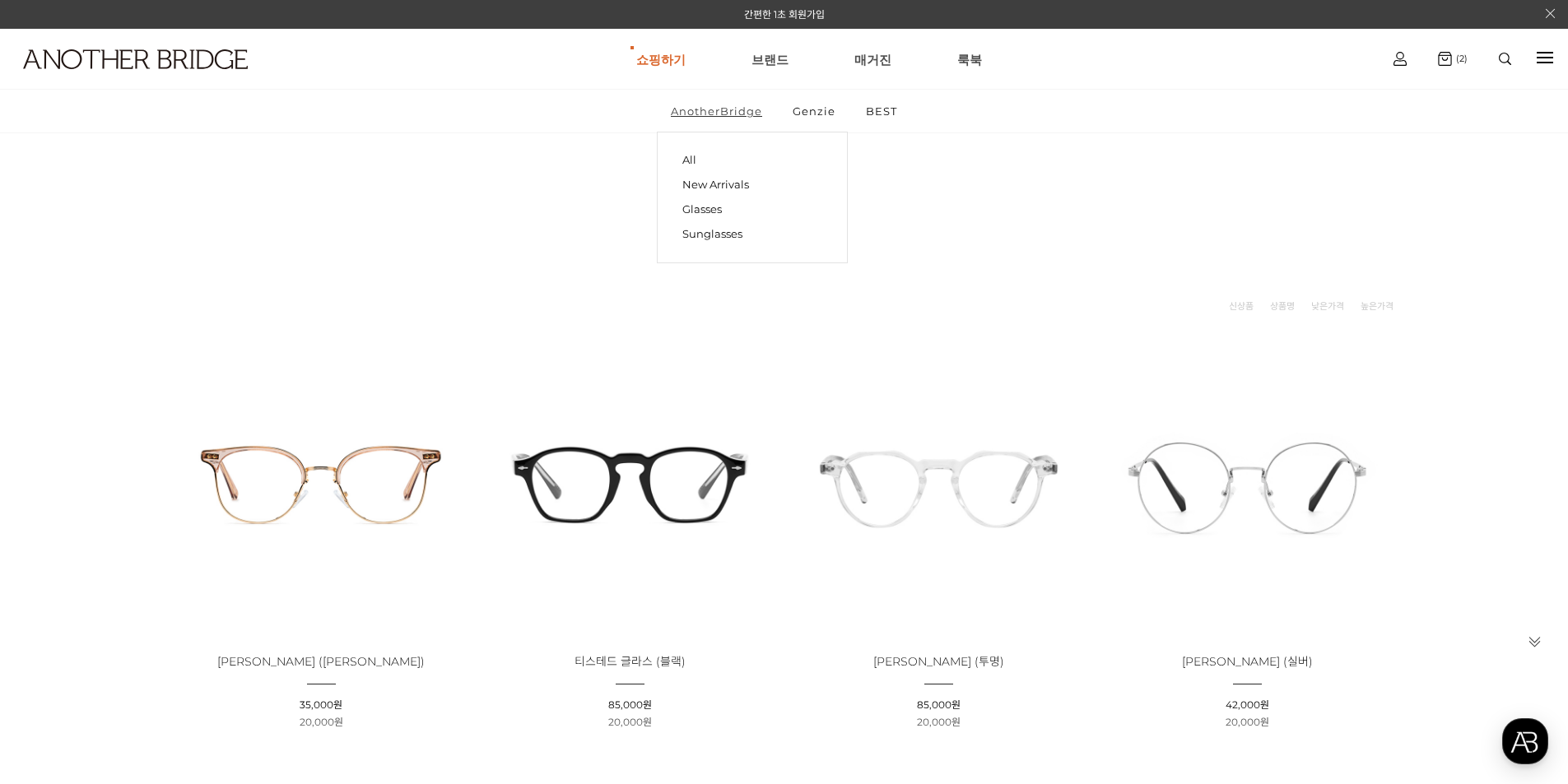
click at [703, 115] on link "AnotherBridge" at bounding box center [716, 111] width 120 height 43
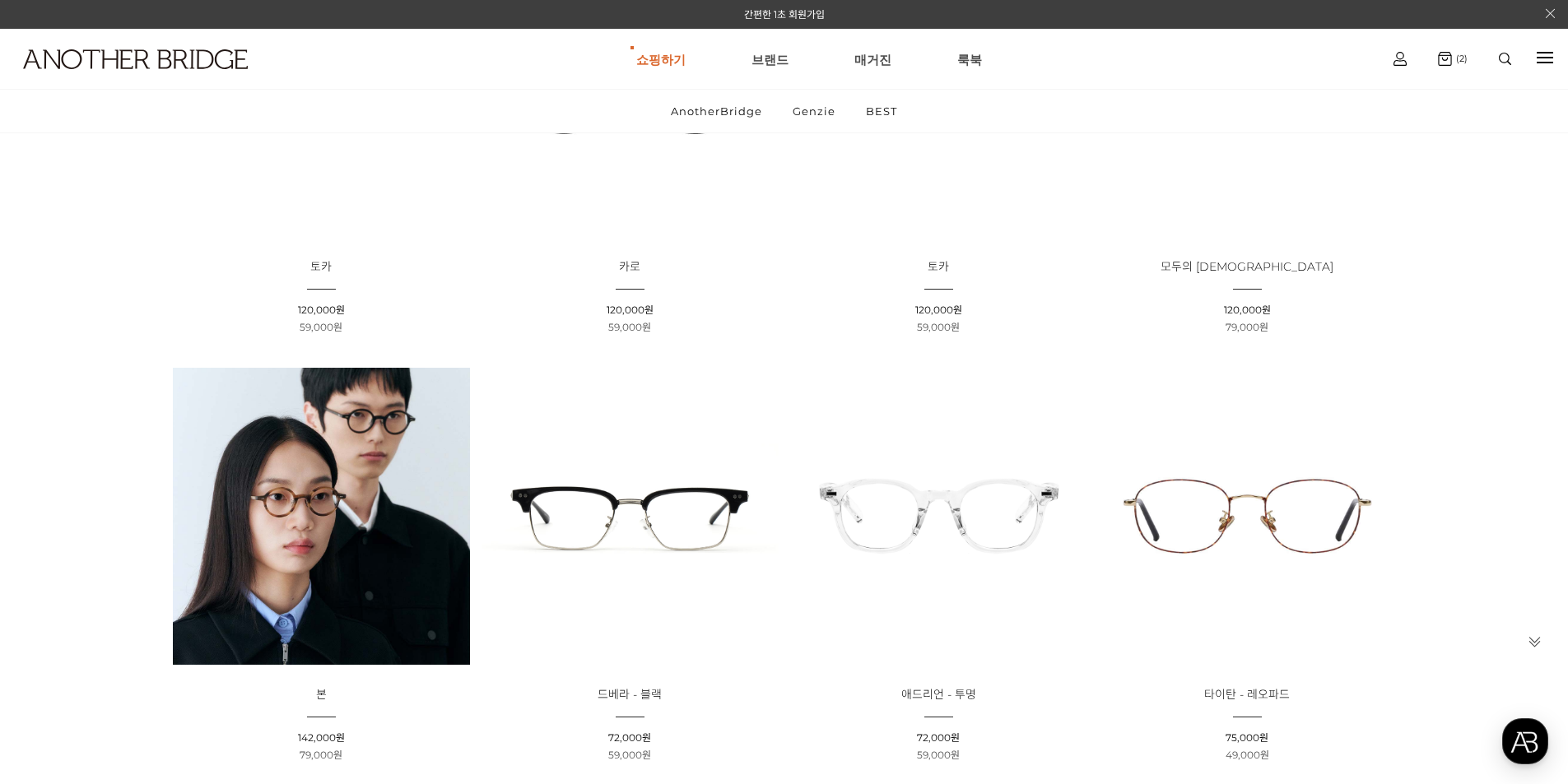
scroll to position [493, 0]
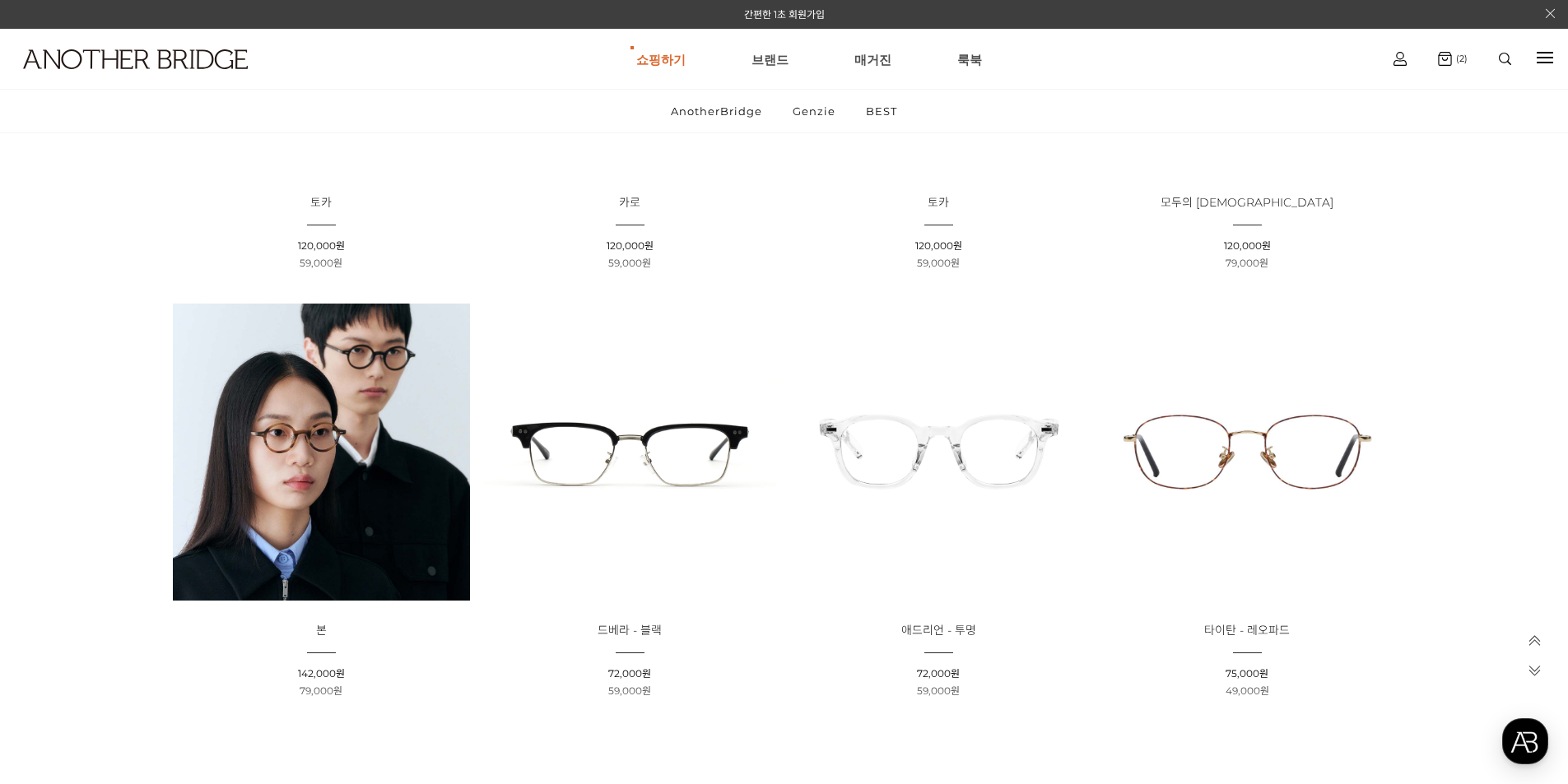
click at [324, 435] on img at bounding box center [322, 452] width 297 height 297
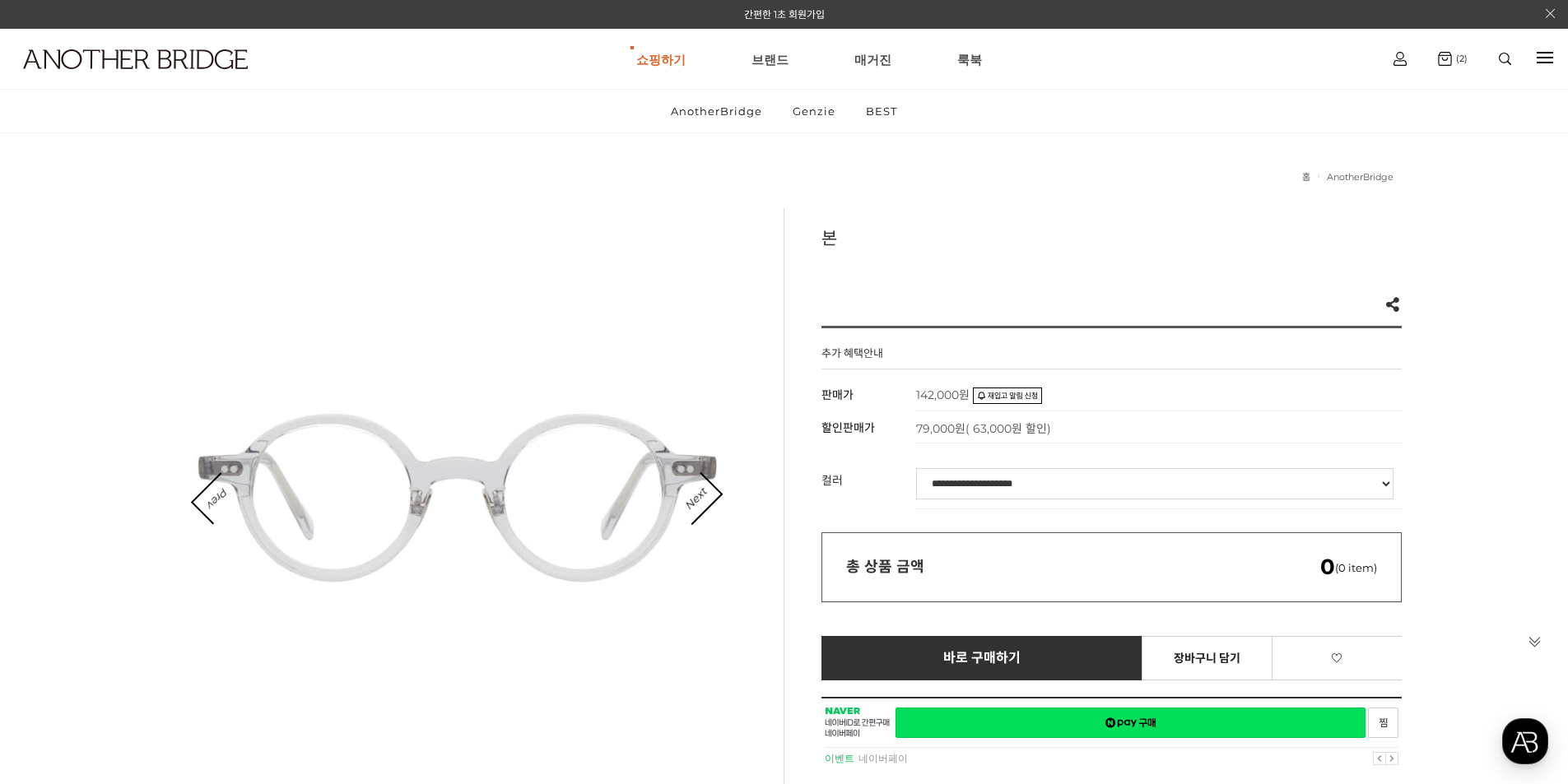
click at [1014, 484] on select "**********" at bounding box center [1155, 483] width 478 height 31
click at [523, 606] on div at bounding box center [457, 498] width 581 height 580
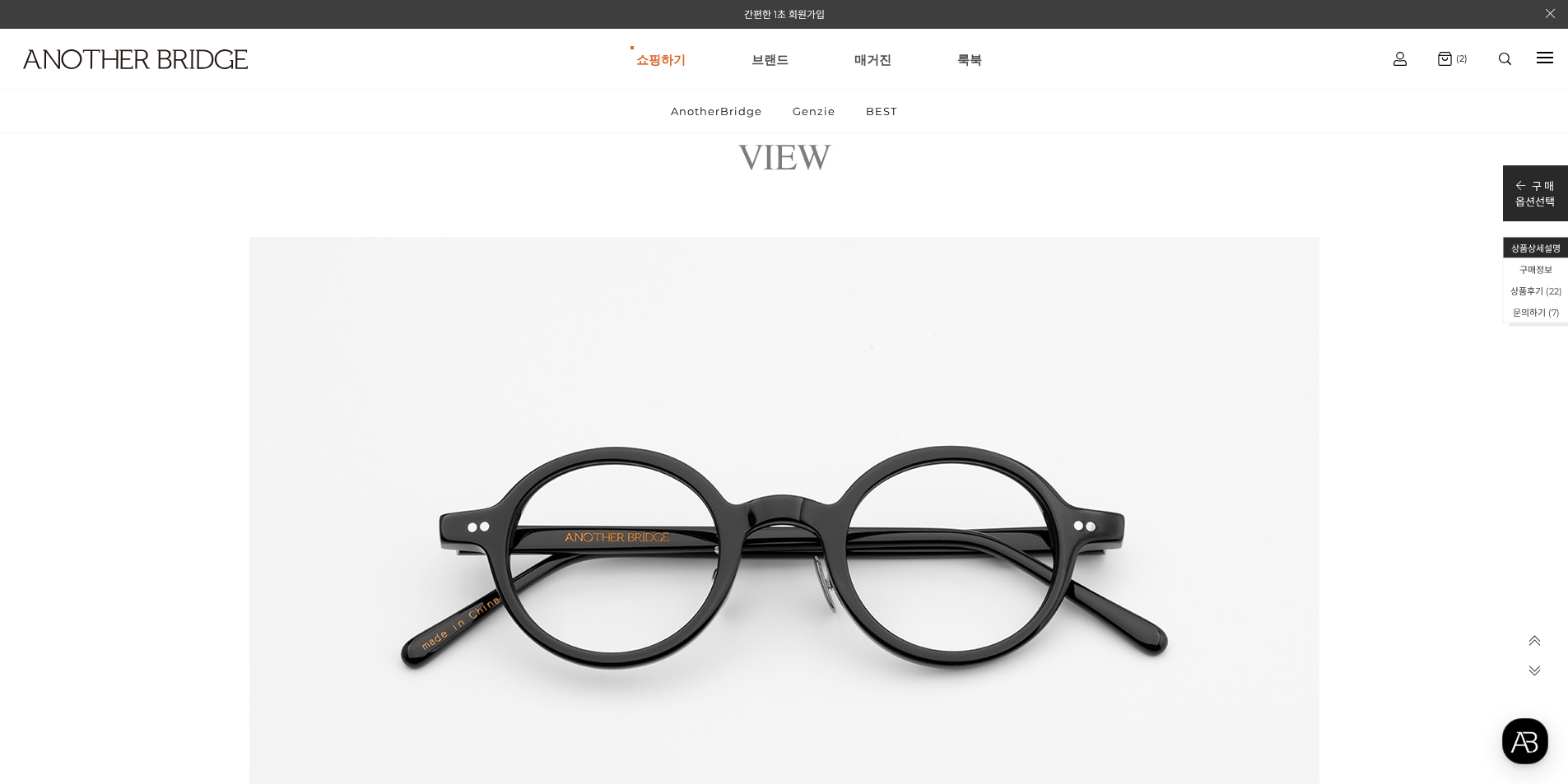
scroll to position [31752, 0]
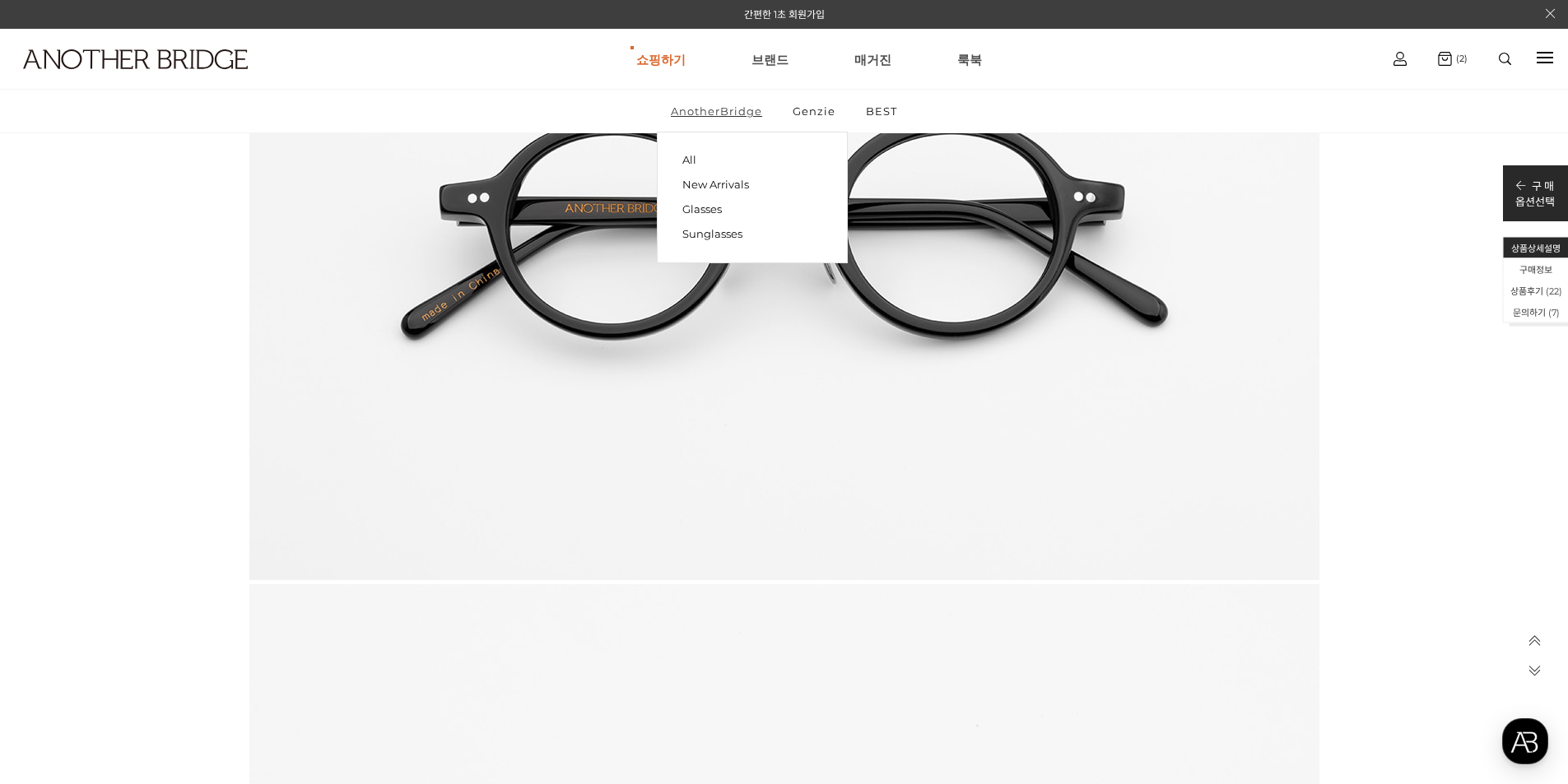
click at [719, 101] on link "AnotherBridge" at bounding box center [716, 111] width 120 height 43
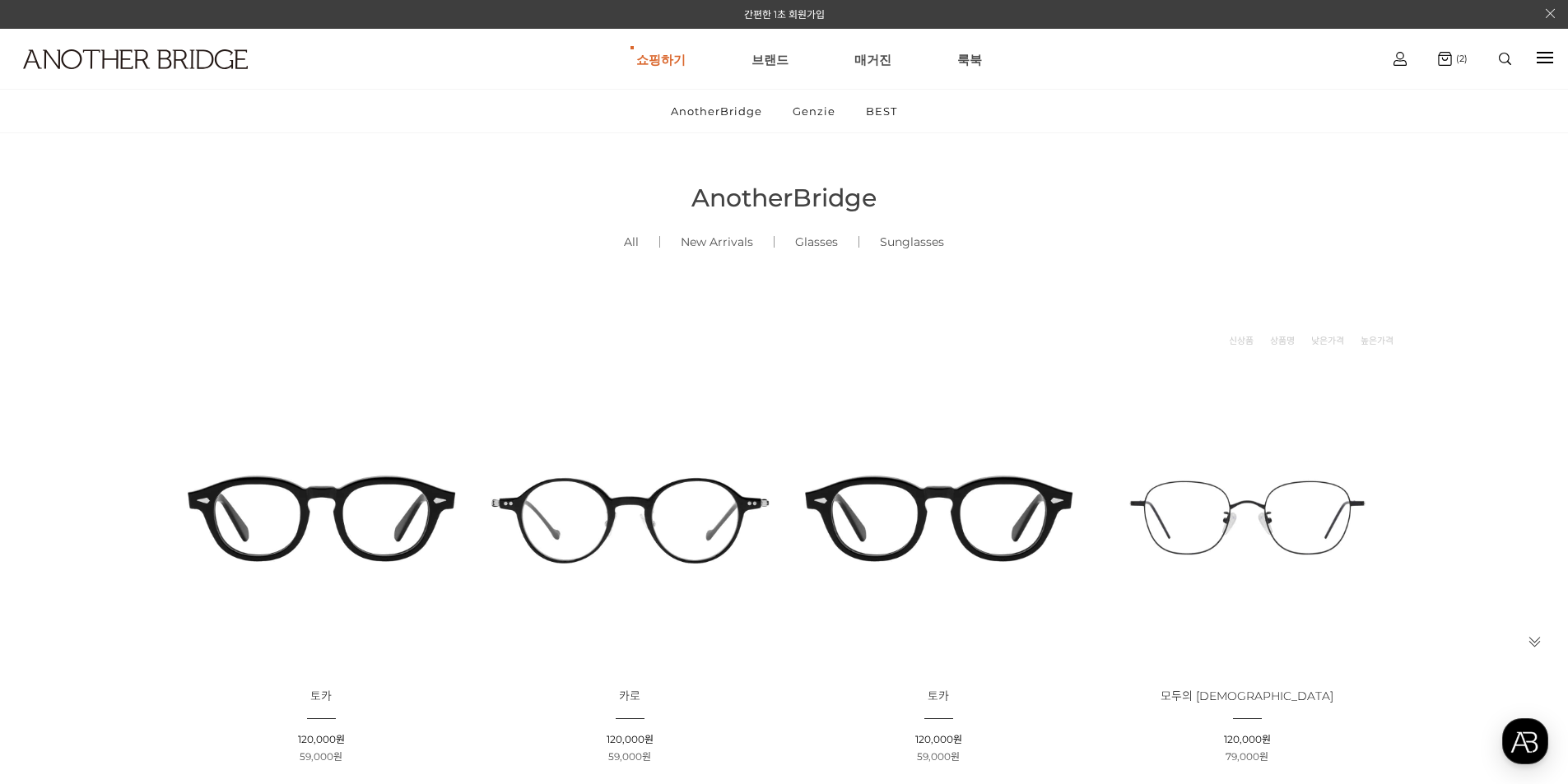
scroll to position [329, 0]
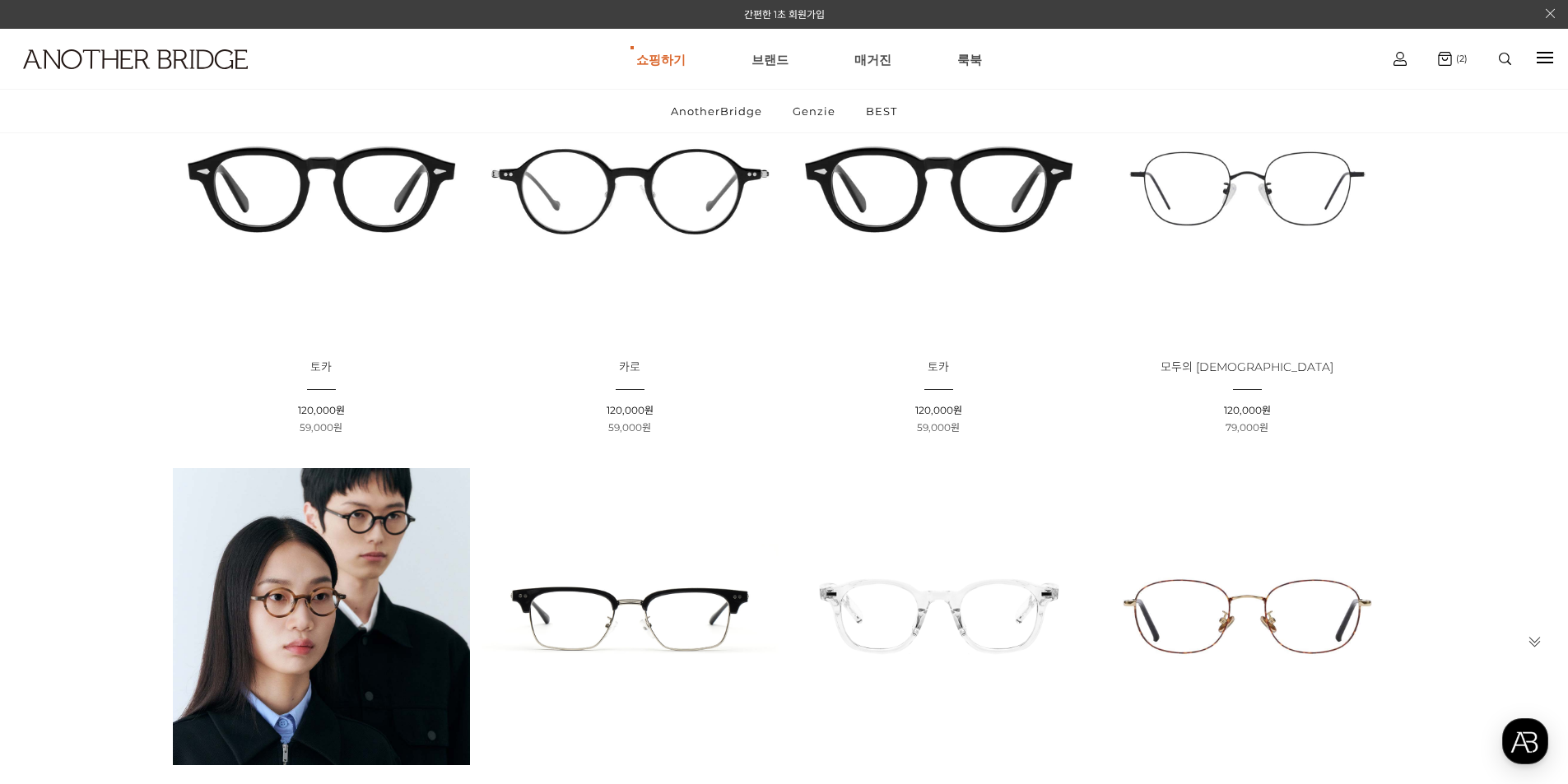
click at [943, 204] on img at bounding box center [939, 189] width 297 height 297
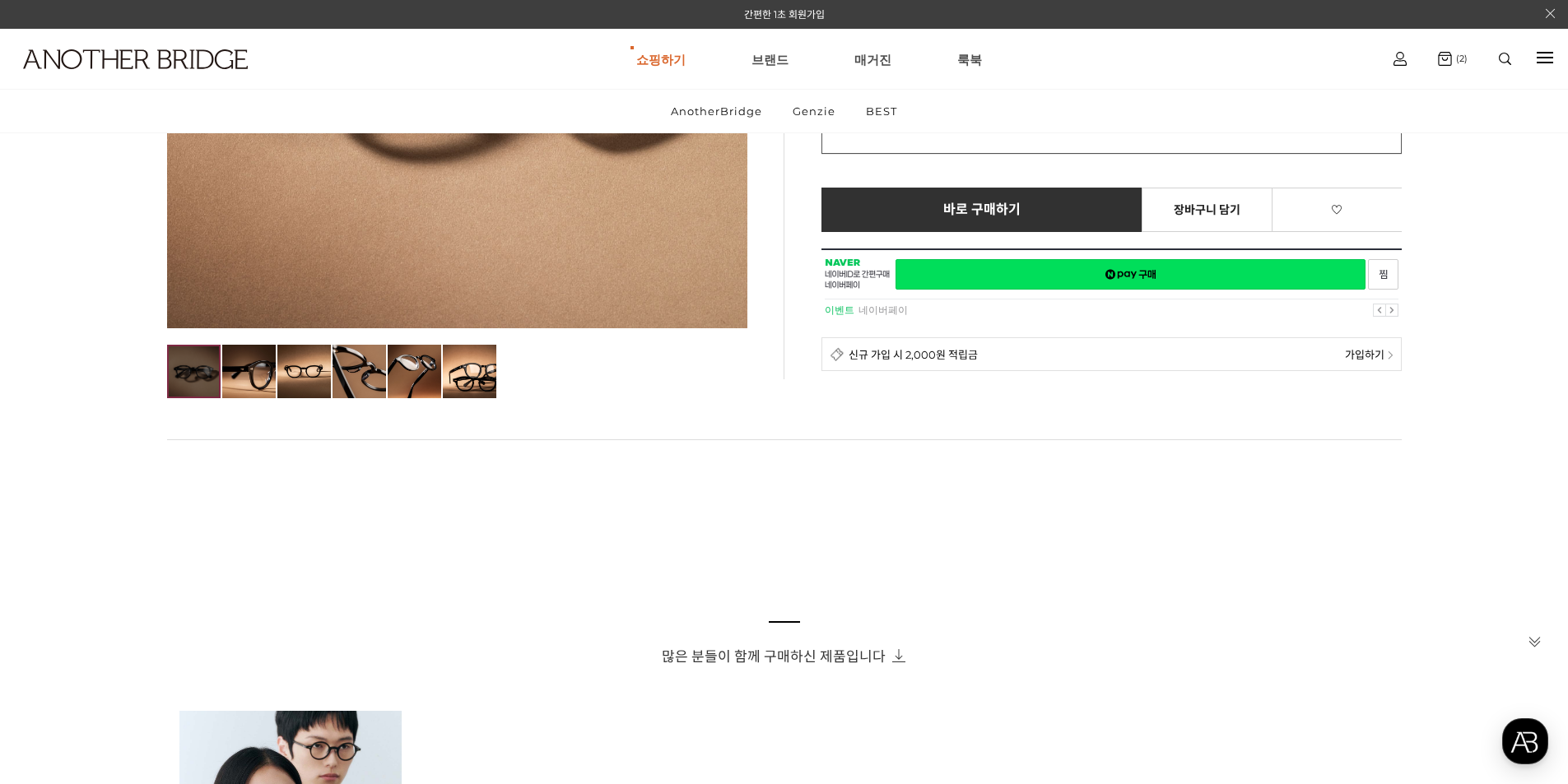
scroll to position [167, 0]
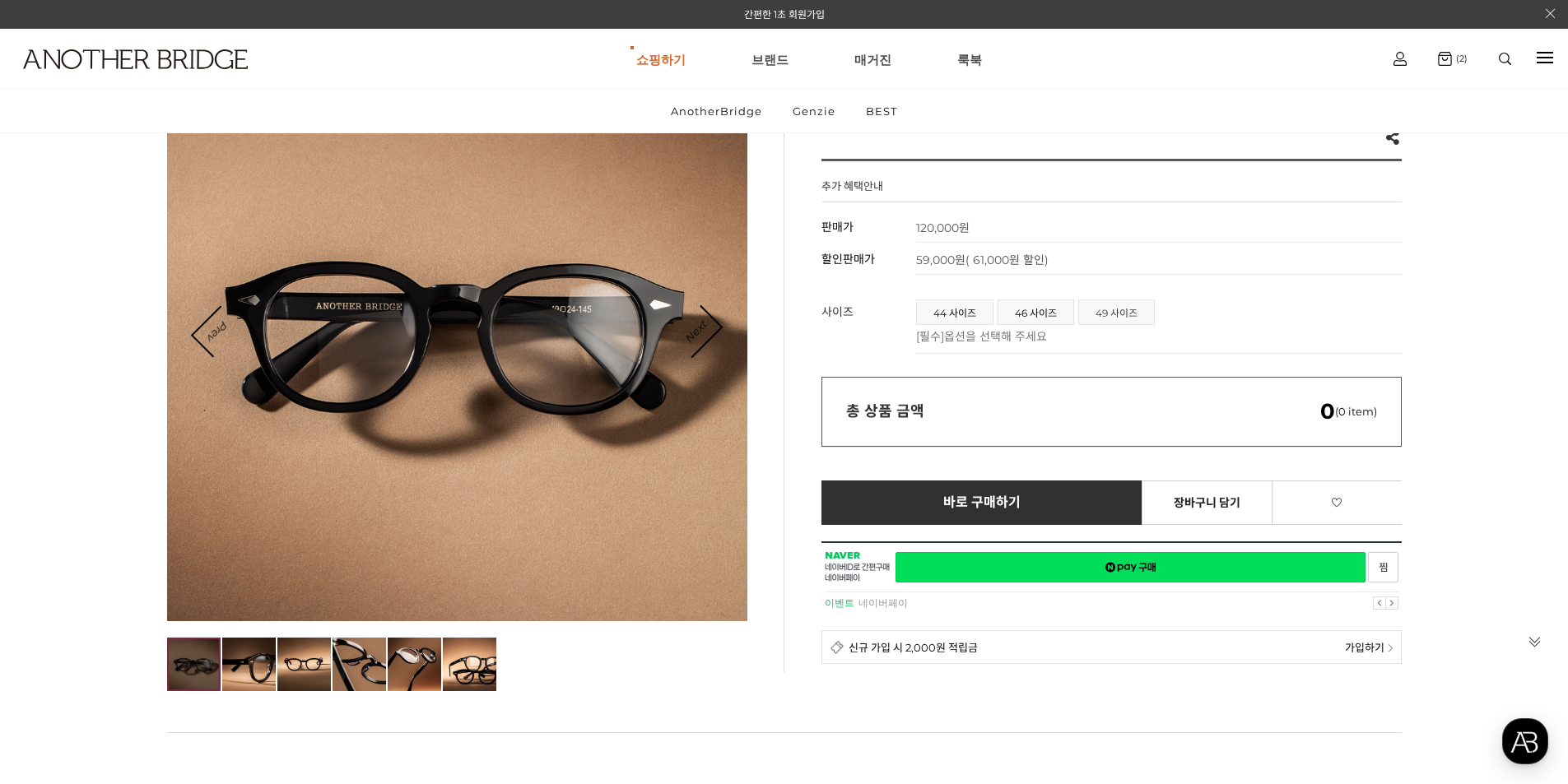
click at [1111, 321] on span "49 사이즈" at bounding box center [1116, 312] width 75 height 24
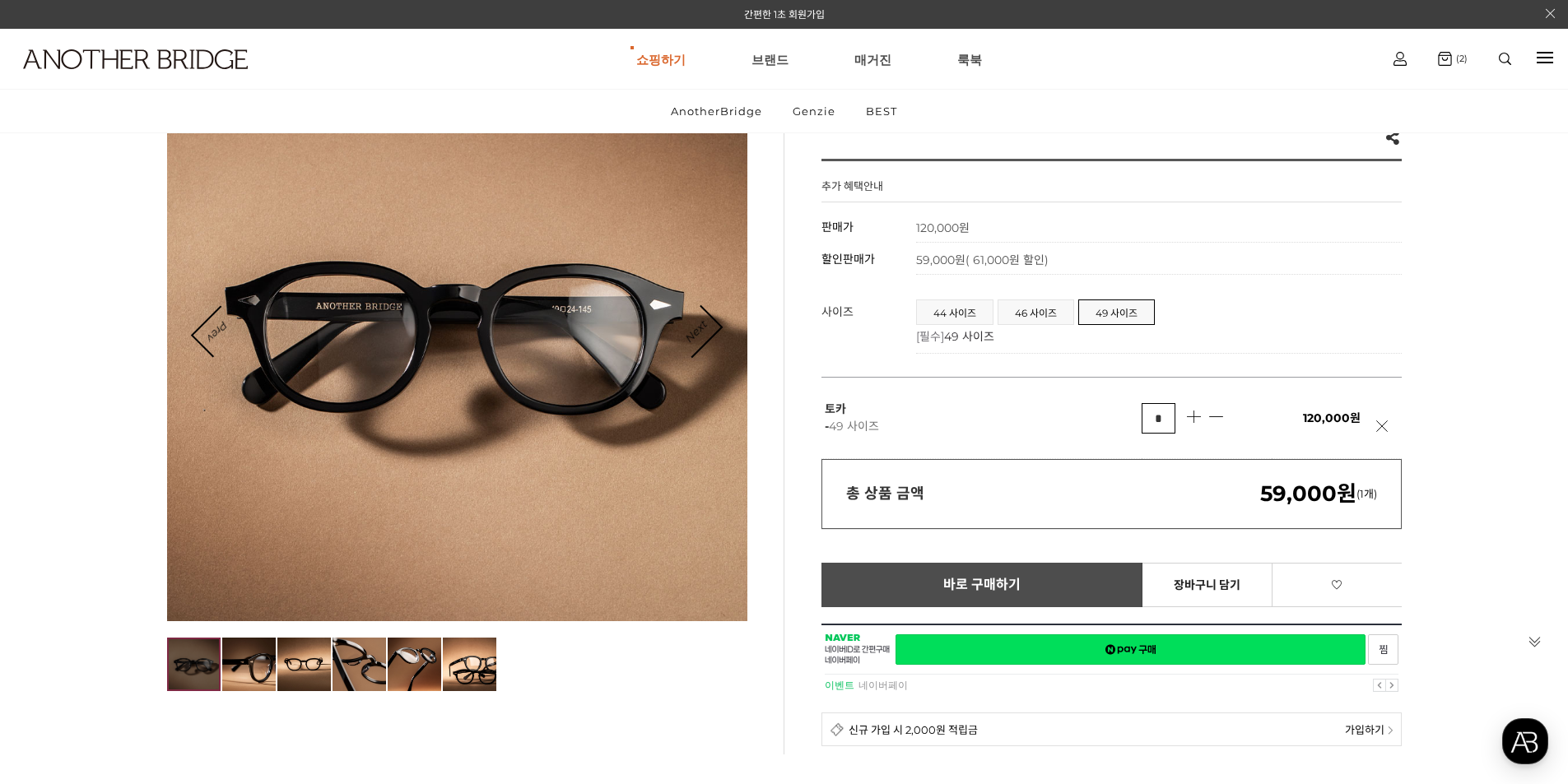
scroll to position [249, 0]
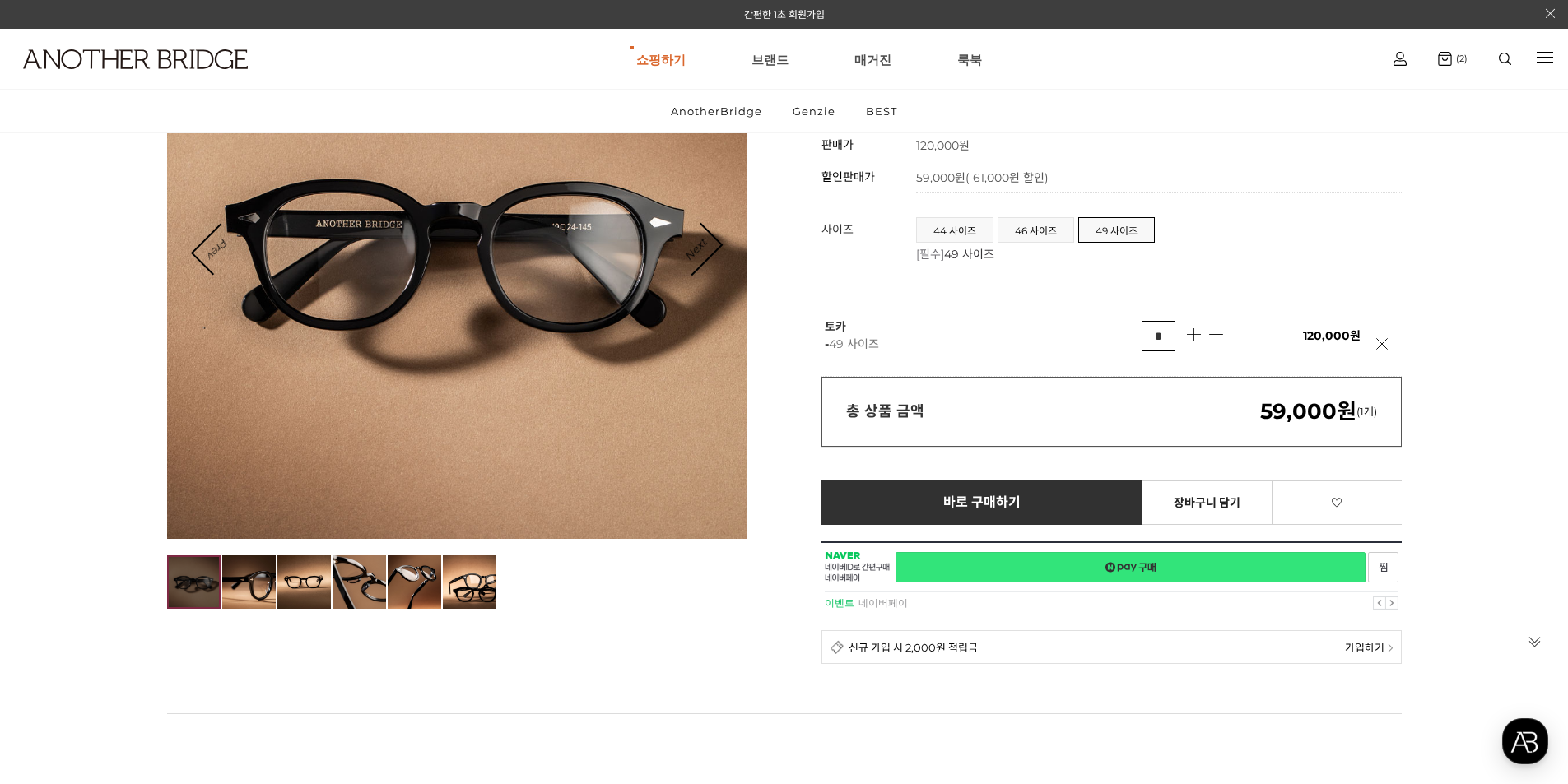
click at [1147, 563] on link "네이버페이 구매하기" at bounding box center [1130, 567] width 470 height 31
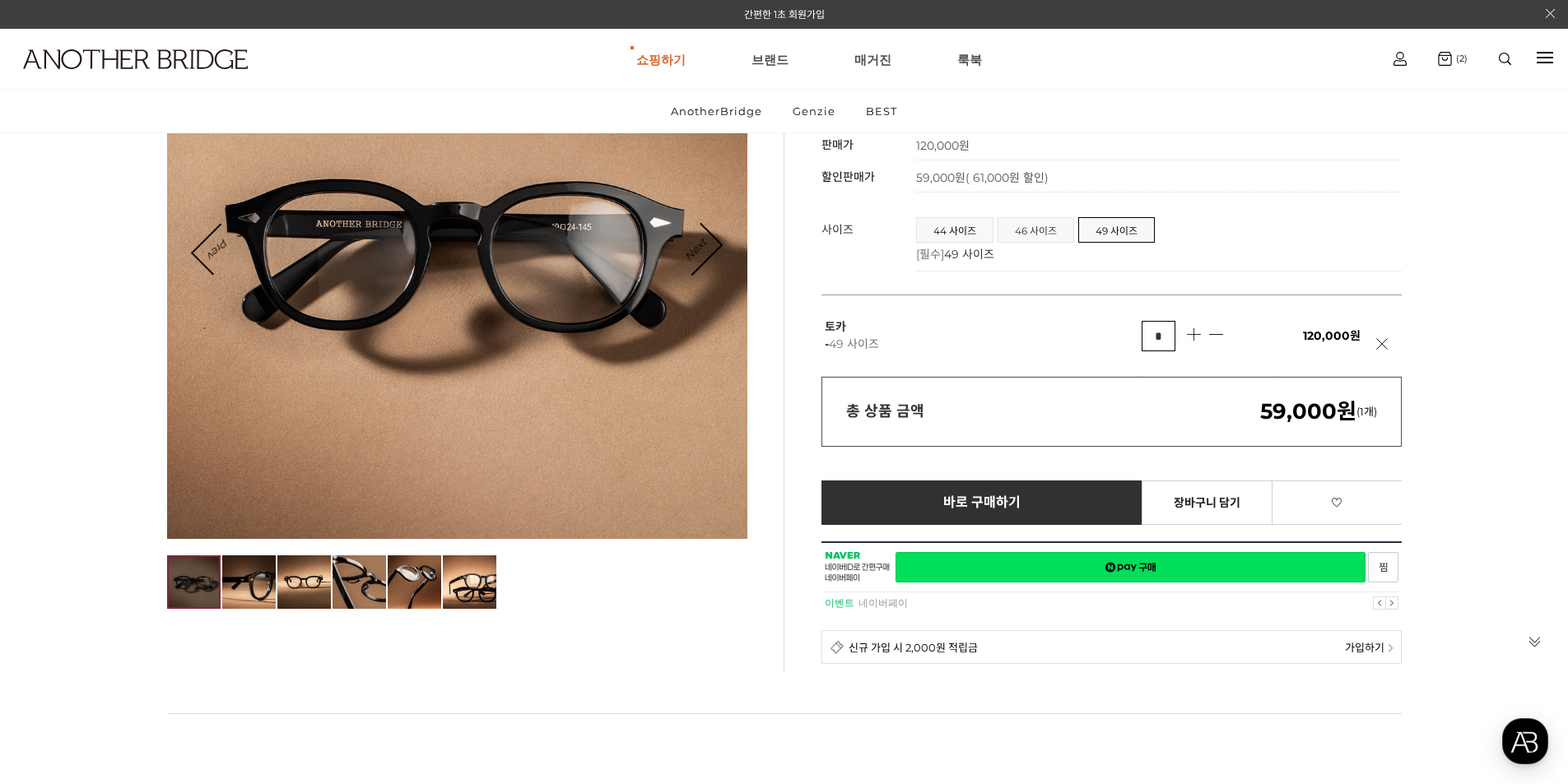
click at [1043, 236] on span "46 사이즈" at bounding box center [1036, 230] width 75 height 24
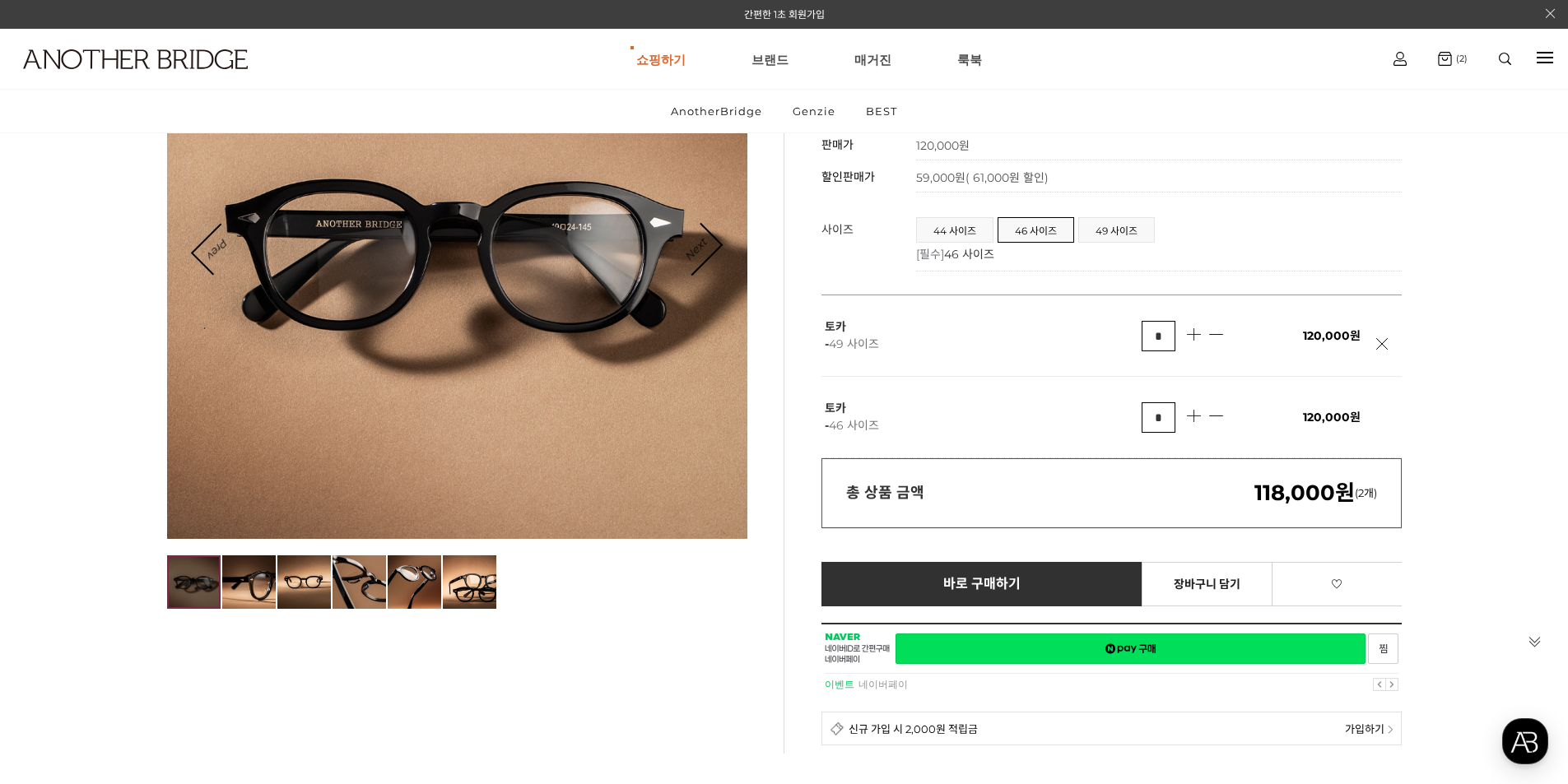
click at [1383, 340] on link at bounding box center [1387, 352] width 21 height 29
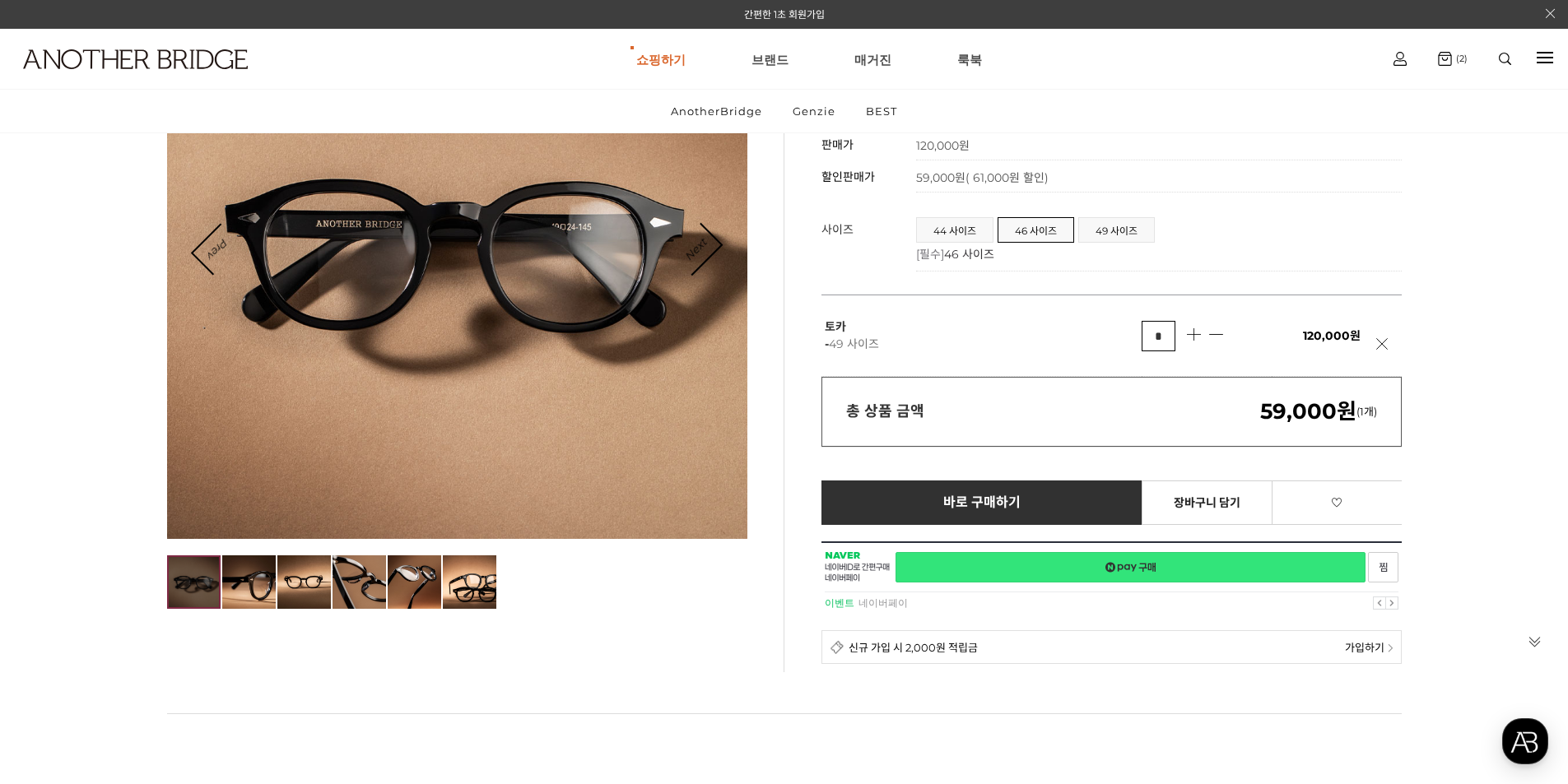
click at [1147, 566] on link "네이버페이 구매하기" at bounding box center [1130, 567] width 470 height 31
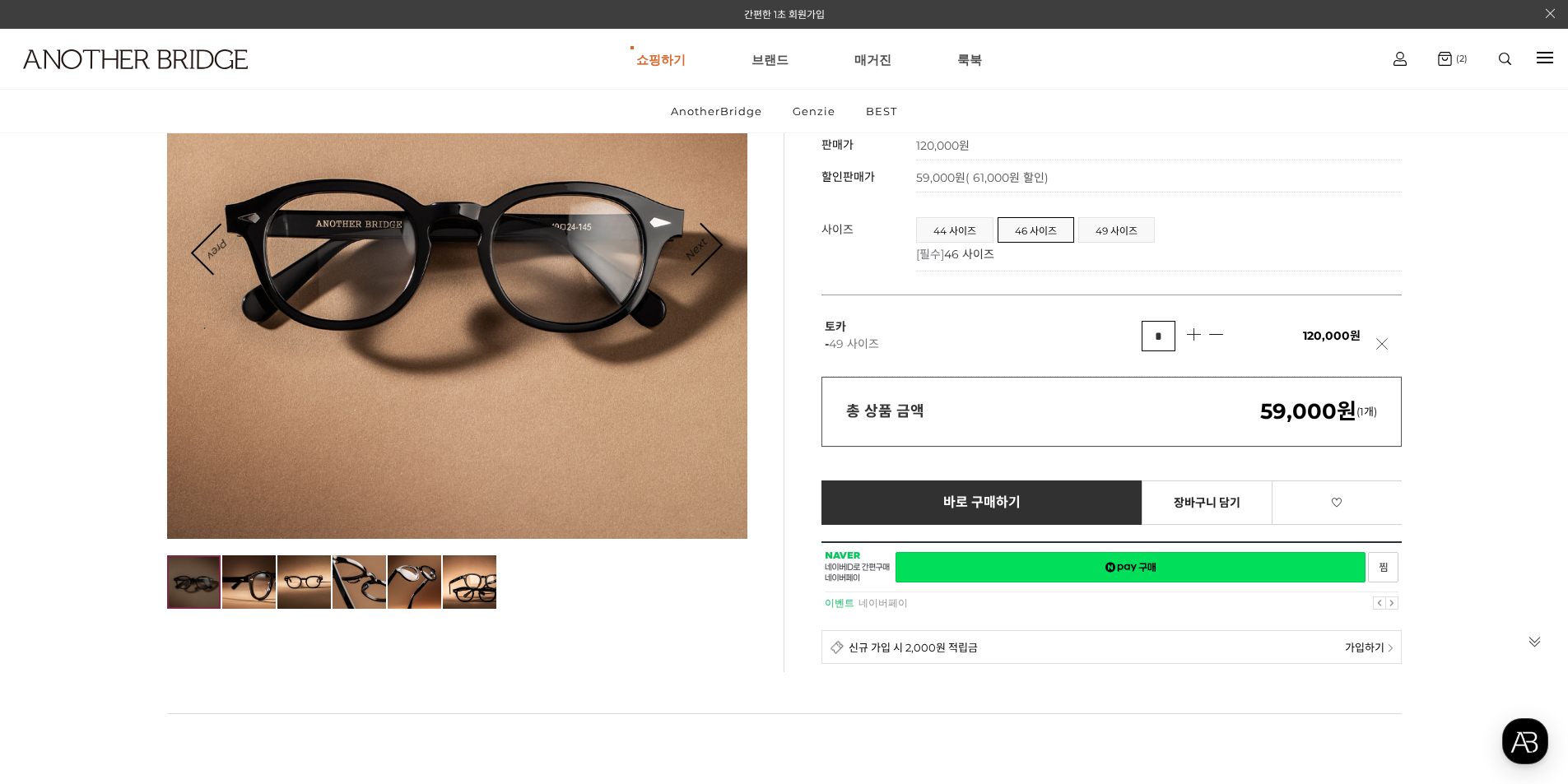
click at [1386, 347] on link at bounding box center [1387, 352] width 21 height 29
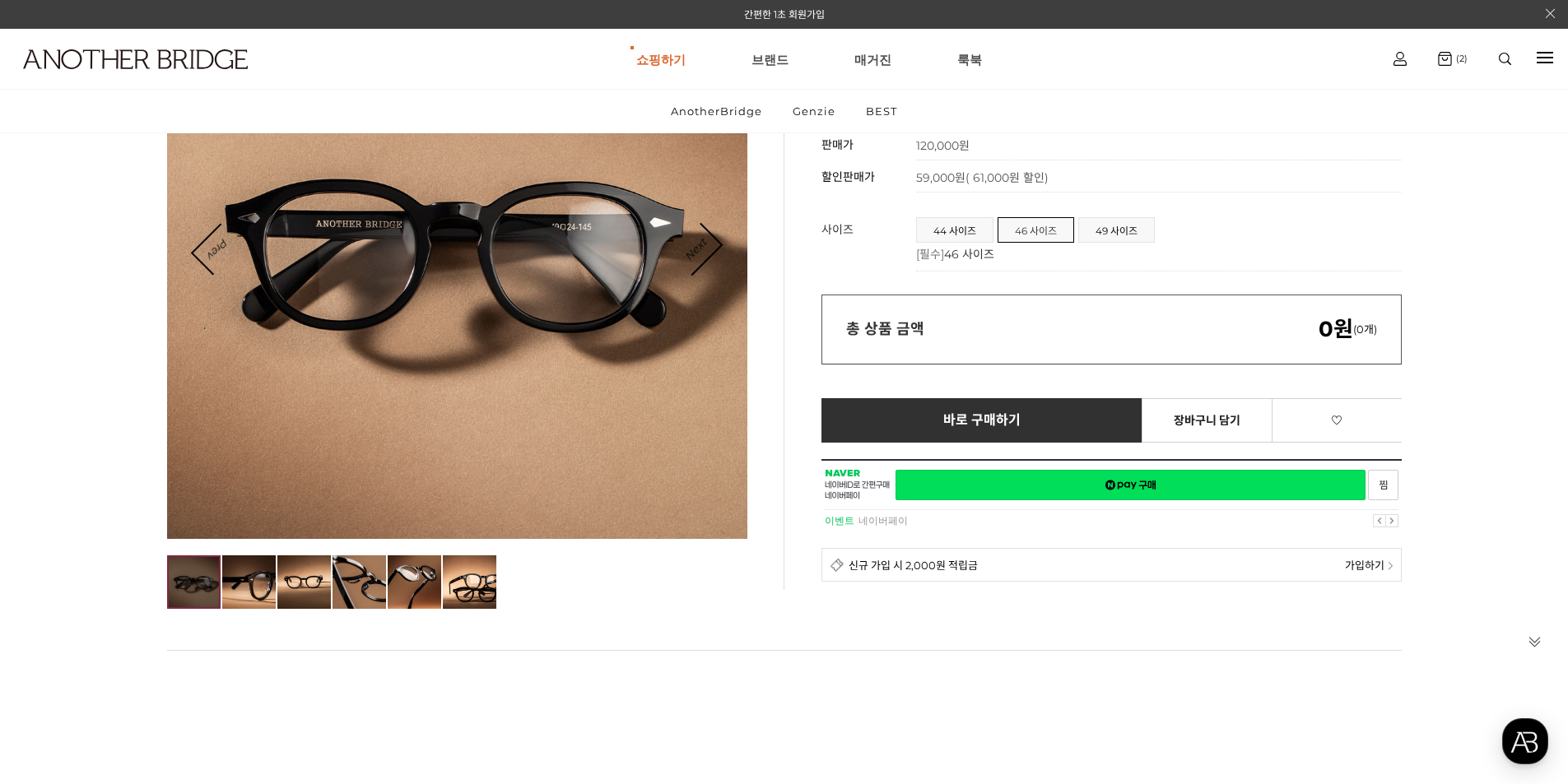
click at [1042, 230] on span "46 사이즈" at bounding box center [1036, 230] width 75 height 24
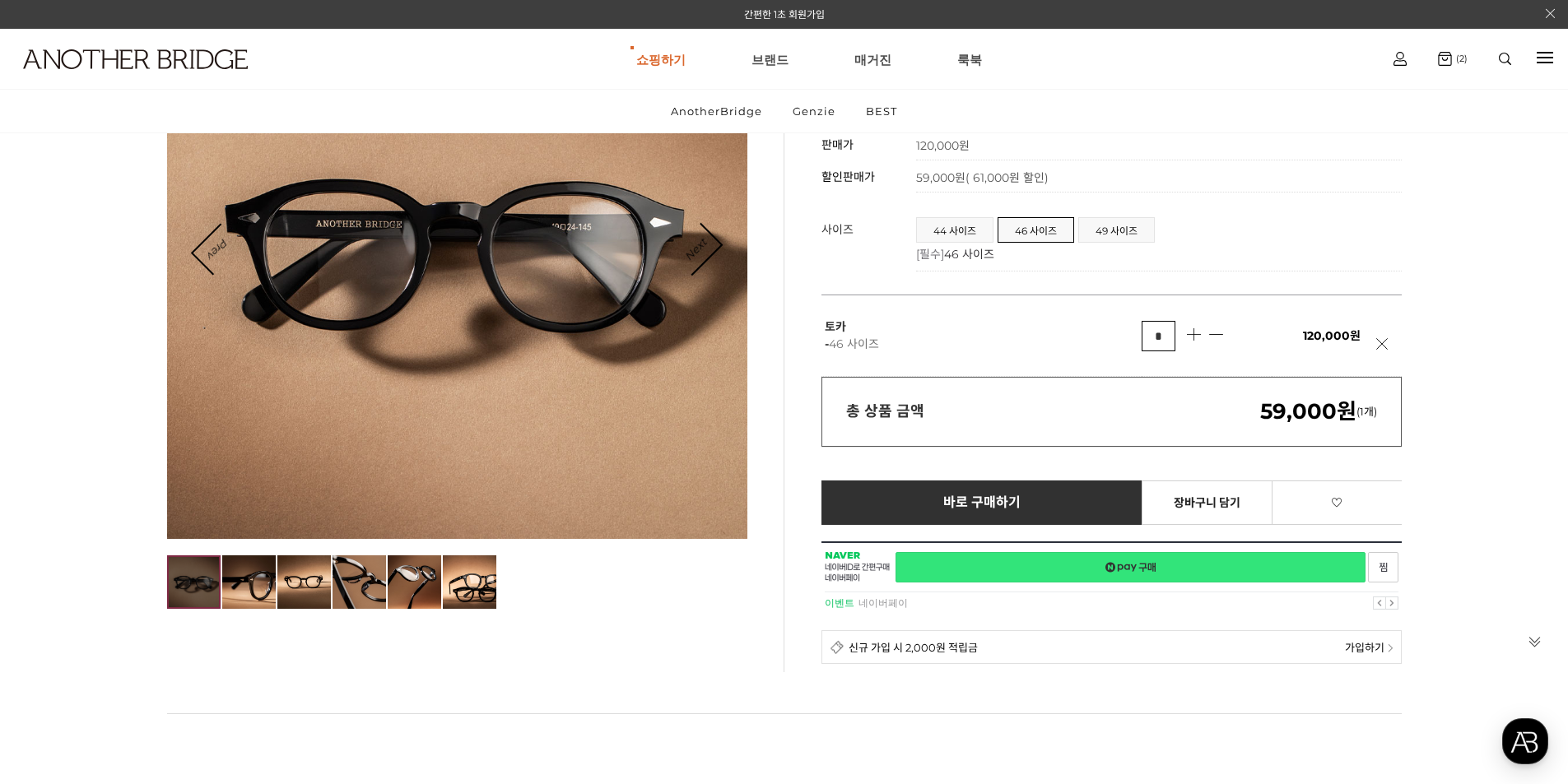
click at [1129, 568] on link "네이버페이 구매하기" at bounding box center [1130, 567] width 470 height 31
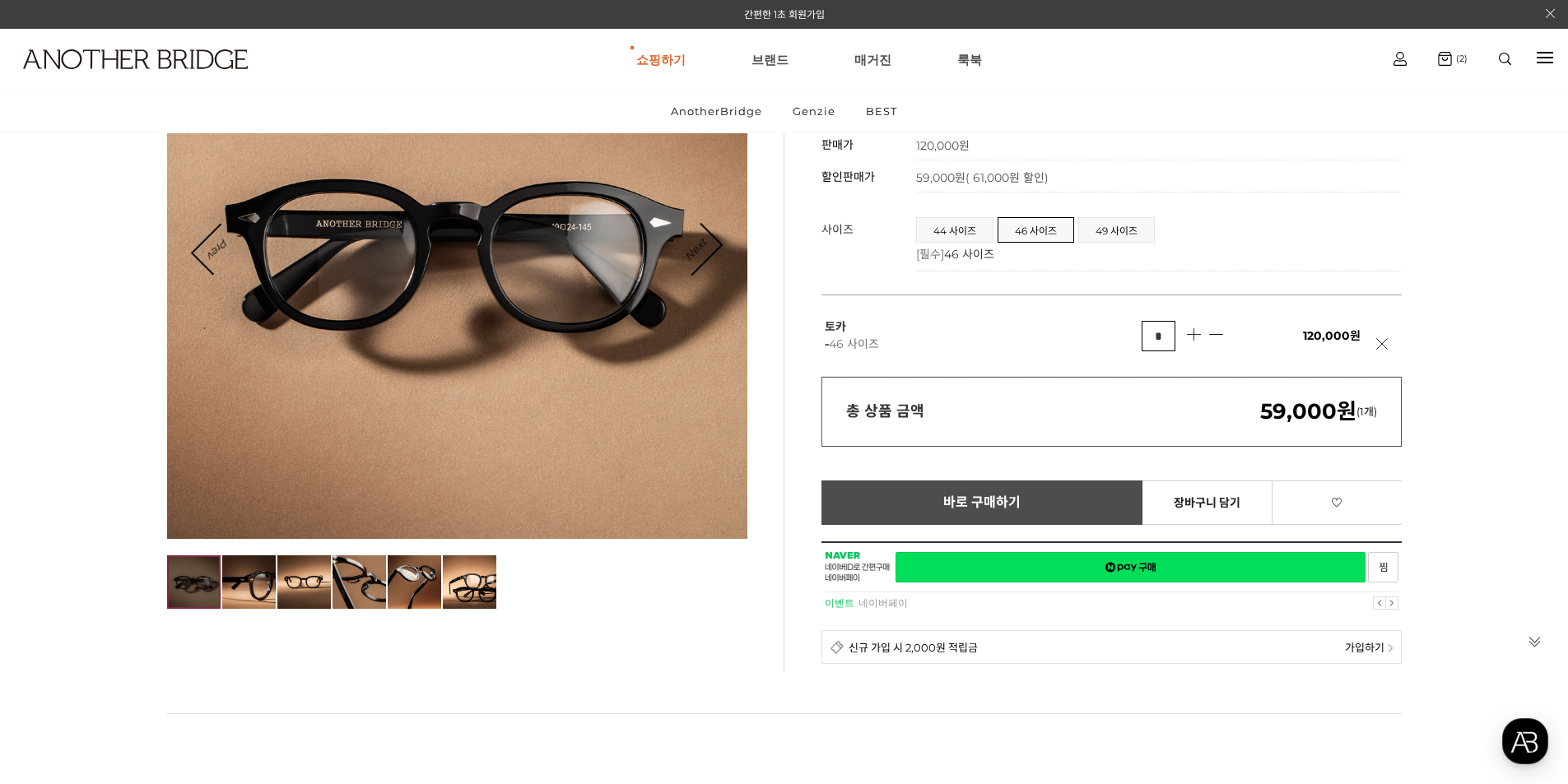
click at [966, 496] on span "바로 구매하기" at bounding box center [983, 503] width 79 height 15
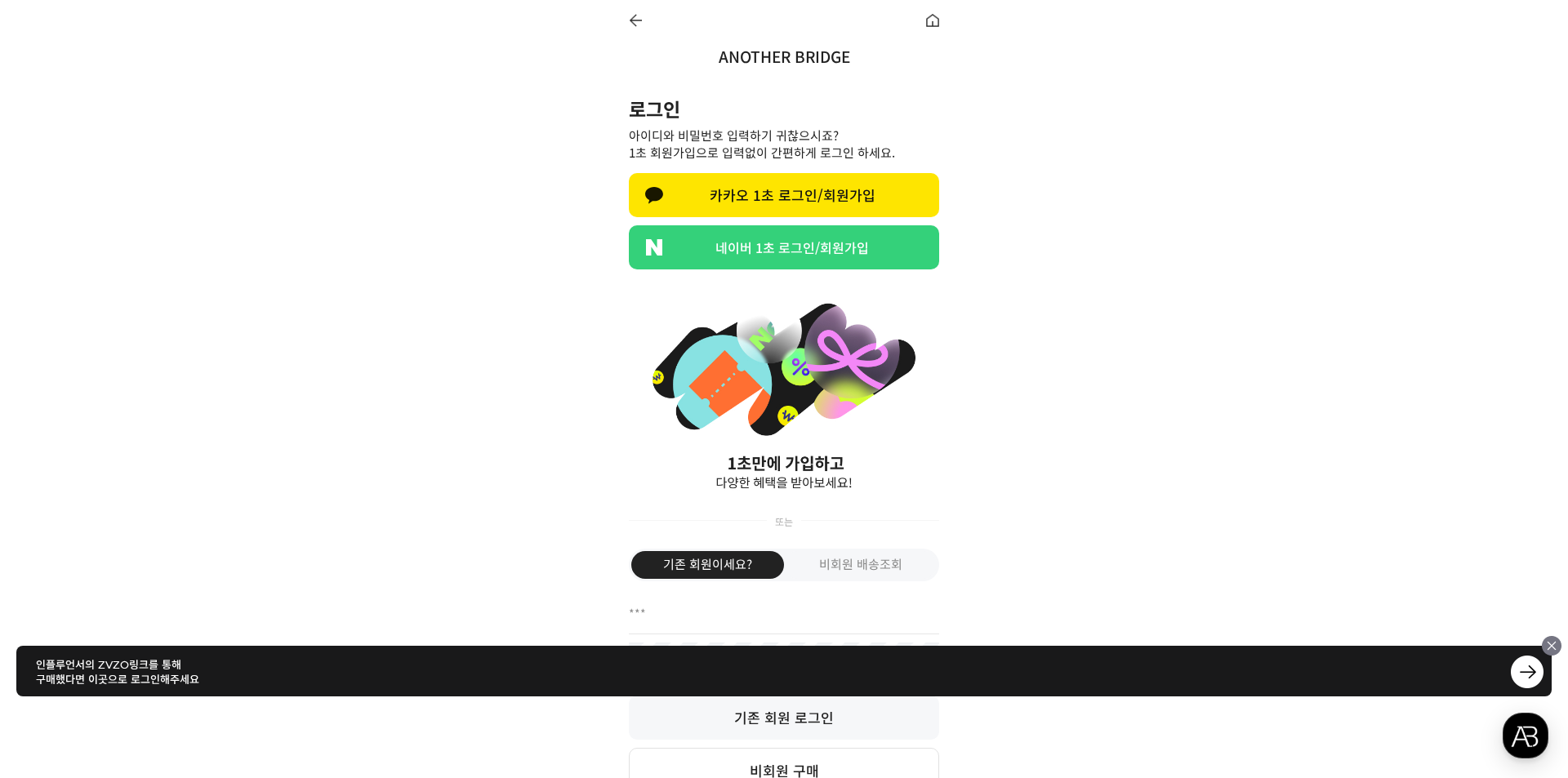
click at [792, 246] on link "네이버 1초 로그인/회원가입" at bounding box center [784, 248] width 311 height 45
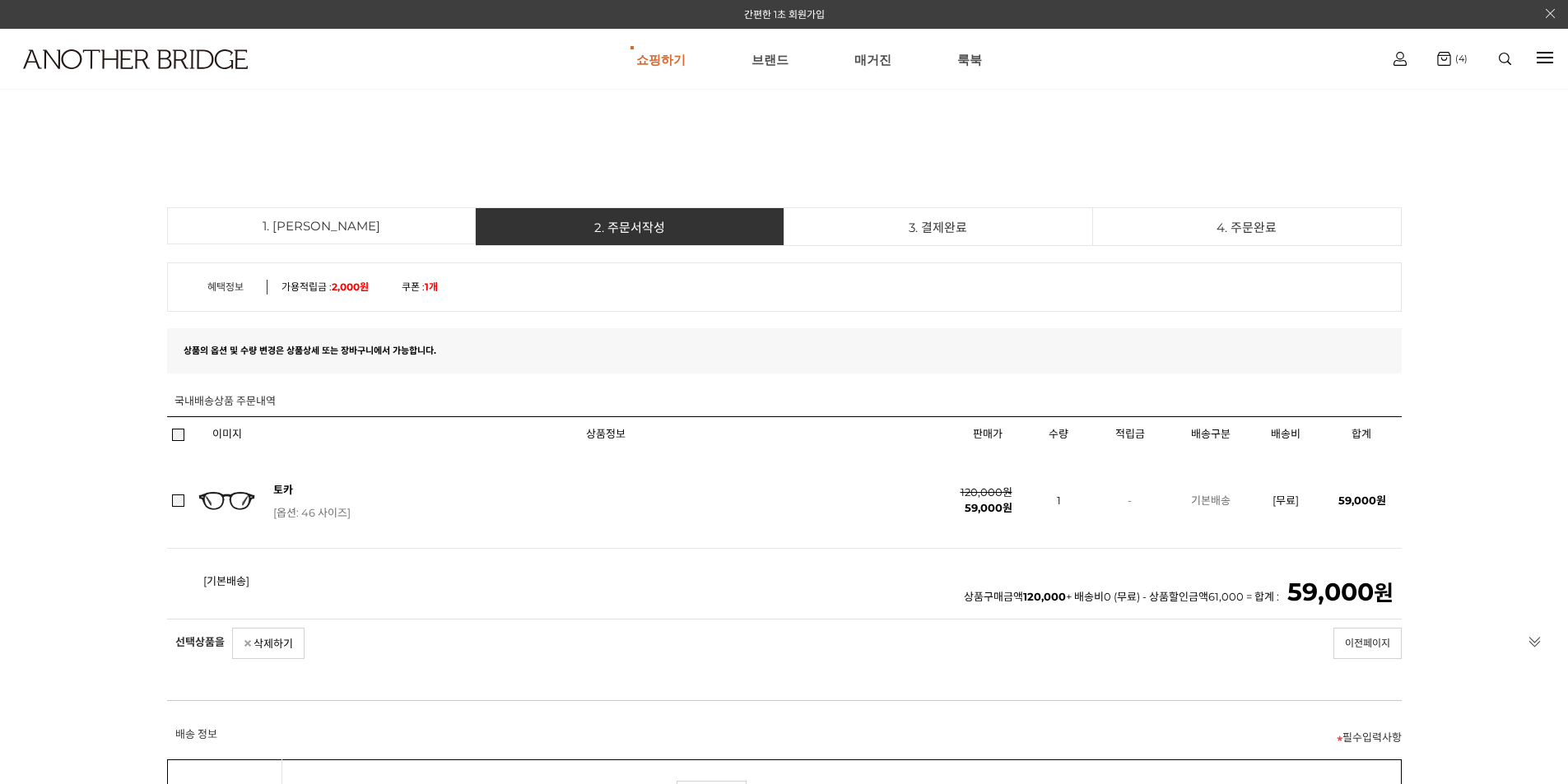
select select "*******"
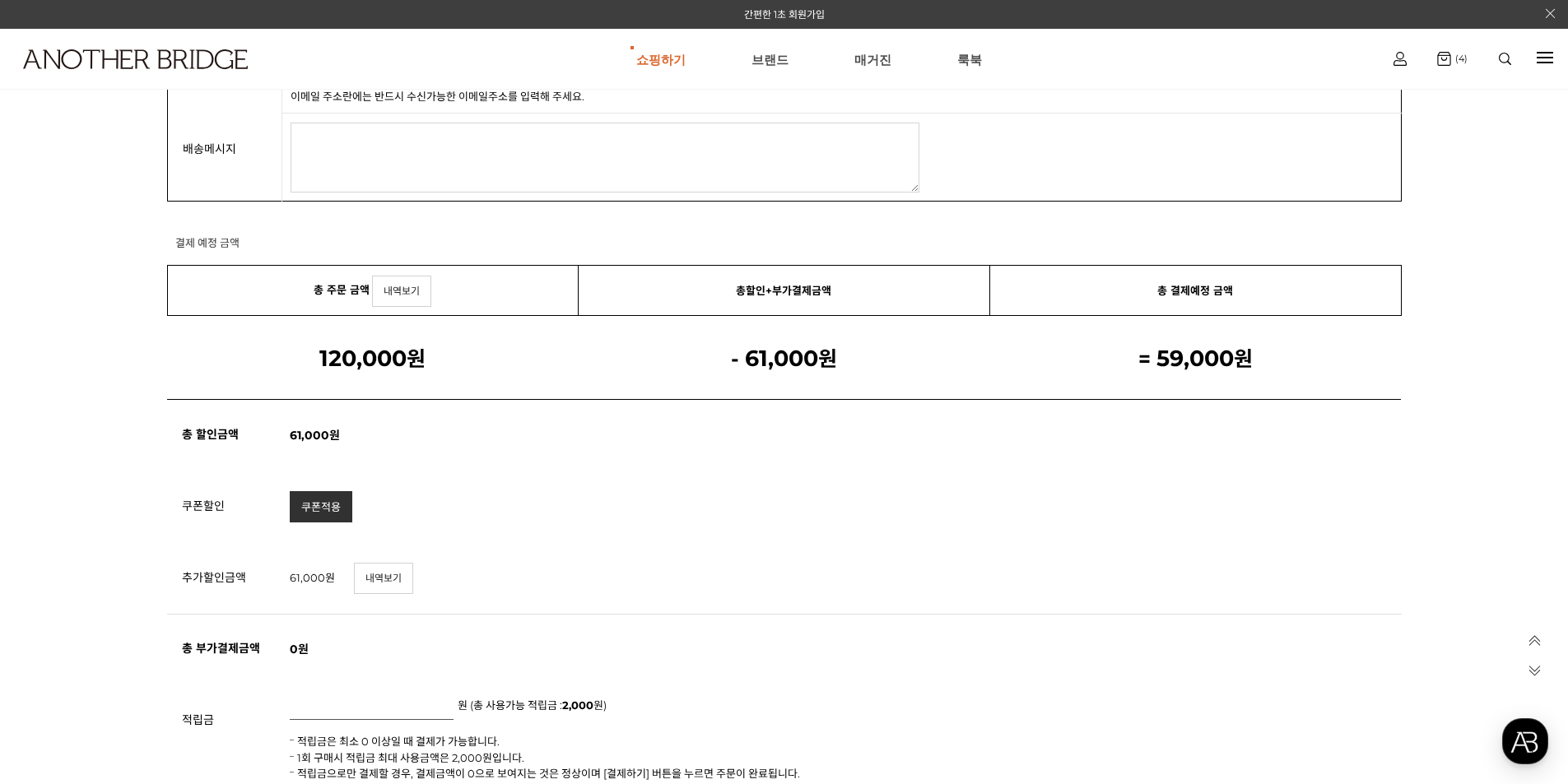
scroll to position [1069, 0]
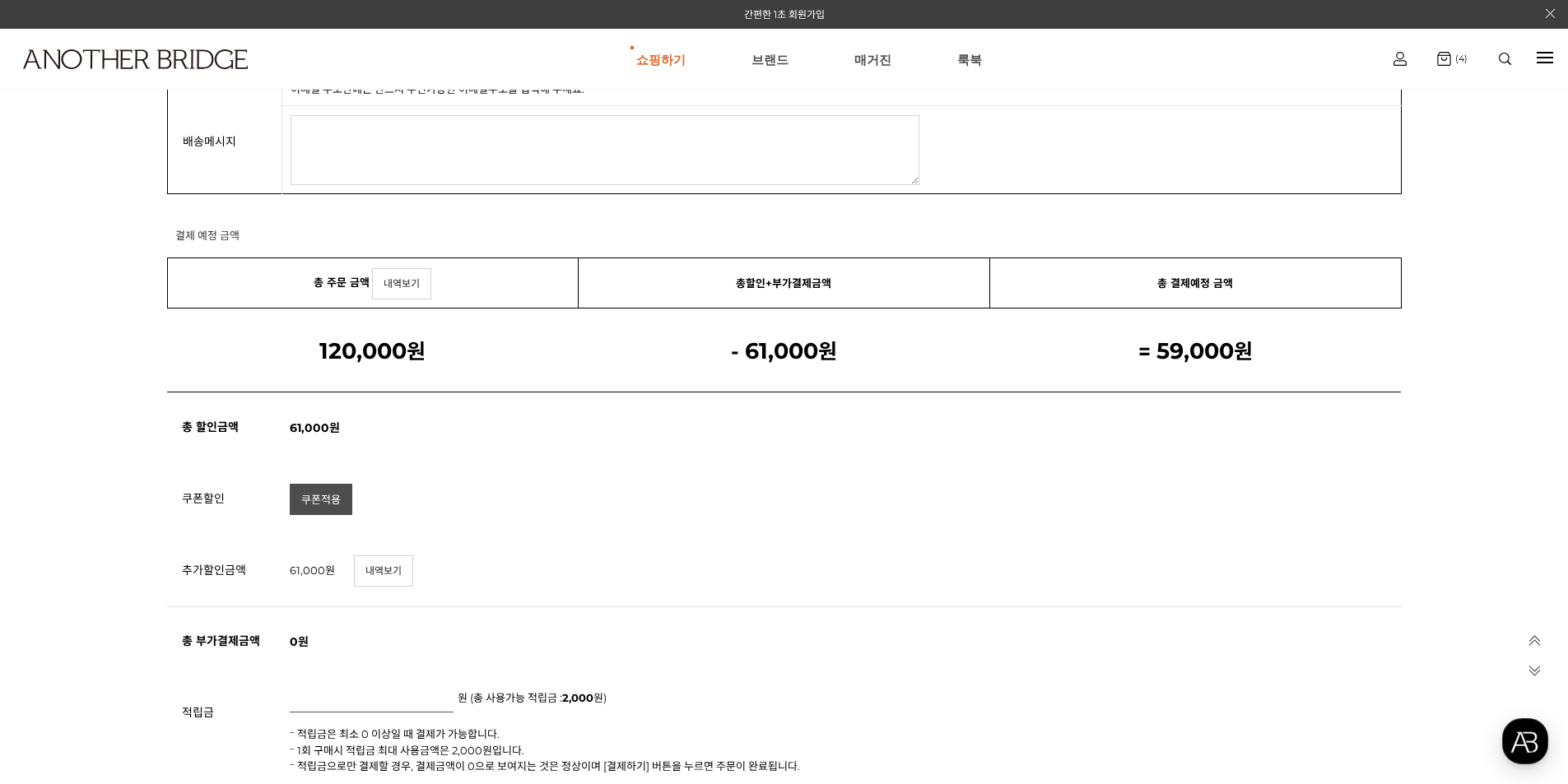
click at [317, 499] on link "쿠폰적용" at bounding box center [321, 499] width 63 height 31
type input "******"
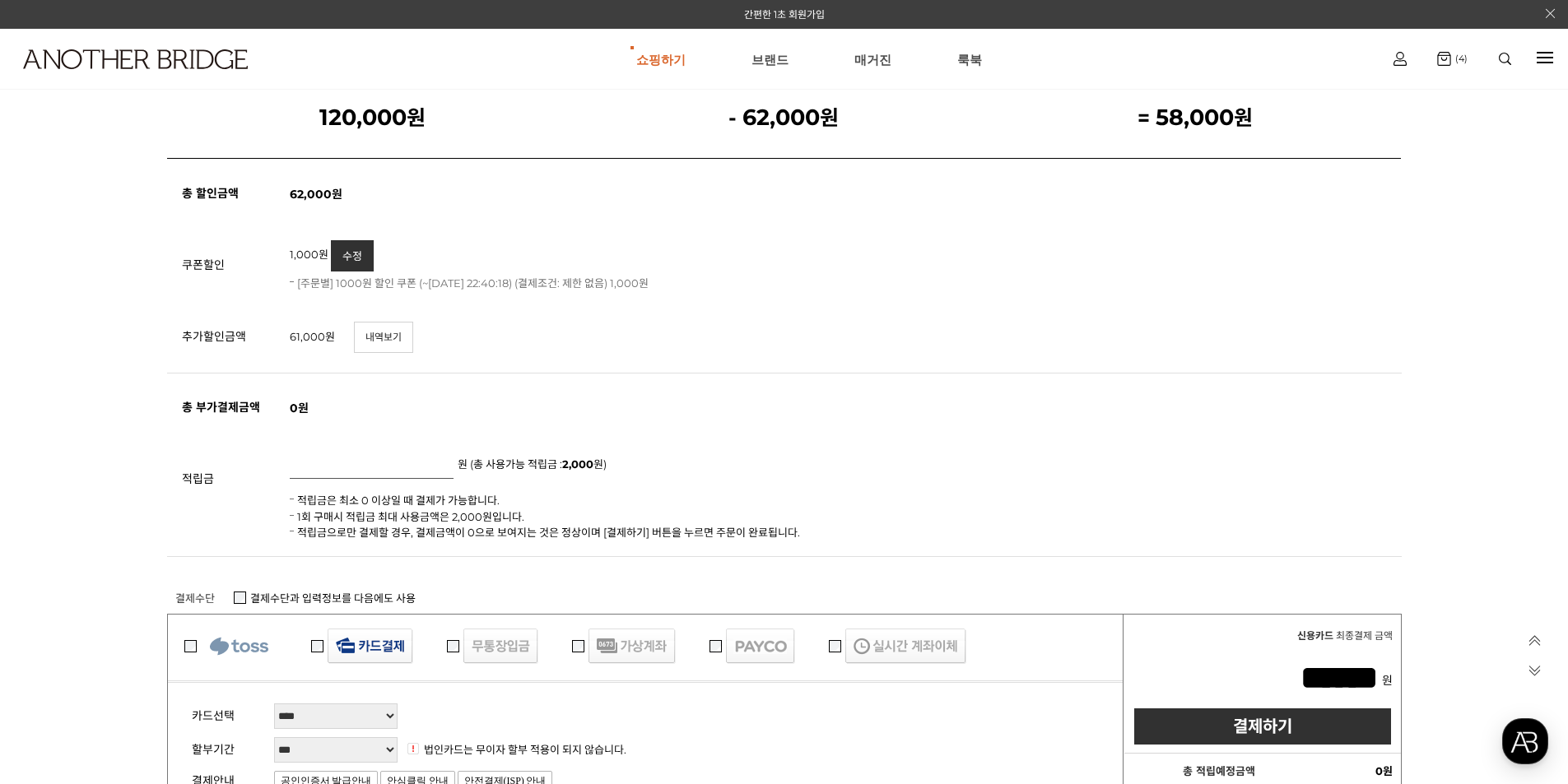
scroll to position [1316, 0]
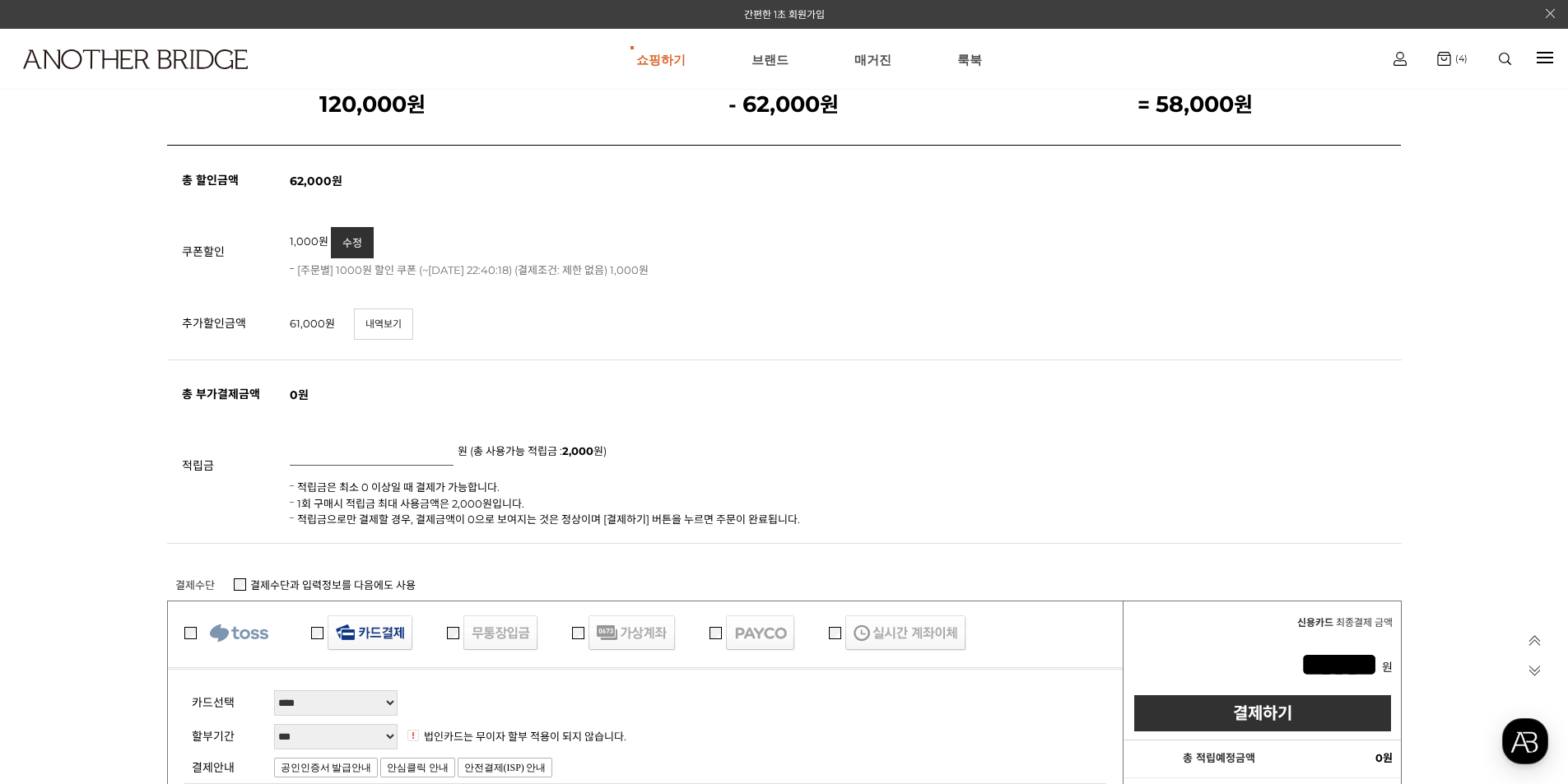
click at [331, 449] on input "text" at bounding box center [371, 452] width 164 height 26
type input "****"
type input "******"
click at [636, 487] on li "적립금은 최소 0 이상일 때 결제가 가능합니다." at bounding box center [842, 488] width 1103 height 17
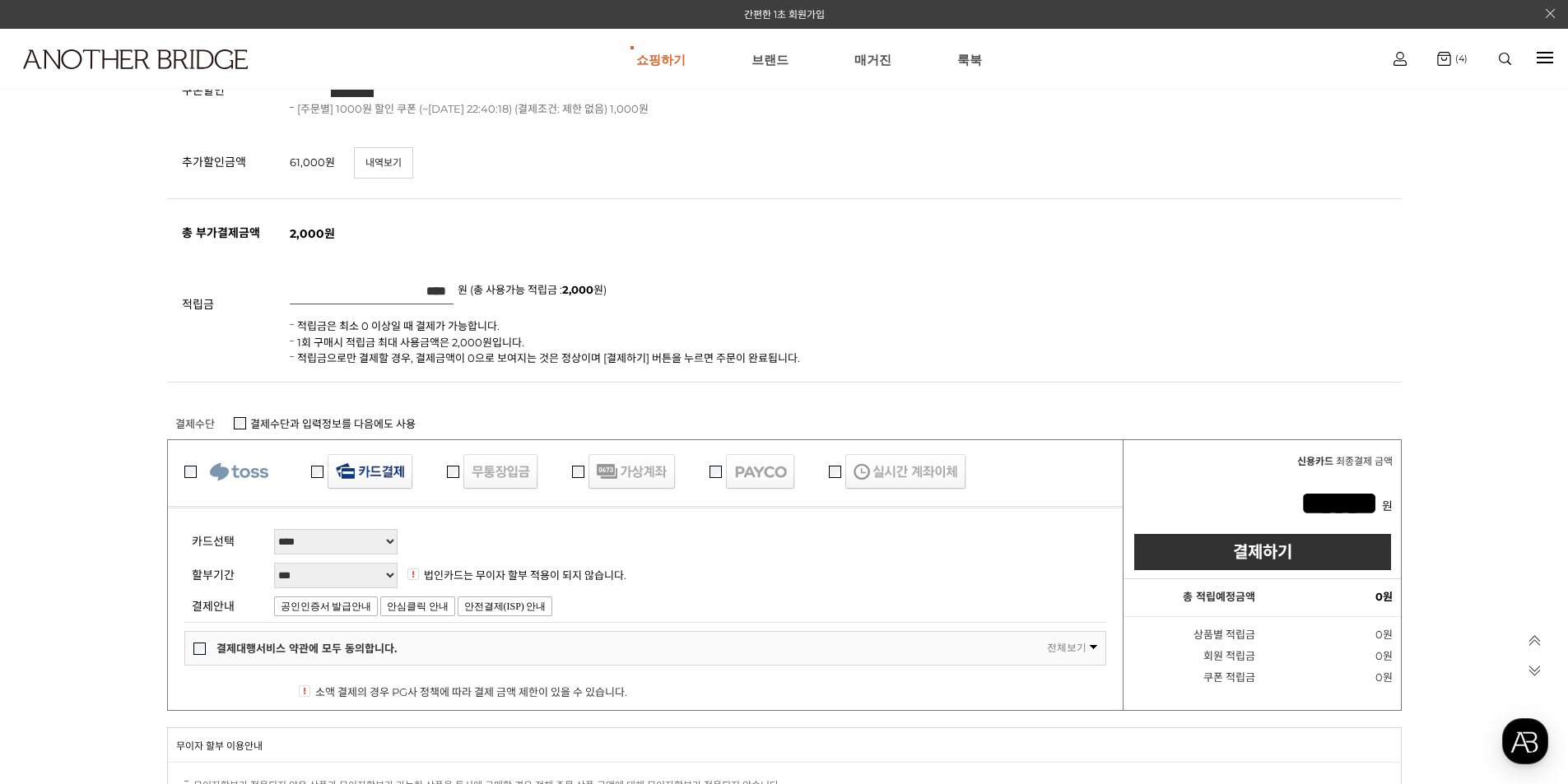
scroll to position [1481, 0]
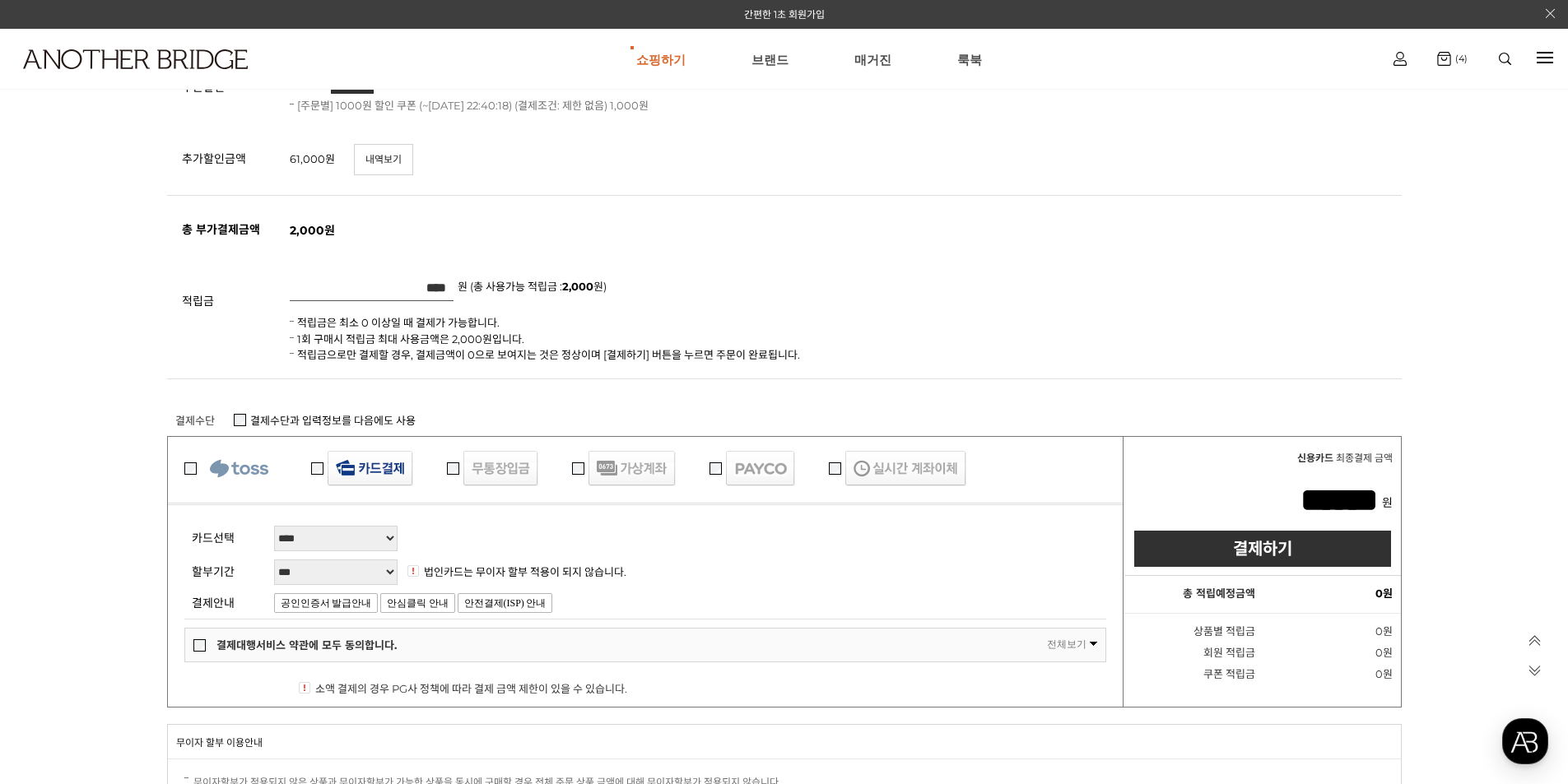
click at [373, 535] on select "******* **** **** ****** **** **** **** **** **** **** **** **** ****" at bounding box center [336, 538] width 123 height 25
click at [274, 526] on select "******* **** **** ****** **** **** **** **** **** **** **** **** ****" at bounding box center [336, 538] width 123 height 25
click at [375, 575] on select "*** ********* ********* ********* ********* *** *** *** *** **** **** ****" at bounding box center [336, 572] width 123 height 25
select select "*"
click at [274, 560] on select "*** ********* ********* ********* ********* *** *** *** *** **** **** ****" at bounding box center [336, 572] width 123 height 25
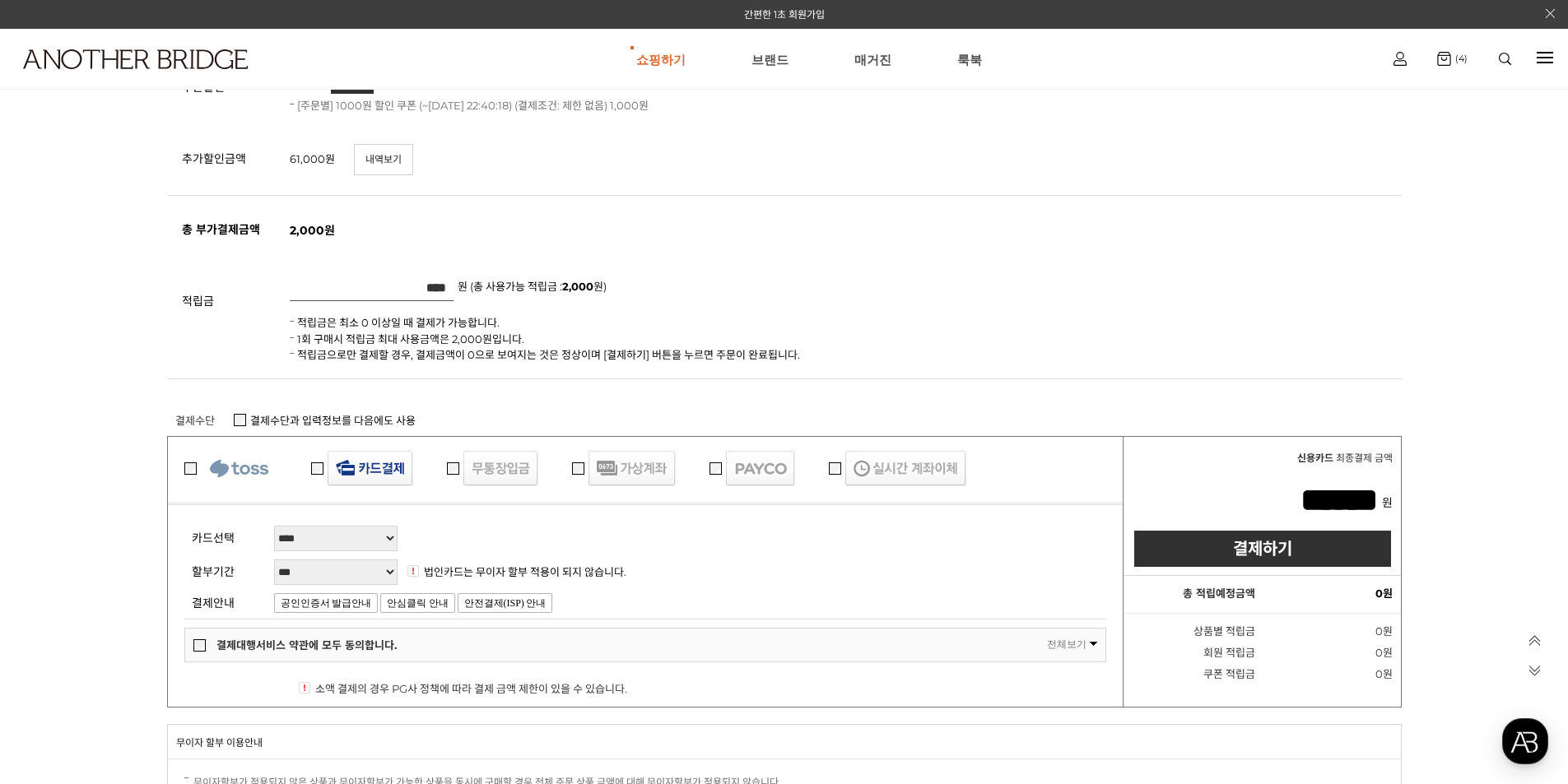
click at [320, 540] on select "******* **** **** ****** **** **** **** **** **** **** **** **** ****" at bounding box center [336, 538] width 123 height 25
select select "*******"
click at [274, 526] on select "******* **** **** ****** **** **** **** **** **** **** **** **** ****" at bounding box center [336, 538] width 123 height 25
click at [311, 568] on select "*** ********* ********* ********* ********* *** *** *** *** **** **** ****" at bounding box center [336, 572] width 123 height 25
select select "*"
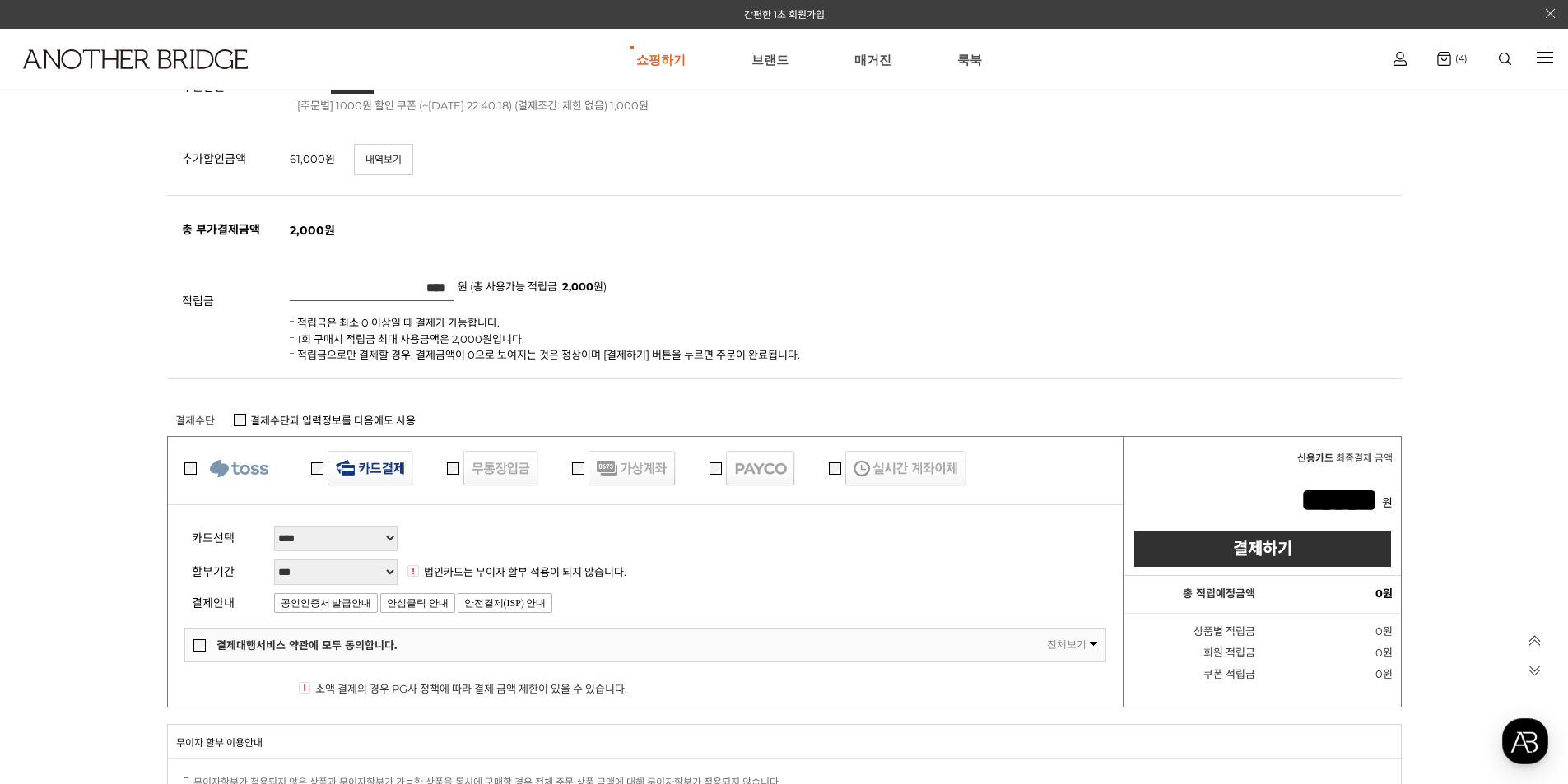
click at [274, 560] on select "*** ********* ********* ********* ********* *** *** *** *** **** **** ****" at bounding box center [336, 572] width 123 height 25
click at [712, 586] on td "*** ********* ********* ********* ********* *** *** *** *** **** **** **** 법인카드…" at bounding box center [686, 572] width 840 height 34
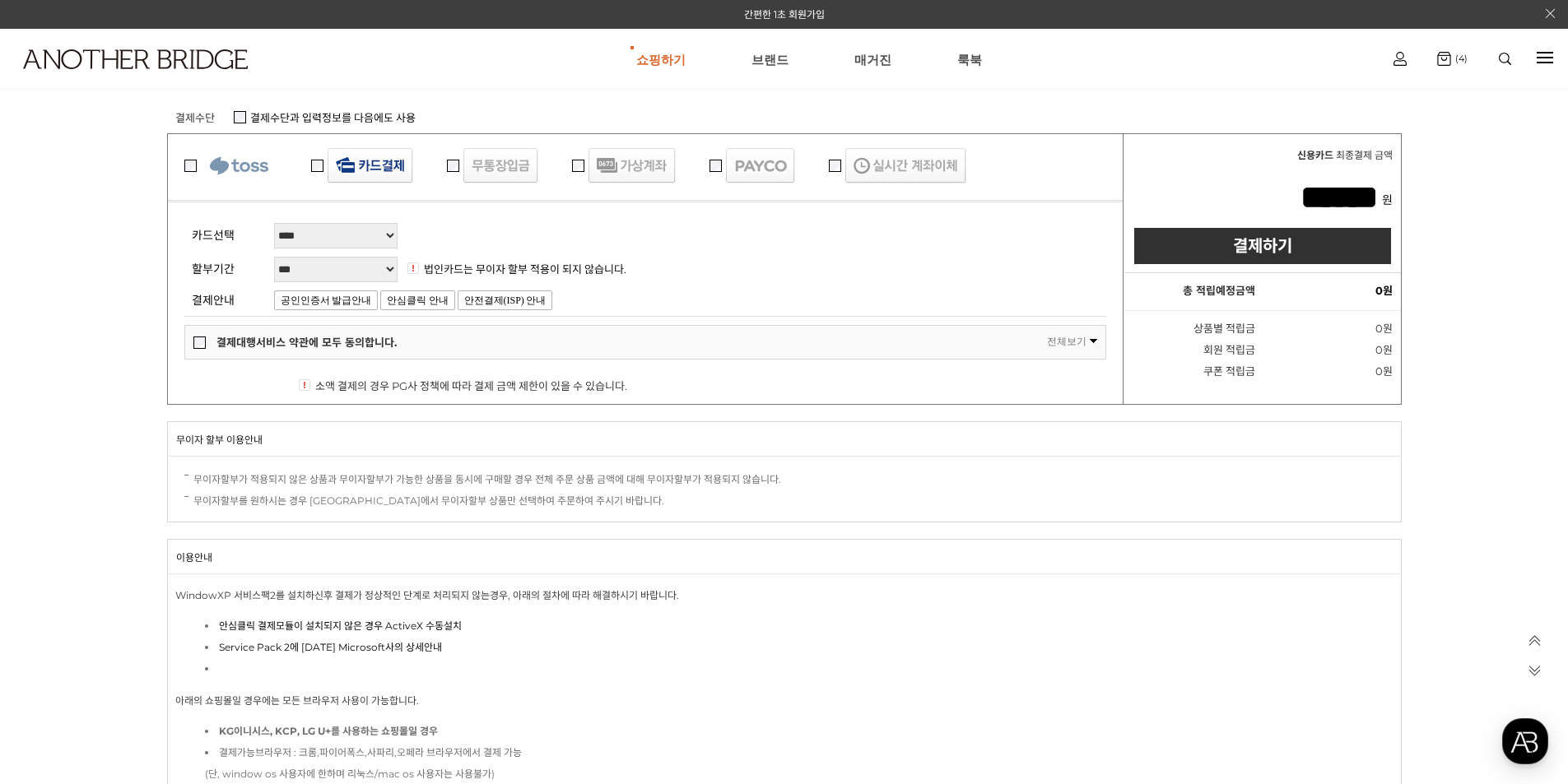
scroll to position [1646, 0]
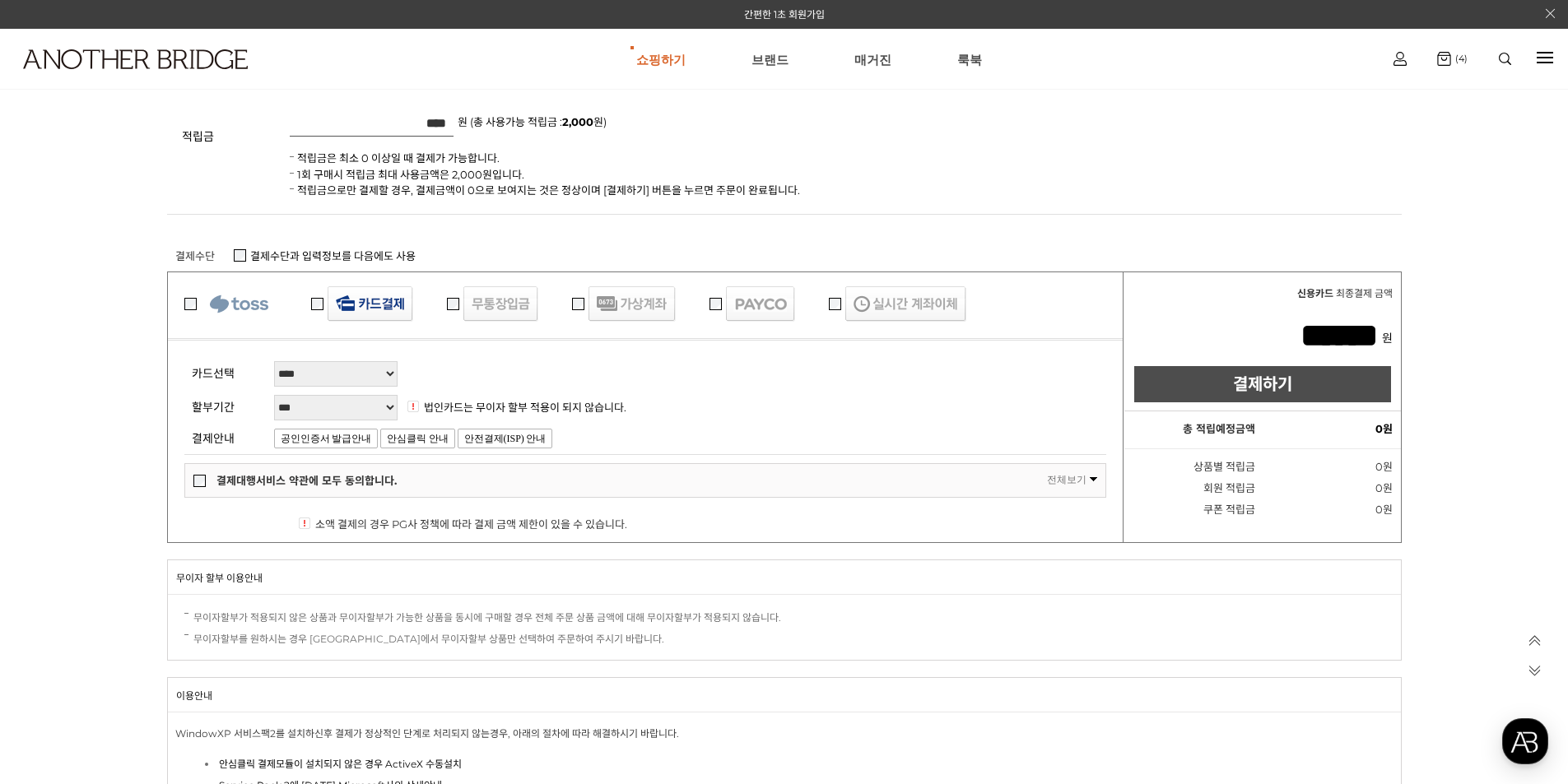
click at [1255, 382] on link "결제하기" at bounding box center [1262, 384] width 257 height 36
click at [191, 484] on div "결제대행서비스 약관에 모두 동의합니다. 전체보기" at bounding box center [645, 479] width 920 height 33
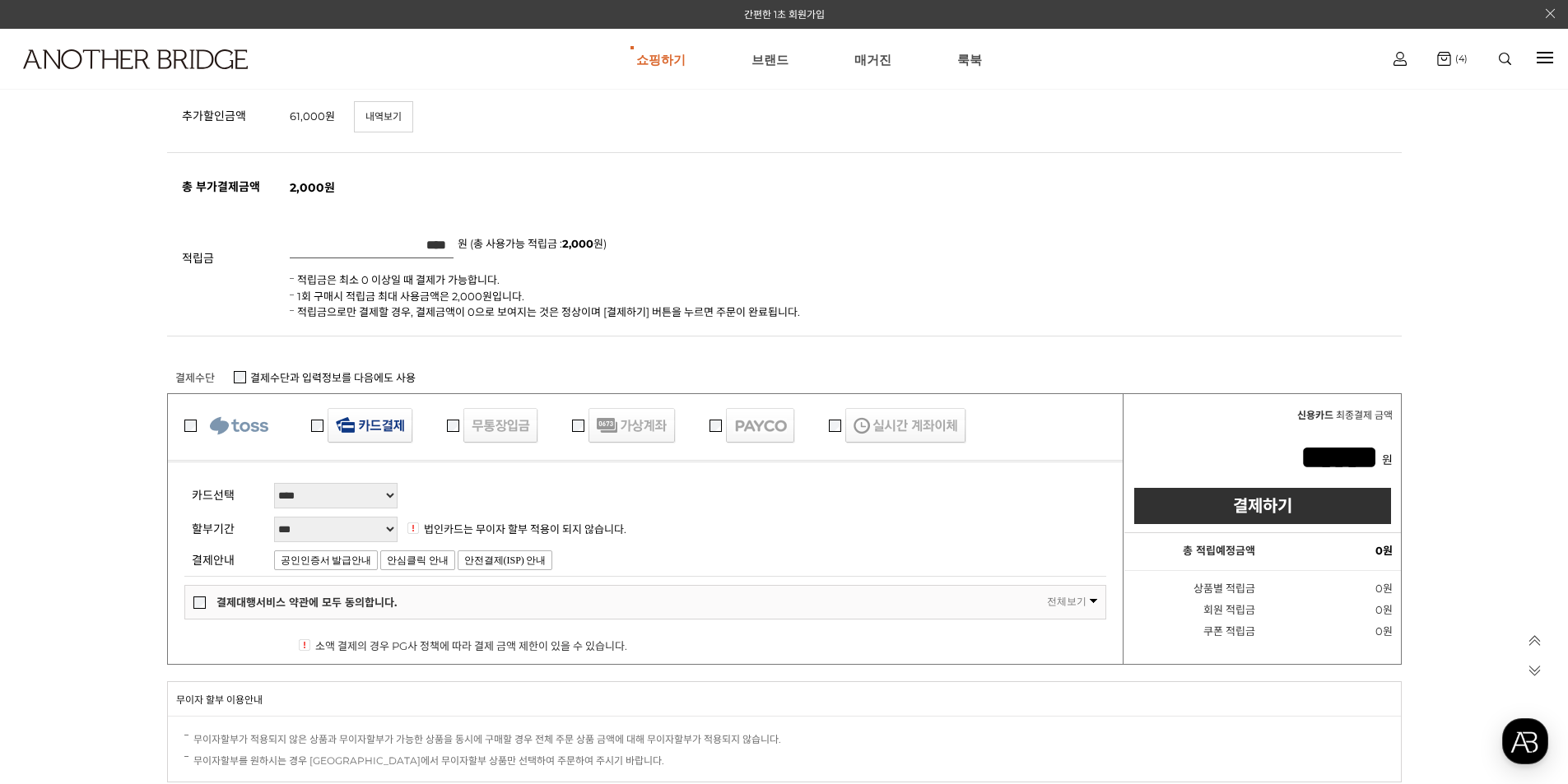
scroll to position [1728, 0]
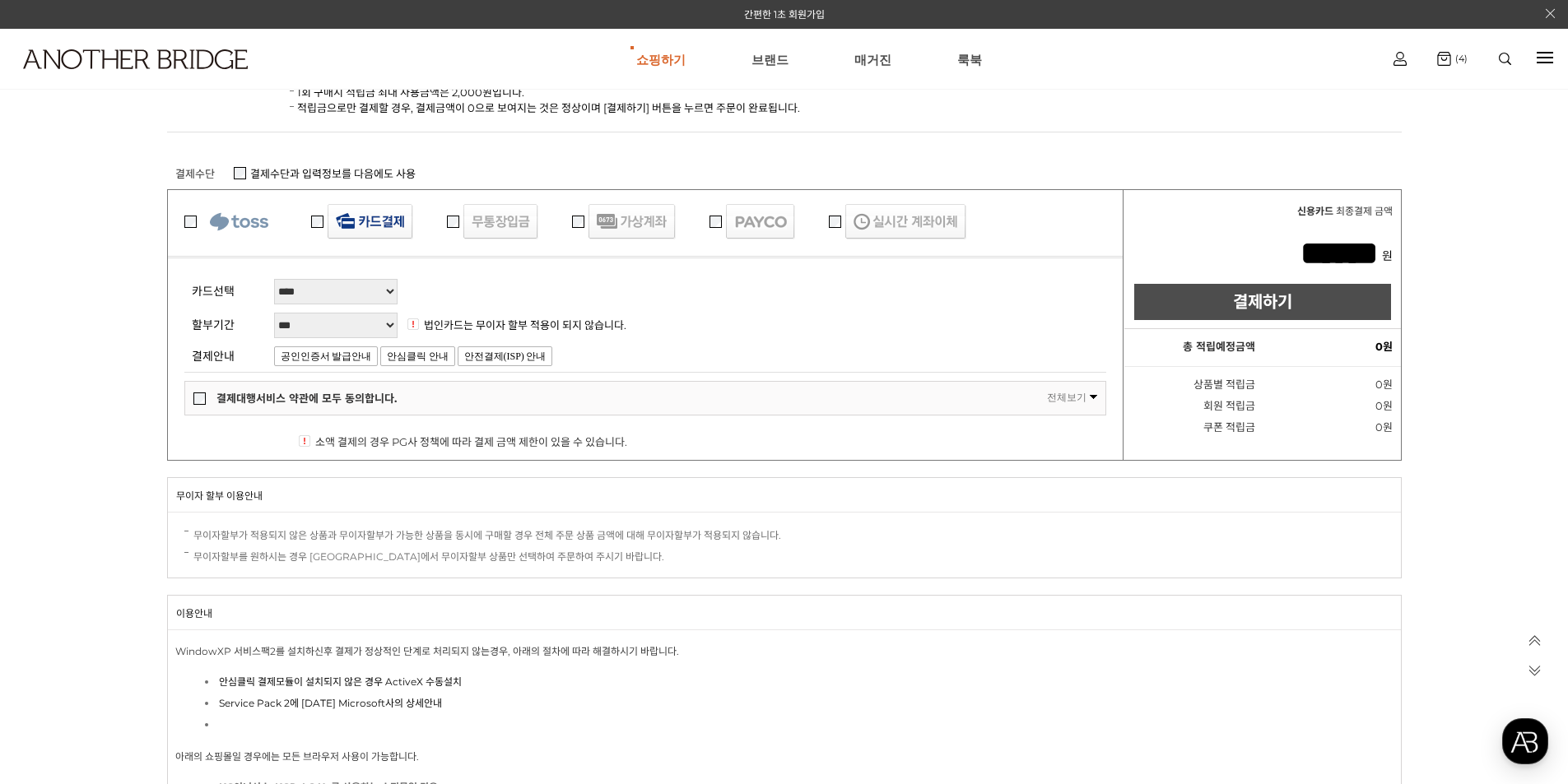
click at [1261, 306] on link "결제하기" at bounding box center [1262, 302] width 257 height 36
type input "*****"
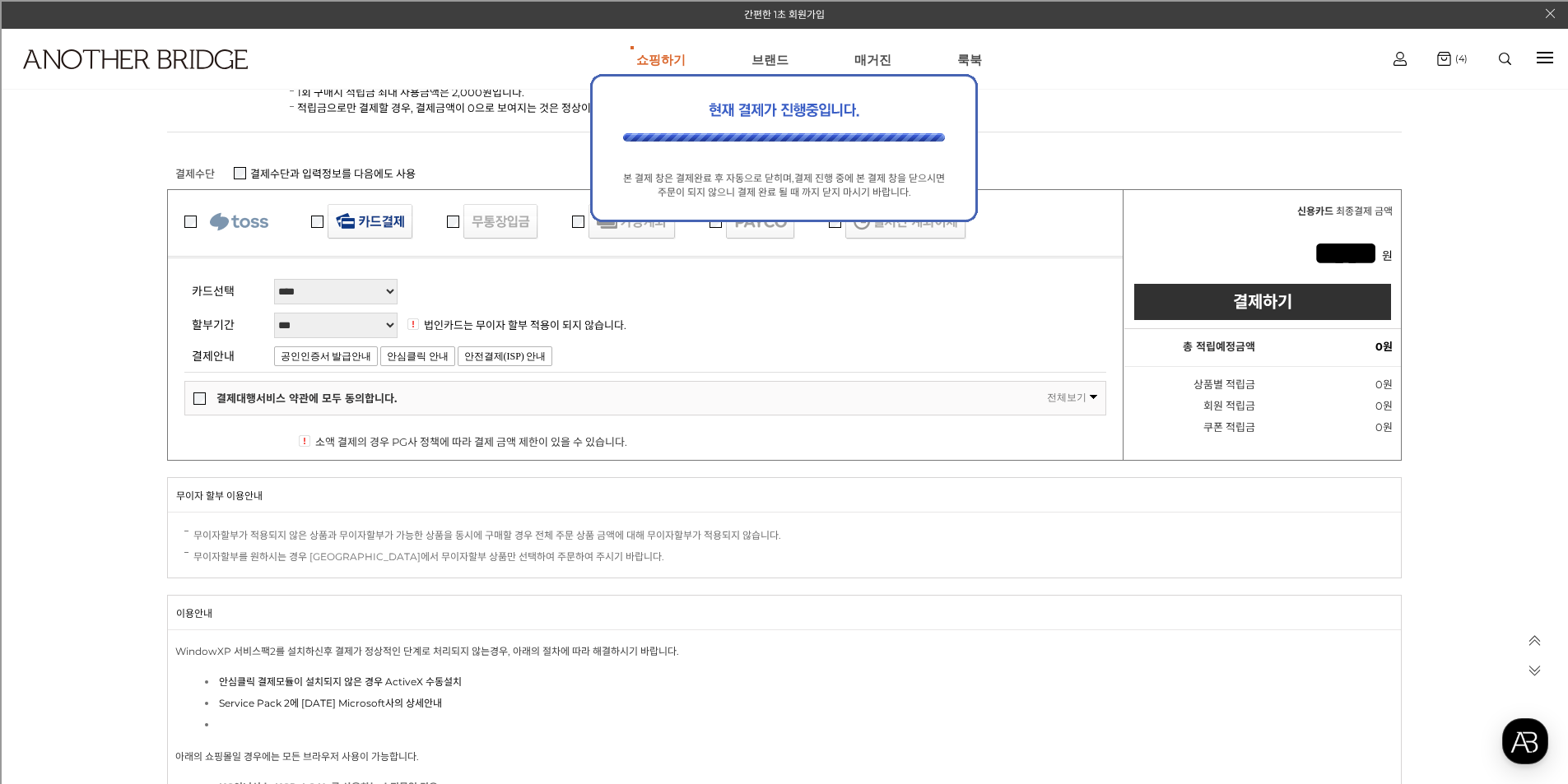
scroll to position [0, 0]
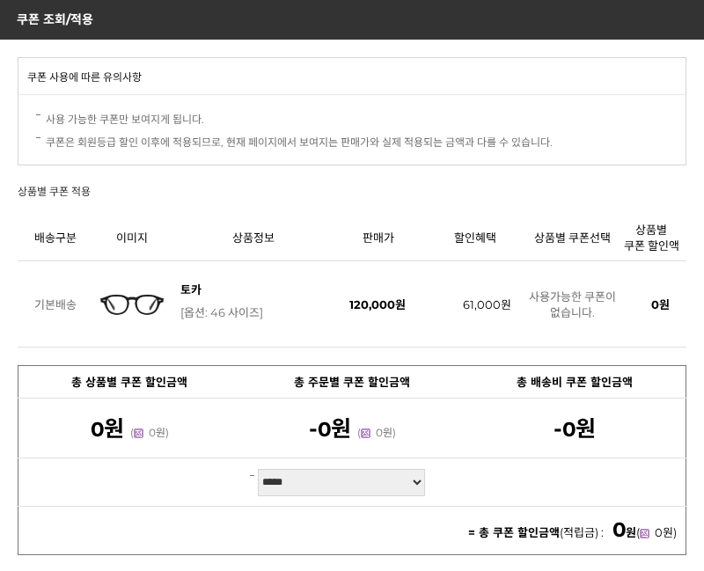
click at [425, 479] on select "**********" at bounding box center [341, 482] width 167 height 27
select select "**********"
click at [258, 469] on select "**********" at bounding box center [341, 482] width 167 height 27
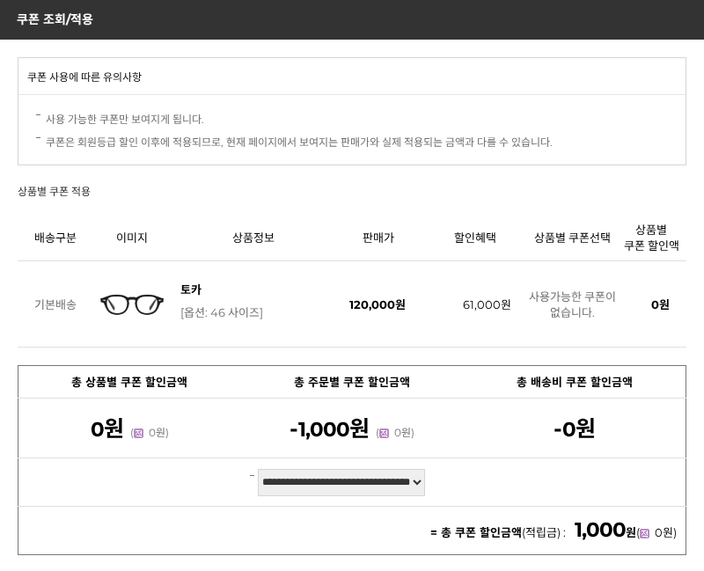
scroll to position [50, 0]
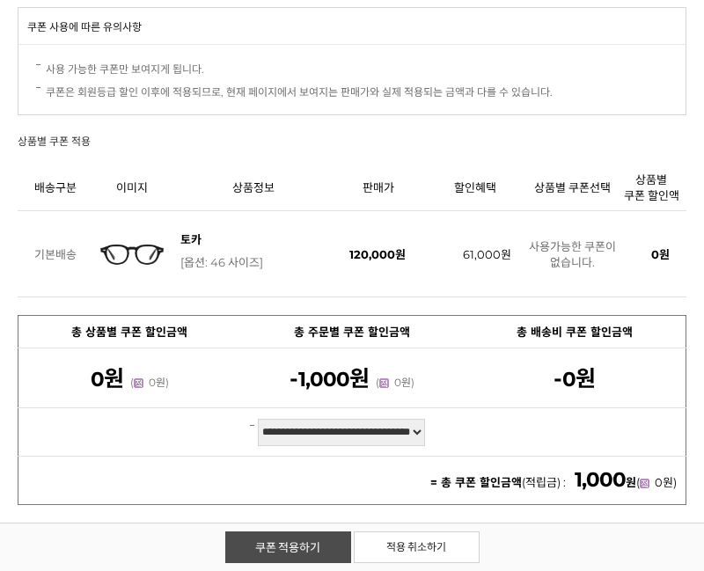
click at [295, 550] on link "쿠폰 적용하기" at bounding box center [288, 548] width 126 height 32
